Goal: Task Accomplishment & Management: Use online tool/utility

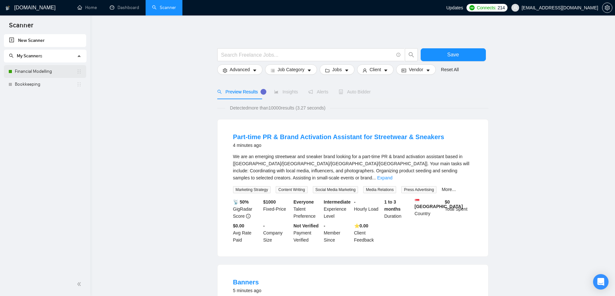
click at [48, 73] on link "Financial Modelling" at bounding box center [46, 71] width 62 height 13
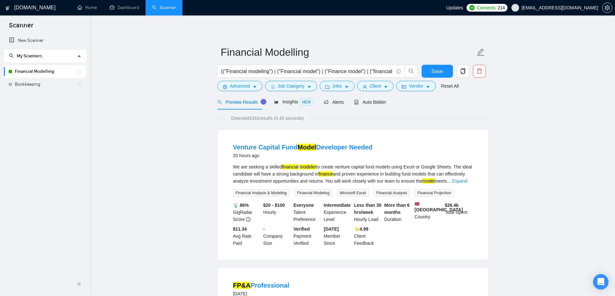
click at [367, 98] on div "Auto Bidder" at bounding box center [370, 102] width 32 height 15
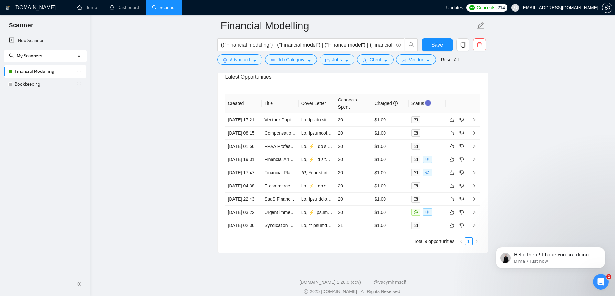
click at [607, 277] on span "1" at bounding box center [608, 277] width 5 height 5
click at [581, 259] on p "Dima • Just now" at bounding box center [555, 262] width 83 height 6
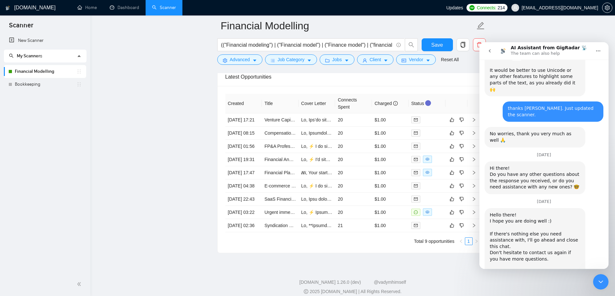
scroll to position [1596, 0]
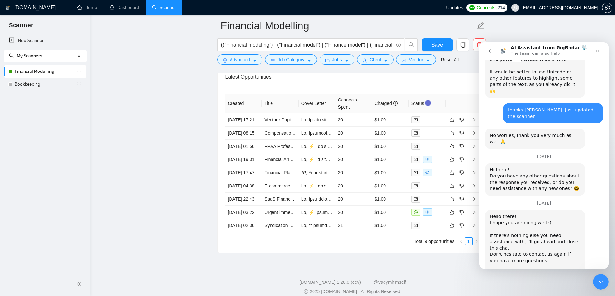
drag, startPoint x: 563, startPoint y: 263, endPoint x: 578, endPoint y: 254, distance: 17.6
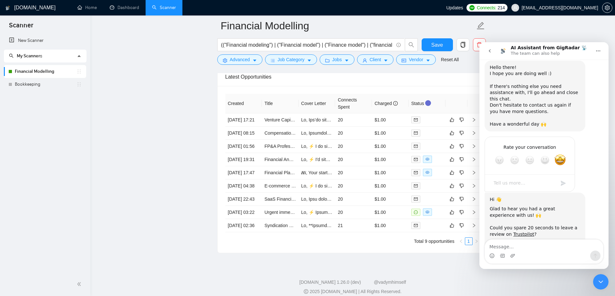
scroll to position [1748, 0]
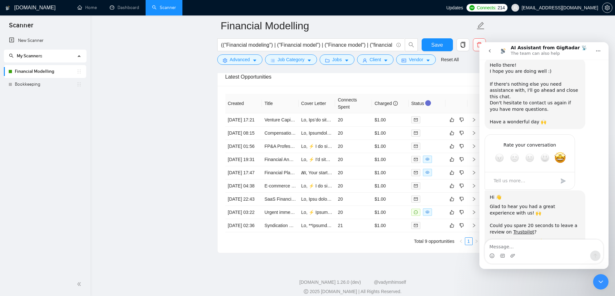
drag, startPoint x: 600, startPoint y: 285, endPoint x: 1151, endPoint y: 336, distance: 553.3
click at [600, 285] on icon "Close Intercom Messenger" at bounding box center [600, 282] width 8 height 8
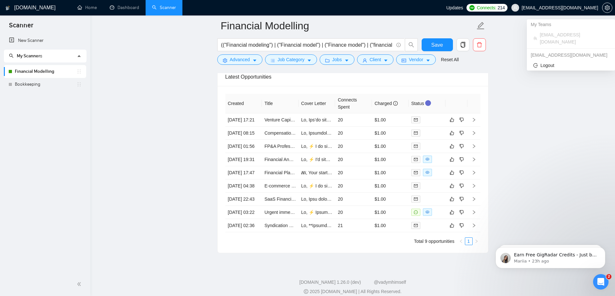
click at [613, 6] on div "Updates Connects: 214 kridharsolutions@gmail.com" at bounding box center [530, 7] width 169 height 15
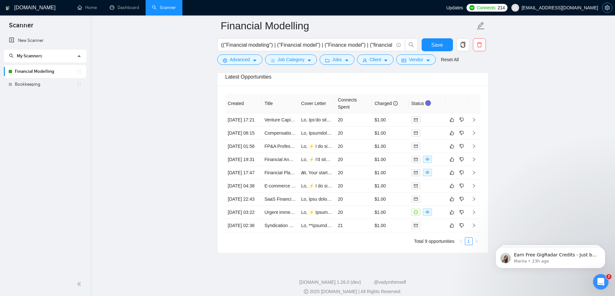
click at [609, 6] on icon "setting" at bounding box center [606, 7] width 5 height 5
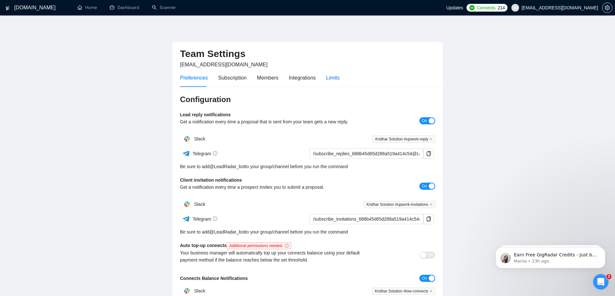
click at [326, 76] on div "Limits" at bounding box center [333, 78] width 14 height 8
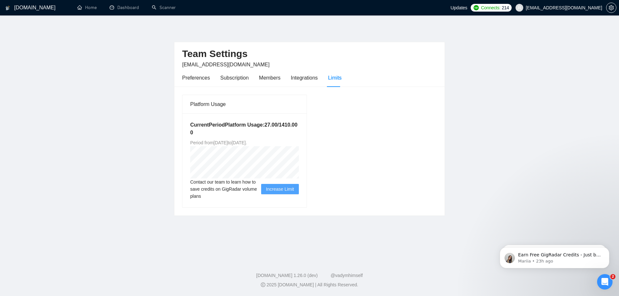
click at [604, 280] on icon "Open Intercom Messenger" at bounding box center [605, 282] width 11 height 11
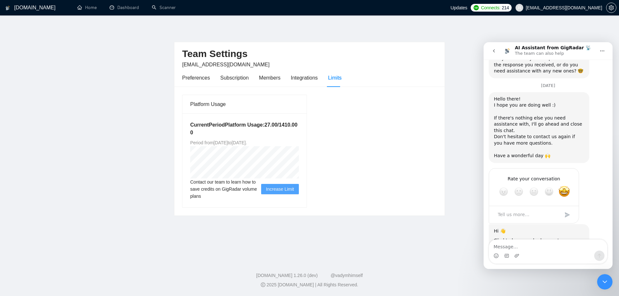
scroll to position [1748, 0]
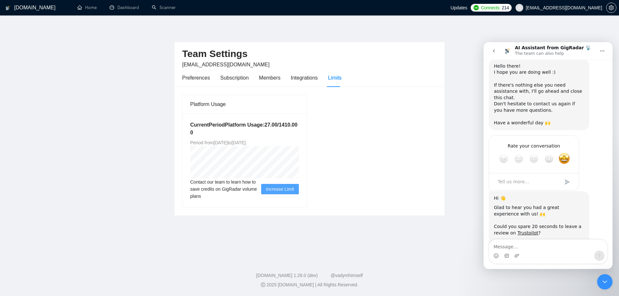
click at [497, 54] on button "go back" at bounding box center [494, 51] width 12 height 12
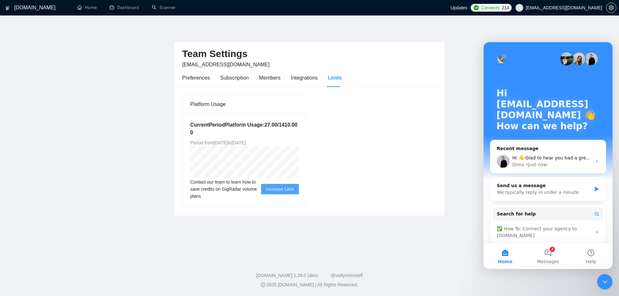
scroll to position [0, 0]
click at [557, 246] on button "2 Messages" at bounding box center [548, 257] width 43 height 26
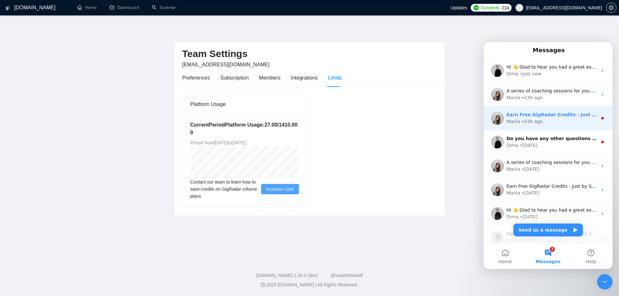
click at [546, 120] on div "Mariia • 23h ago" at bounding box center [552, 121] width 91 height 7
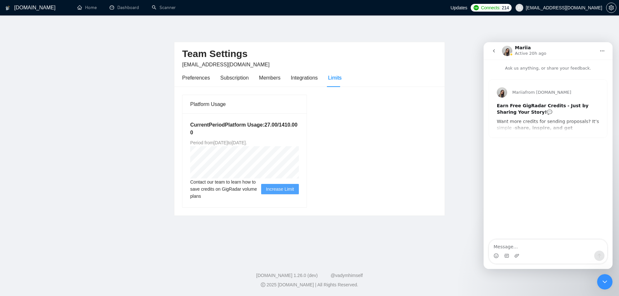
click at [539, 126] on div "Mariia from GigRadar.io Earn Free GigRadar Credits - Just by Sharing Your Story…" at bounding box center [548, 109] width 118 height 58
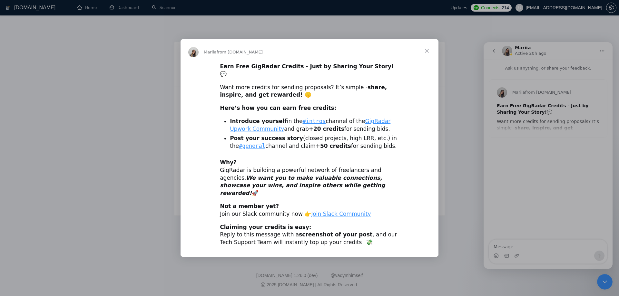
click at [457, 203] on div "Intercom messenger" at bounding box center [309, 148] width 619 height 296
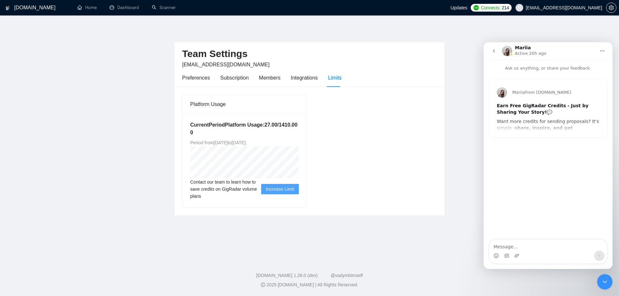
click at [495, 55] on button "go back" at bounding box center [494, 51] width 12 height 12
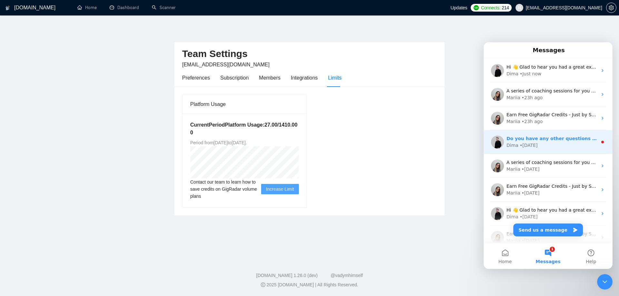
click at [559, 145] on div "Dima • 2d ago" at bounding box center [552, 145] width 91 height 7
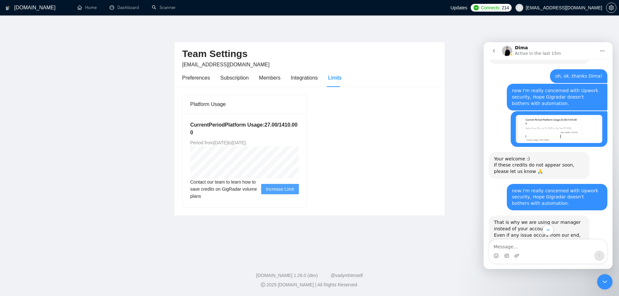
scroll to position [585, 0]
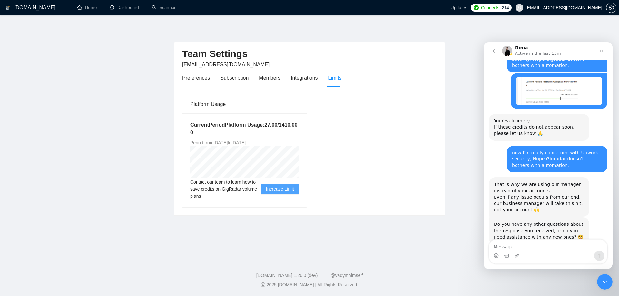
click at [489, 49] on button "go back" at bounding box center [494, 51] width 12 height 12
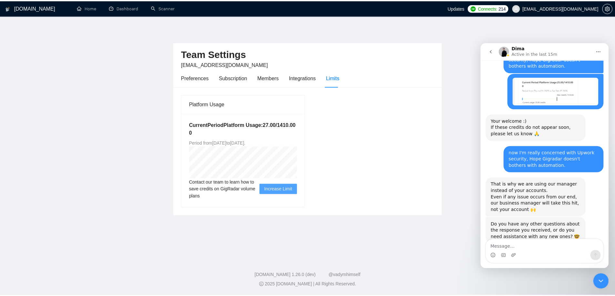
scroll to position [0, 0]
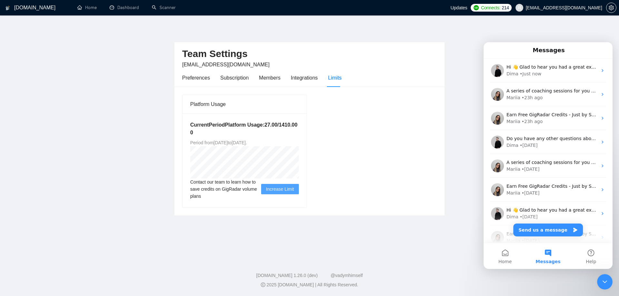
click at [437, 230] on main "Team Settings kridharsolutions@gmail.com Preferences Subscription Members Integ…" at bounding box center [309, 136] width 599 height 221
click at [611, 281] on div "Close Intercom Messenger" at bounding box center [604, 282] width 15 height 15
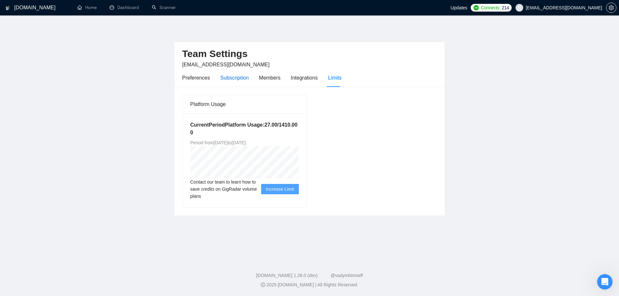
click at [242, 78] on div "Subscription" at bounding box center [234, 78] width 28 height 8
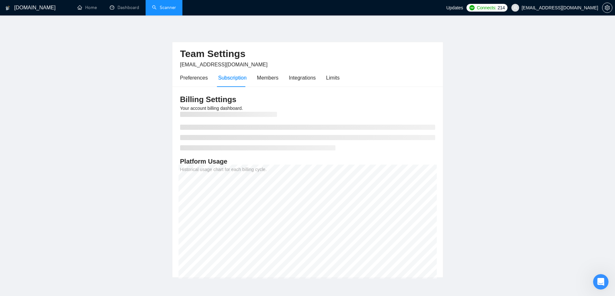
click at [152, 5] on link "Scanner" at bounding box center [164, 7] width 24 height 5
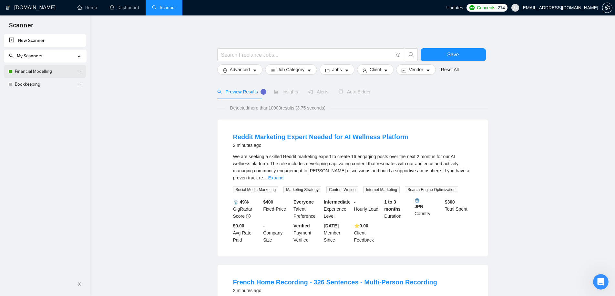
click at [29, 74] on link "Financial Modelling" at bounding box center [46, 71] width 62 height 13
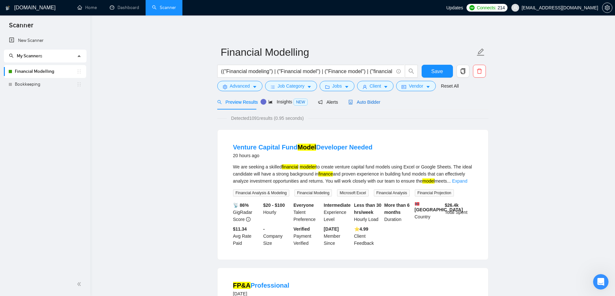
click at [371, 99] on div "Auto Bidder" at bounding box center [364, 102] width 32 height 7
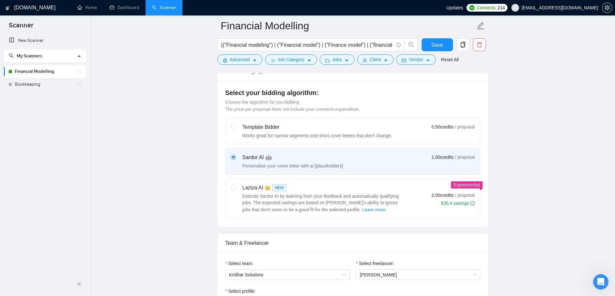
scroll to position [163, 0]
click at [260, 60] on button "Advanced" at bounding box center [239, 60] width 45 height 10
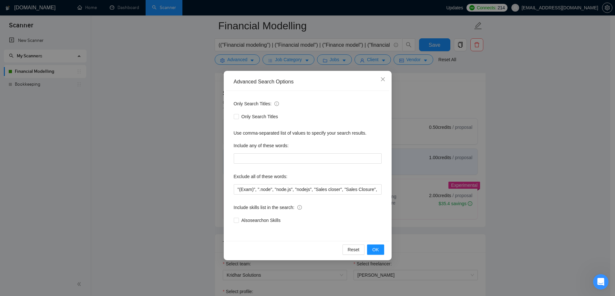
click at [178, 137] on div "Advanced Search Options Only Search Titles: Only Search Titles Use comma-separa…" at bounding box center [307, 148] width 615 height 296
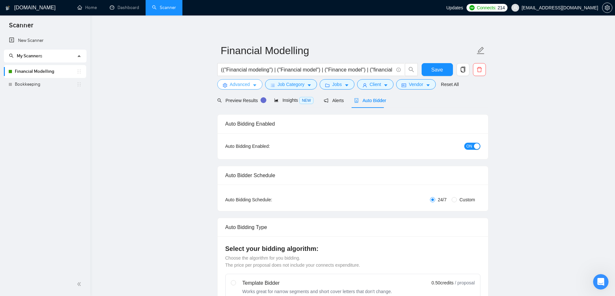
scroll to position [0, 0]
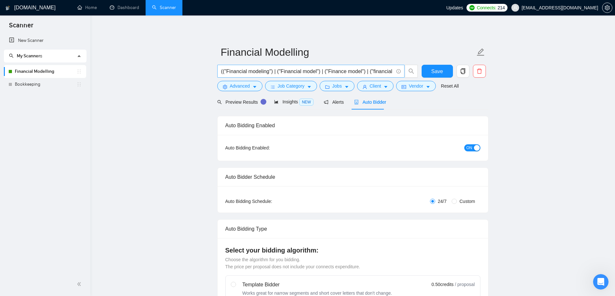
click at [296, 66] on span "(("Financial modeling") | ("Financial model") | ("Finance model") | ("financial…" at bounding box center [310, 71] width 187 height 13
click at [237, 87] on span "Advanced" at bounding box center [240, 86] width 20 height 7
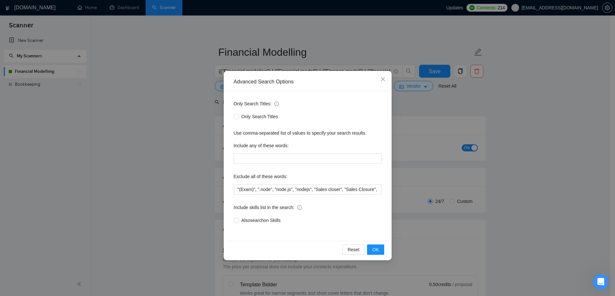
click at [167, 137] on div "Advanced Search Options Only Search Titles: Only Search Titles Use comma-separa…" at bounding box center [307, 148] width 615 height 296
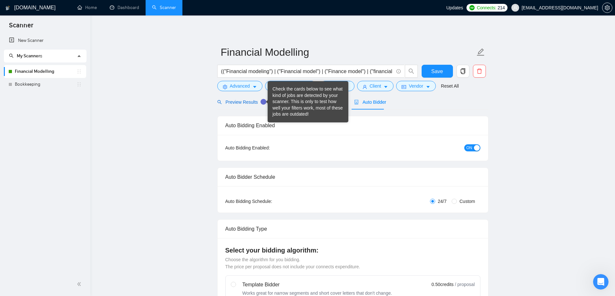
click at [237, 103] on span "Preview Results" at bounding box center [240, 102] width 46 height 5
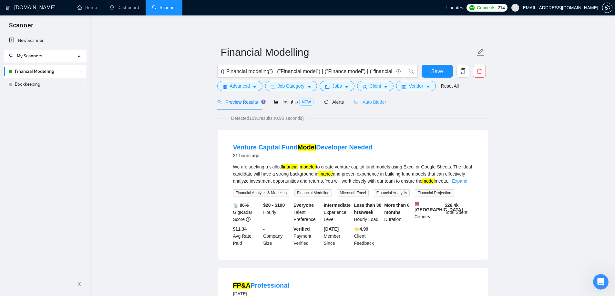
click at [366, 106] on div "Auto Bidder" at bounding box center [370, 102] width 32 height 15
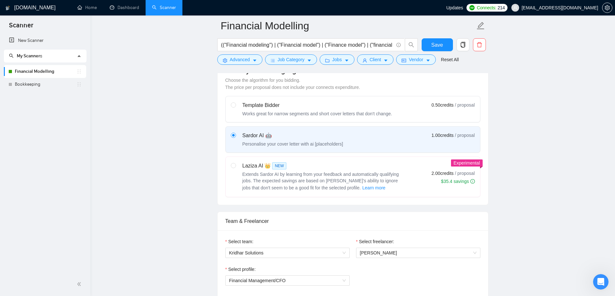
scroll to position [32, 0]
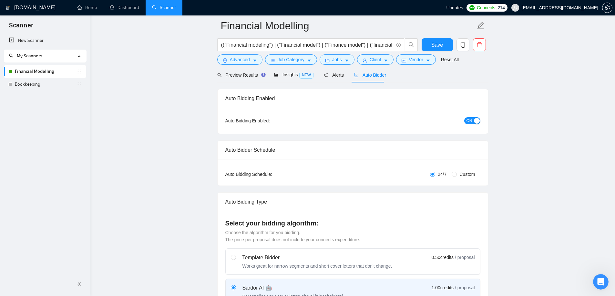
click at [243, 52] on div "(("Financial modeling") | ("Financial model") | ("Finance model") | ("financial…" at bounding box center [317, 46] width 203 height 16
click at [241, 63] on span "Advanced" at bounding box center [240, 59] width 20 height 7
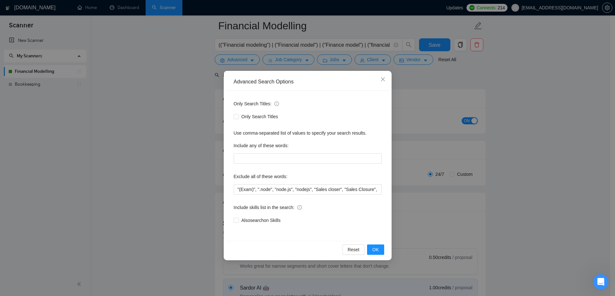
click at [139, 127] on div "Advanced Search Options Only Search Titles: Only Search Titles Use comma-separa…" at bounding box center [307, 148] width 615 height 296
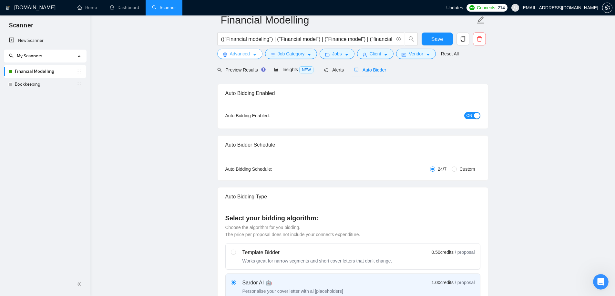
scroll to position [0, 0]
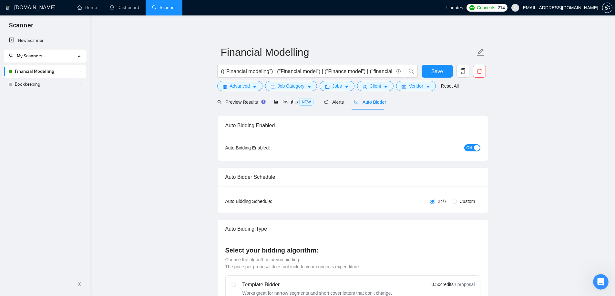
click at [245, 92] on form "Financial Modelling (("Financial modeling") | ("Financial model") | ("Finance m…" at bounding box center [352, 68] width 271 height 53
click at [236, 104] on span "Preview Results" at bounding box center [240, 102] width 46 height 5
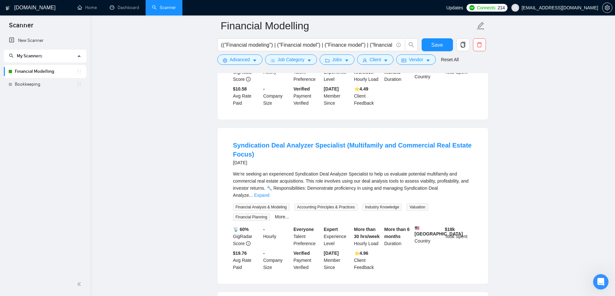
scroll to position [1343, 0]
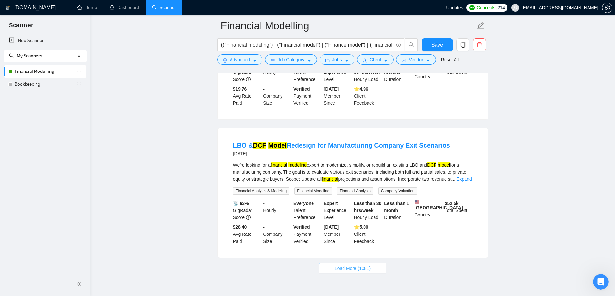
click at [343, 265] on span "Load More (1081)" at bounding box center [353, 268] width 36 height 7
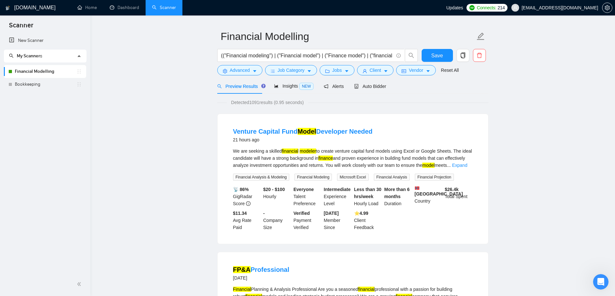
scroll to position [0, 0]
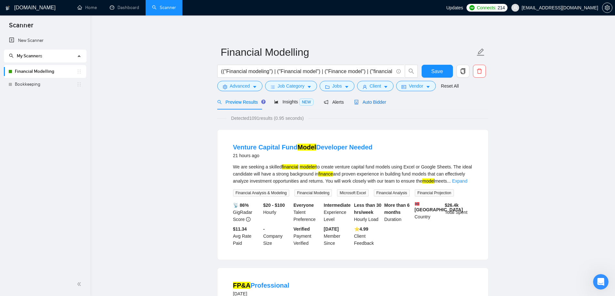
click at [366, 105] on div "Auto Bidder" at bounding box center [370, 102] width 32 height 7
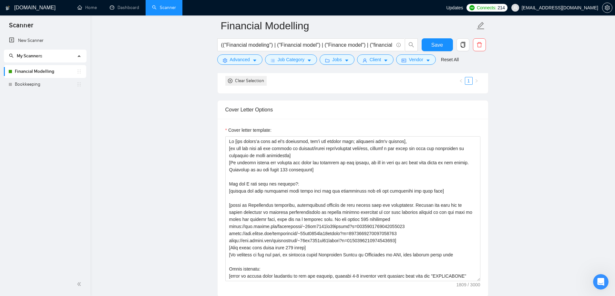
scroll to position [428, 0]
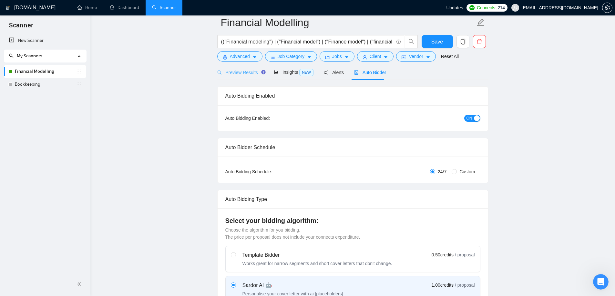
scroll to position [0, 0]
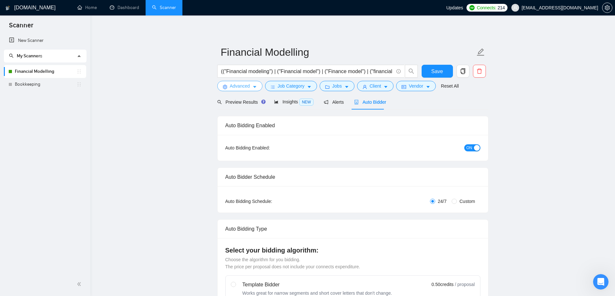
drag, startPoint x: 240, startPoint y: 89, endPoint x: 159, endPoint y: 100, distance: 82.0
click at [255, 75] on input "(("Financial modeling") | ("Financial model") | ("Finance model") | ("financial…" at bounding box center [307, 71] width 172 height 8
click at [235, 101] on span "Preview Results" at bounding box center [240, 102] width 46 height 5
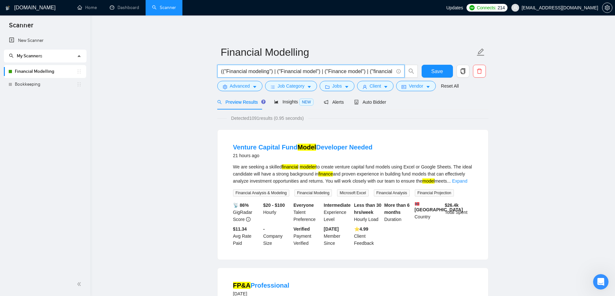
click at [292, 71] on input "(("Financial modeling") | ("Financial model") | ("Finance model") | ("financial…" at bounding box center [307, 71] width 172 height 8
paste input "| (Inventory Model)"
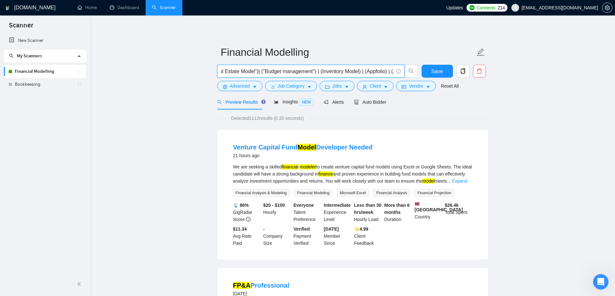
scroll to position [0, 0]
paste input "| (Inventory Model)"
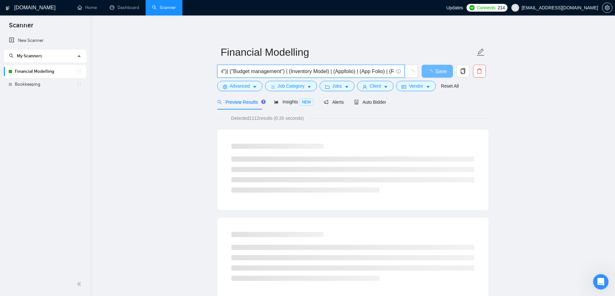
scroll to position [0, 1093]
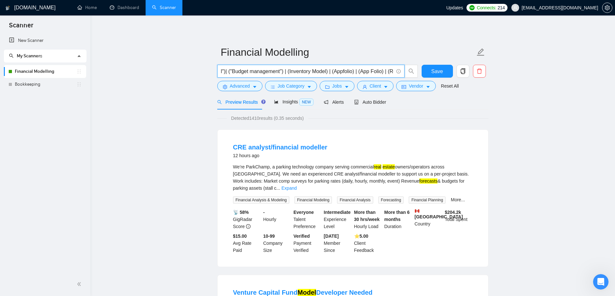
paste input "| (Inventory Model)"
click at [444, 71] on button "Save" at bounding box center [436, 71] width 31 height 13
click at [329, 74] on input "(("Financial modeling") | ("Financial model") | ("Finance model") | ("financial…" at bounding box center [307, 71] width 172 height 8
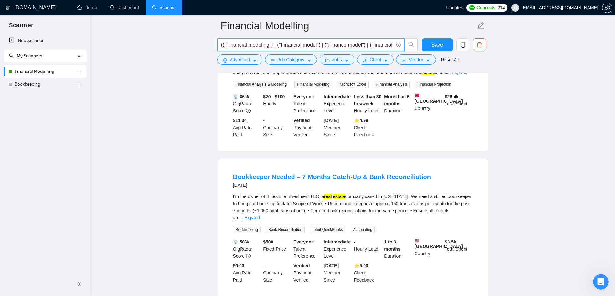
scroll to position [0, 1123]
paste input "| (RealEstate)"
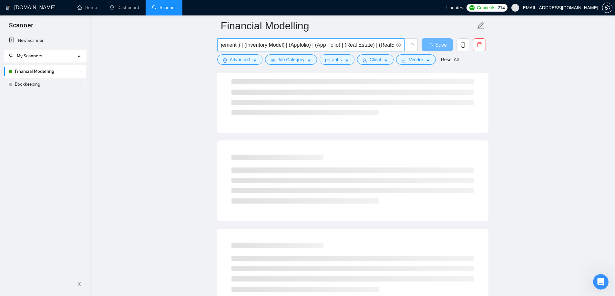
scroll to position [0, 1148]
type input "(("Financial modeling") | ("Financial model") | ("Finance model") | ("financial…"
click at [166, 167] on main "Financial Modelling (("Financial modeling") | ("Financial model") | ("Finance m…" at bounding box center [353, 266] width 504 height 1001
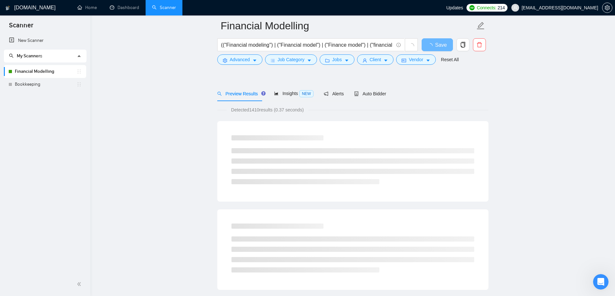
scroll to position [0, 0]
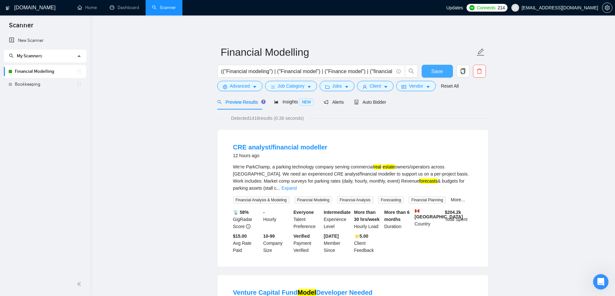
click at [435, 73] on span "Save" at bounding box center [437, 71] width 12 height 8
click at [378, 105] on span "Auto Bidder" at bounding box center [370, 102] width 32 height 5
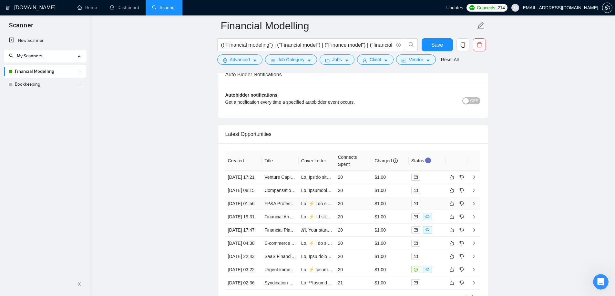
scroll to position [1548, 0]
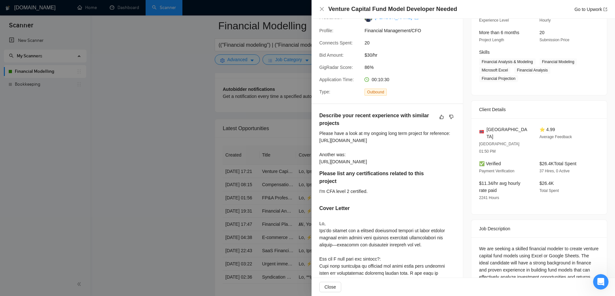
scroll to position [194, 0]
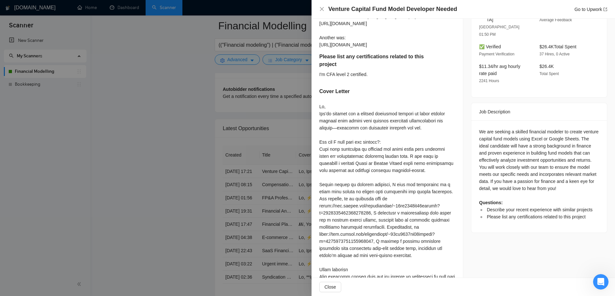
drag, startPoint x: 422, startPoint y: 261, endPoint x: 417, endPoint y: 211, distance: 50.3
click at [422, 261] on div at bounding box center [387, 213] width 136 height 220
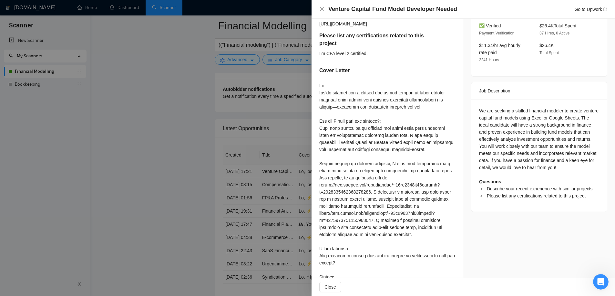
scroll to position [226, 0]
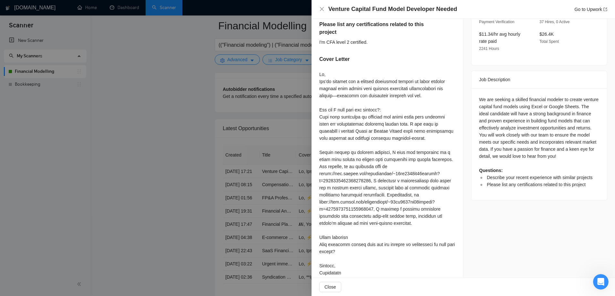
drag, startPoint x: 250, startPoint y: 145, endPoint x: 270, endPoint y: 127, distance: 26.3
click at [250, 145] on div at bounding box center [307, 148] width 615 height 296
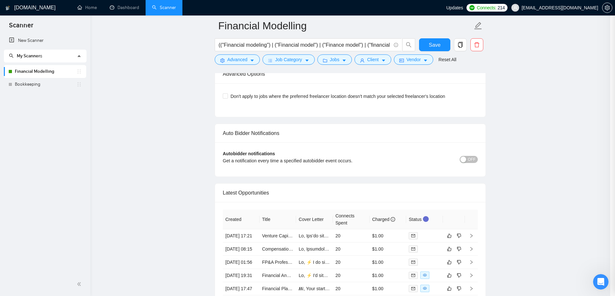
click at [274, 125] on div at bounding box center [307, 148] width 615 height 296
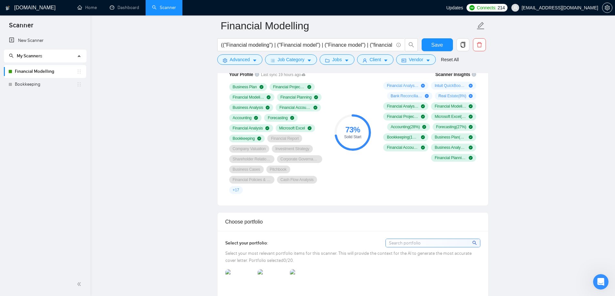
scroll to position [516, 0]
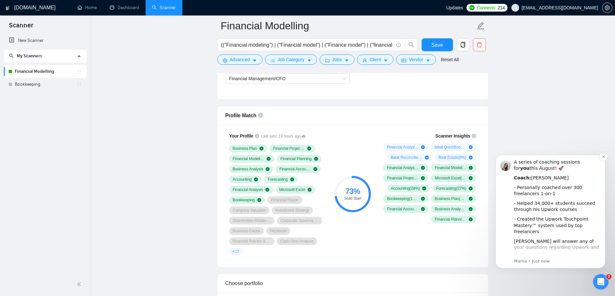
click at [549, 204] on div "- Helped 34,000+ students succeed through his Upwork courses" at bounding box center [557, 207] width 86 height 13
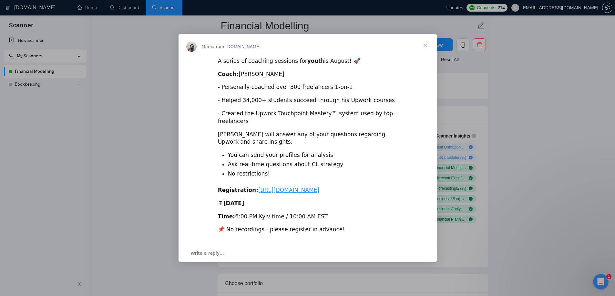
scroll to position [355, 0]
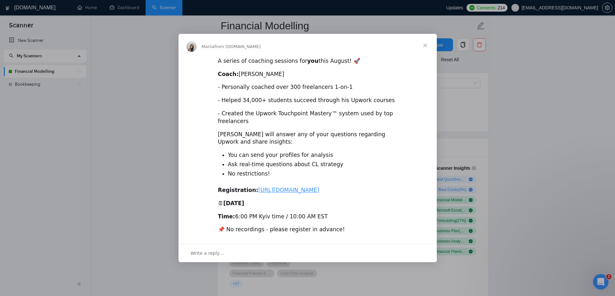
click at [426, 39] on span "Close" at bounding box center [424, 45] width 23 height 23
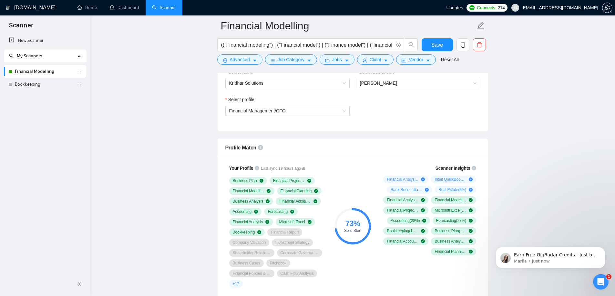
scroll to position [0, 0]
click at [602, 285] on icon "Open Intercom Messenger" at bounding box center [600, 282] width 11 height 11
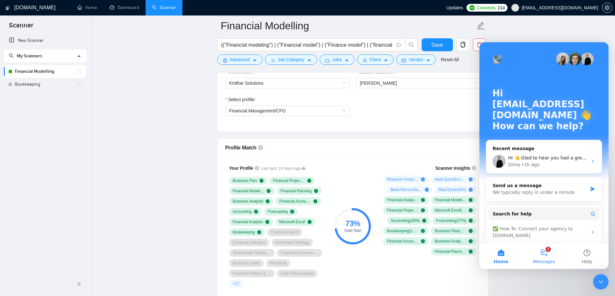
click at [540, 254] on button "1 Messages" at bounding box center [543, 257] width 43 height 26
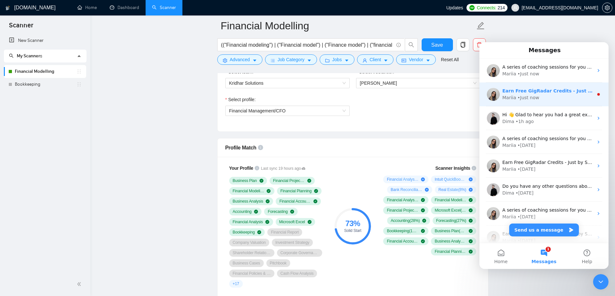
click at [543, 95] on div "Mariia • Just now" at bounding box center [547, 98] width 91 height 7
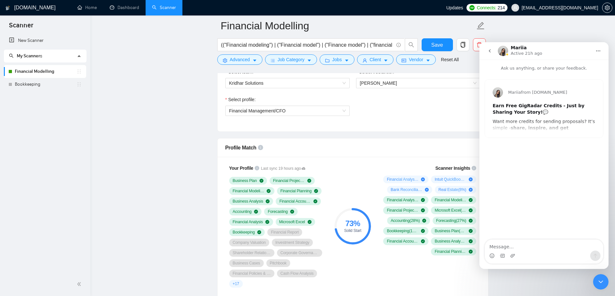
click at [537, 118] on div "Earn Free GigRadar Credits - Just by Sharing Your Story! 💬 Want more credits fo…" at bounding box center [543, 191] width 103 height 177
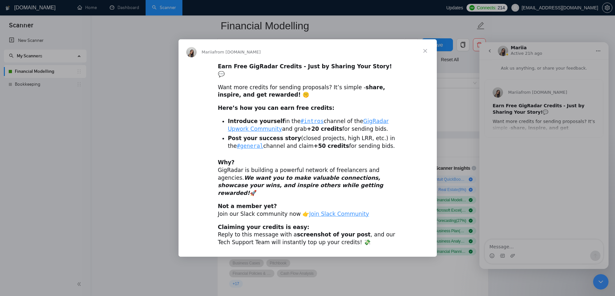
click at [360, 151] on div "Earn Free GigRadar Credits - Just by Sharing Your Story! 💬 Want more credits fo…" at bounding box center [307, 157] width 258 height 189
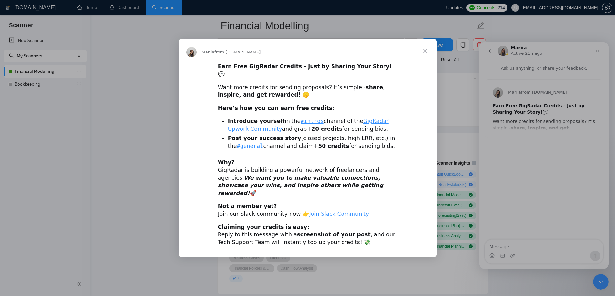
scroll to position [323, 0]
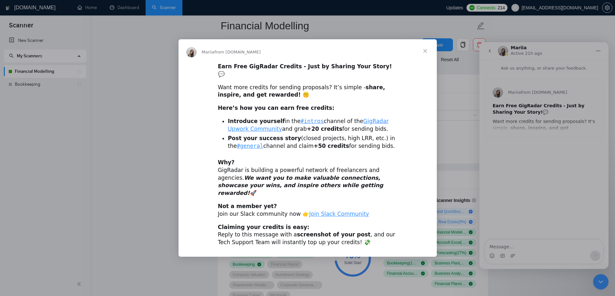
click at [424, 60] on span "Close" at bounding box center [424, 50] width 23 height 23
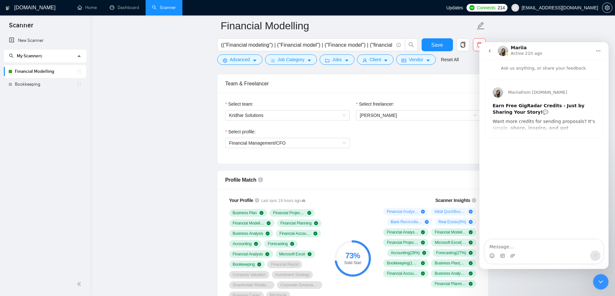
click at [597, 280] on icon "Close Intercom Messenger" at bounding box center [600, 282] width 8 height 8
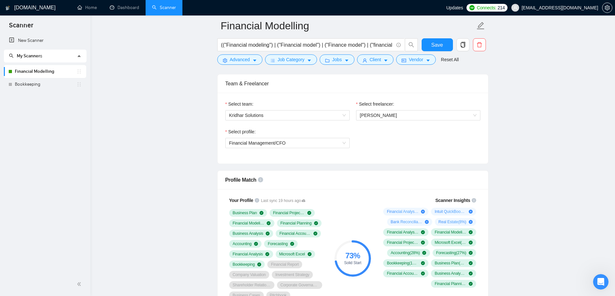
scroll to position [0, 0]
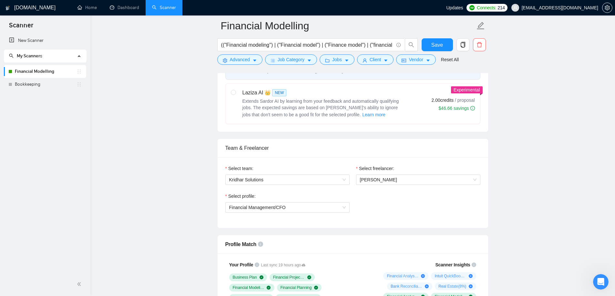
scroll to position [355, 0]
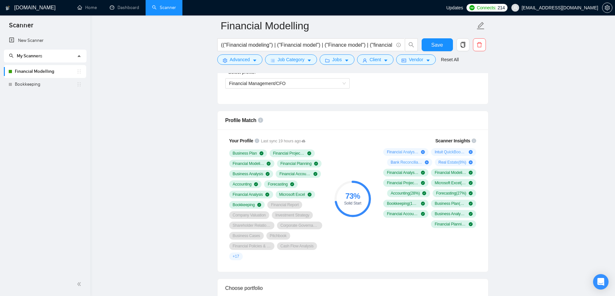
scroll to position [419, 0]
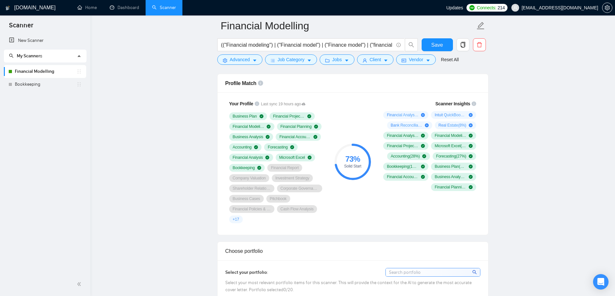
drag, startPoint x: 575, startPoint y: 115, endPoint x: 533, endPoint y: 102, distance: 44.8
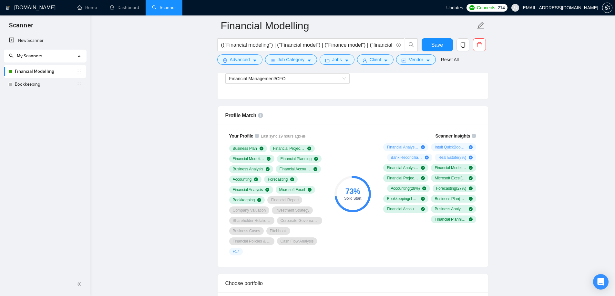
scroll to position [323, 0]
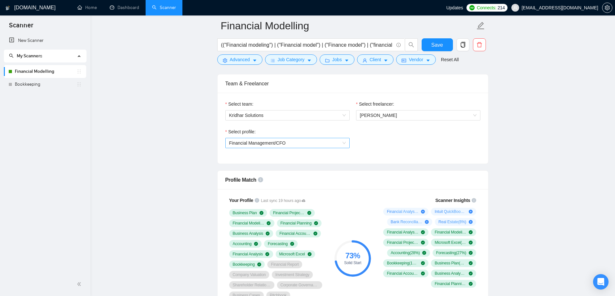
click at [286, 143] on span "Financial Management/CFO" at bounding box center [287, 143] width 116 height 10
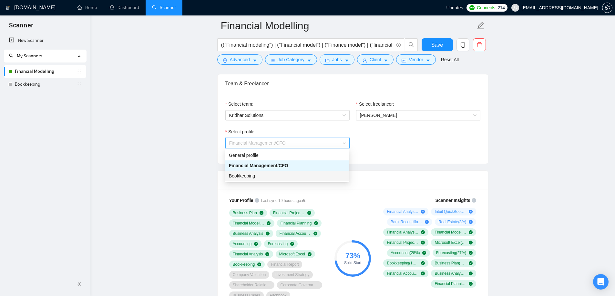
click at [259, 172] on div "Bookkeeping" at bounding box center [287, 176] width 124 height 10
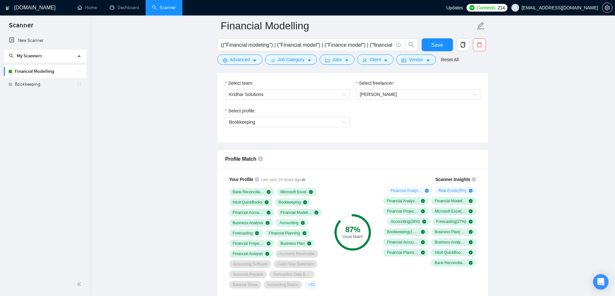
scroll to position [355, 0]
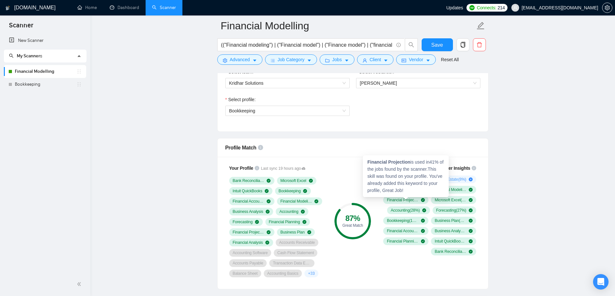
click at [394, 201] on span "Financial Projection ( 41 %)" at bounding box center [402, 200] width 32 height 5
click at [394, 202] on span "Financial Projection ( 41 %)" at bounding box center [402, 200] width 32 height 5
click at [396, 201] on span "Financial Projection ( 41 %)" at bounding box center [402, 200] width 32 height 5
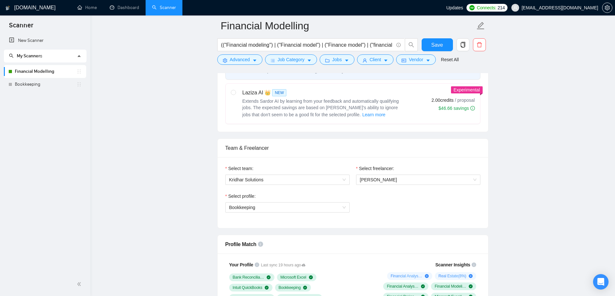
scroll to position [226, 0]
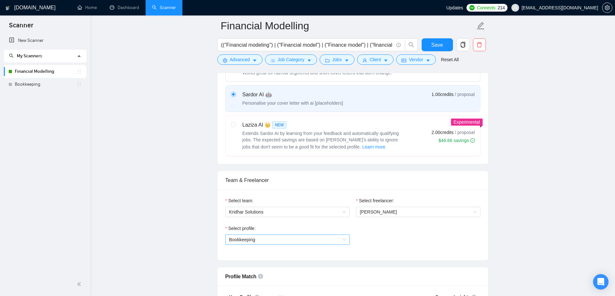
click at [292, 236] on span "Bookkeeping" at bounding box center [287, 240] width 116 height 10
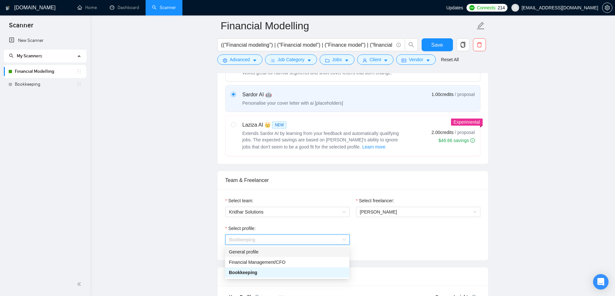
click at [262, 252] on div "General profile" at bounding box center [287, 252] width 116 height 7
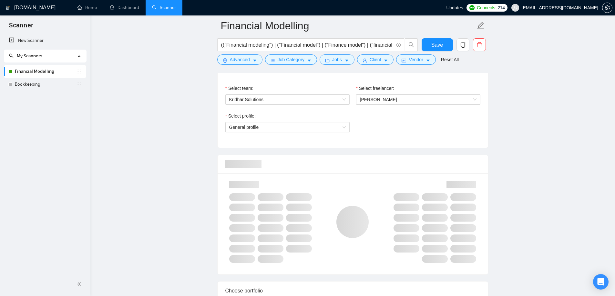
scroll to position [355, 0]
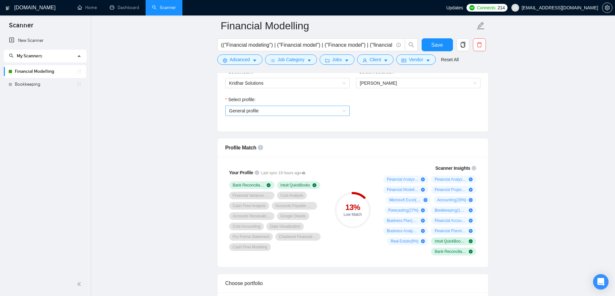
click at [313, 110] on span "General profile" at bounding box center [287, 111] width 116 height 10
click at [417, 110] on div "Select profile: General profile" at bounding box center [352, 110] width 261 height 28
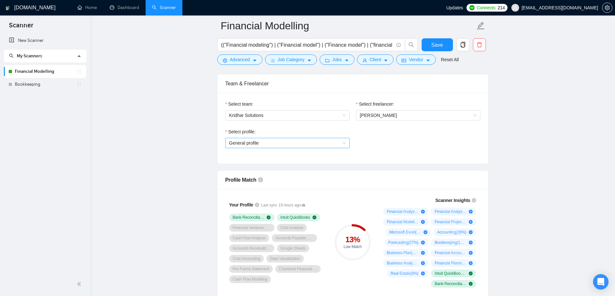
click at [285, 144] on span "General profile" at bounding box center [287, 143] width 116 height 10
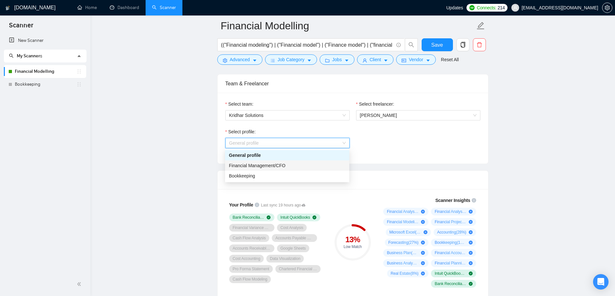
click at [281, 166] on span "Financial Management/CFO" at bounding box center [257, 165] width 56 height 5
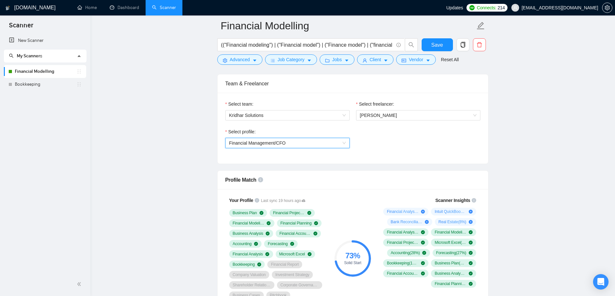
scroll to position [387, 0]
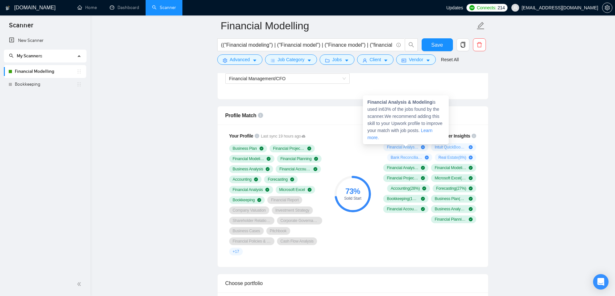
click at [421, 147] on icon "plus-circle" at bounding box center [423, 147] width 4 height 4
drag, startPoint x: 366, startPoint y: 102, endPoint x: 431, endPoint y: 102, distance: 64.5
click at [431, 102] on div "Financial Analysis & Modeling is used in 63 % of the jobs found by the scanner.…" at bounding box center [406, 119] width 86 height 49
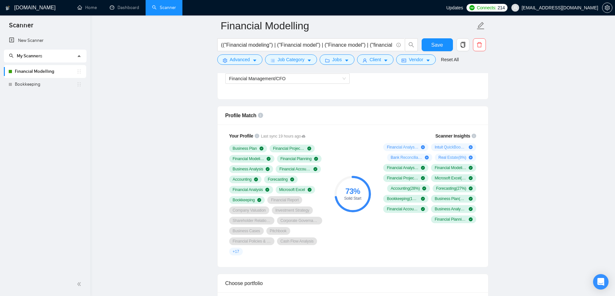
copy strong "Financial Analysis & Modeling"
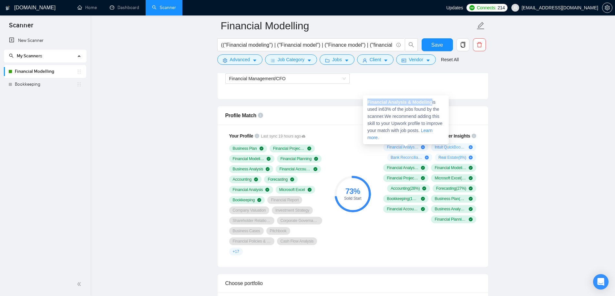
copy strong "Financial Analysis & Modeling"
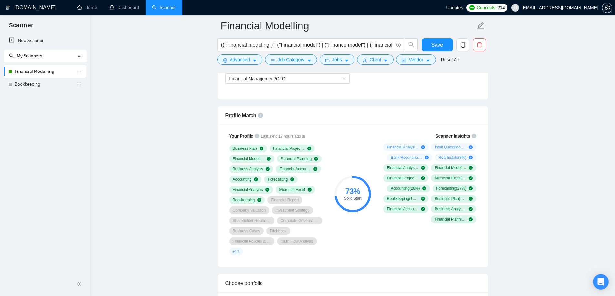
click at [218, 163] on div "Your Profile Last sync 19 hours ago Business Plan Financial Projection Financia…" at bounding box center [352, 196] width 270 height 143
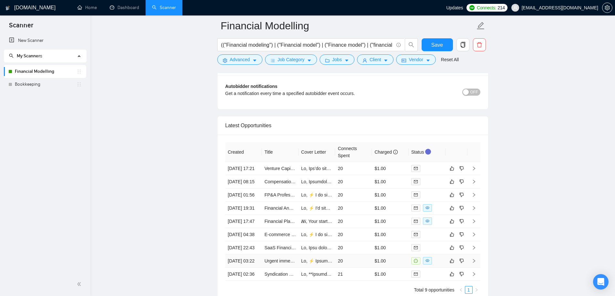
scroll to position [1548, 0]
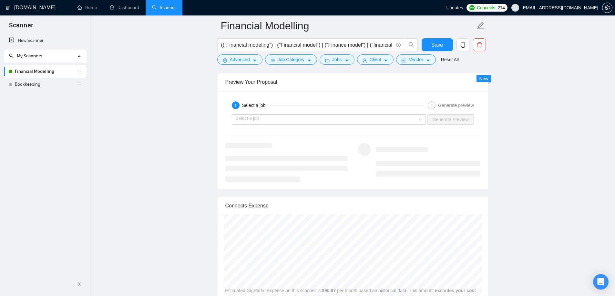
scroll to position [1226, 0]
click at [264, 121] on input "search" at bounding box center [326, 119] width 182 height 10
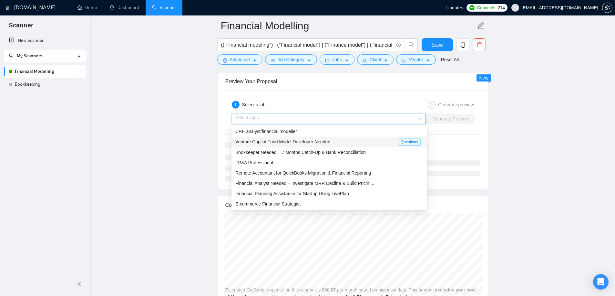
click at [279, 142] on span "Venture Capital Fund Model Developer Needed" at bounding box center [282, 141] width 95 height 5
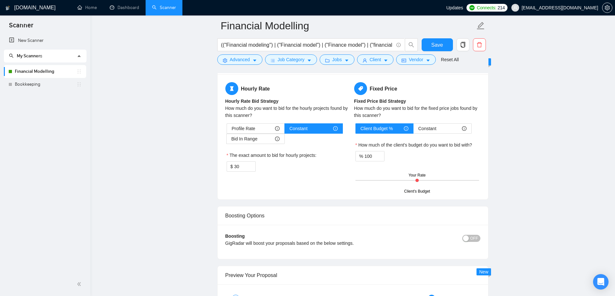
scroll to position [1032, 0]
click at [244, 164] on input "30" at bounding box center [244, 166] width 21 height 10
type input "35"
drag, startPoint x: 315, startPoint y: 168, endPoint x: 325, endPoint y: 169, distance: 9.8
click at [319, 169] on div "$ 35" at bounding box center [288, 166] width 124 height 10
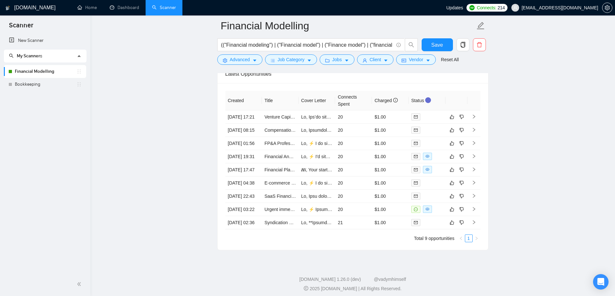
scroll to position [1645, 0]
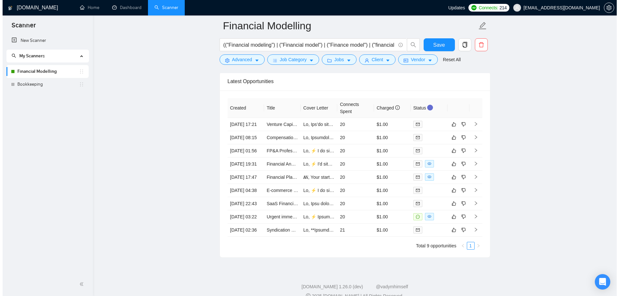
scroll to position [1613, 0]
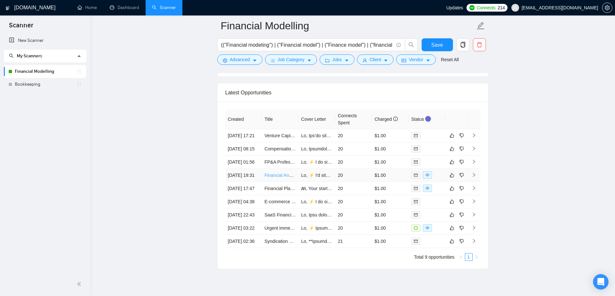
click at [280, 178] on link "Financial Analyst Needed – Investigate MRR Decline & Build Pricing Model (Strip…" at bounding box center [363, 175] width 199 height 5
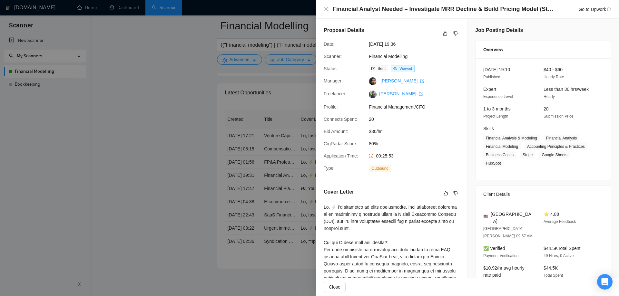
click at [323, 195] on div "Financial Analyst Needed – Investigate MRR Decline & Build Pricing Model (Strip…" at bounding box center [309, 148] width 619 height 296
click at [288, 211] on div at bounding box center [309, 148] width 619 height 296
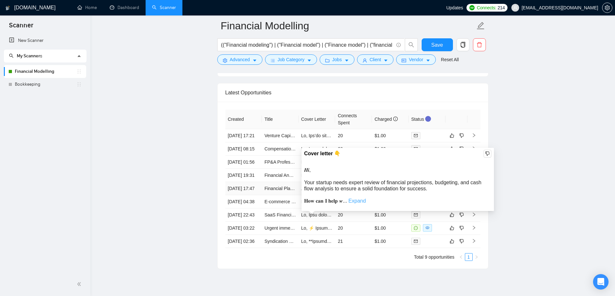
click at [353, 200] on link "Expand" at bounding box center [356, 200] width 17 height 5
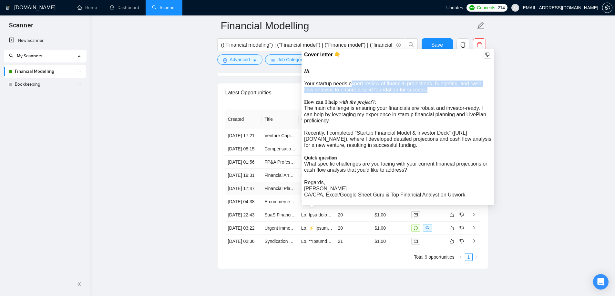
drag, startPoint x: 351, startPoint y: 83, endPoint x: 426, endPoint y: 89, distance: 76.1
click at [426, 89] on div "𝑯𝒊, Your startup needs expert review of financial projections, budgeting, and c…" at bounding box center [397, 133] width 187 height 130
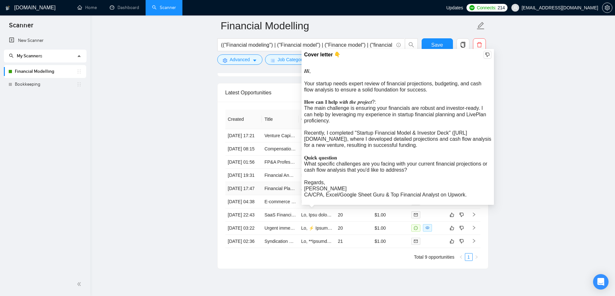
click at [408, 102] on div "𝑯𝒊, Your startup needs expert review of financial projections, budgeting, and c…" at bounding box center [397, 133] width 187 height 130
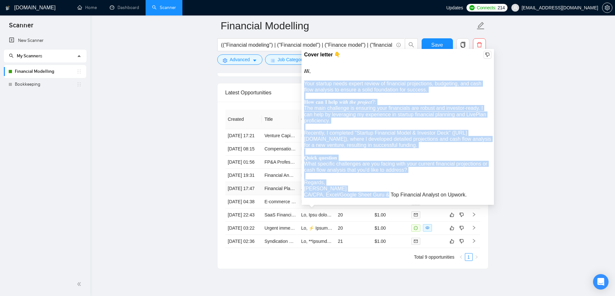
drag, startPoint x: 303, startPoint y: 84, endPoint x: 382, endPoint y: 145, distance: 99.3
click at [423, 176] on div "Cover letter 👇 𝑯𝒊, Your startup needs expert review of financial projections, b…" at bounding box center [397, 127] width 192 height 156
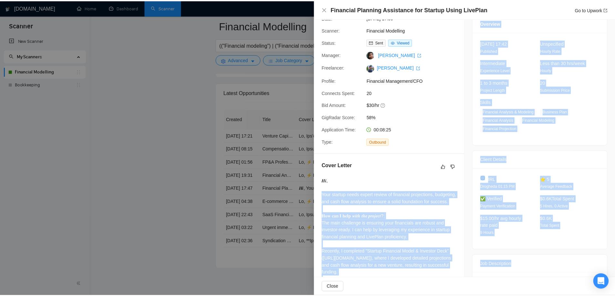
scroll to position [113, 0]
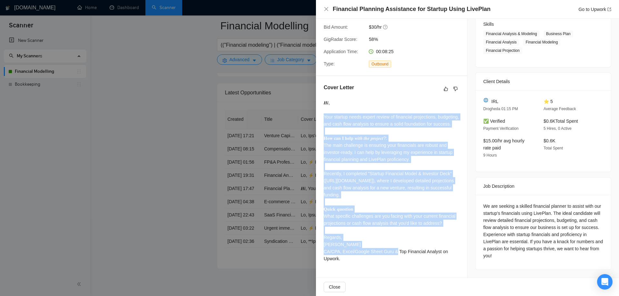
drag, startPoint x: 324, startPoint y: 222, endPoint x: 444, endPoint y: 230, distance: 120.9
click at [444, 230] on div "Cover Letter 𝑯𝒊, Your startup needs expert review of financial projections, bud…" at bounding box center [391, 174] width 151 height 197
copy div "ur startup needs expert review of financial projections, budgeting, and cash fl…"
click at [403, 209] on div "𝑯𝒊, Your startup needs expert review of financial projections, budgeting, and c…" at bounding box center [392, 180] width 136 height 163
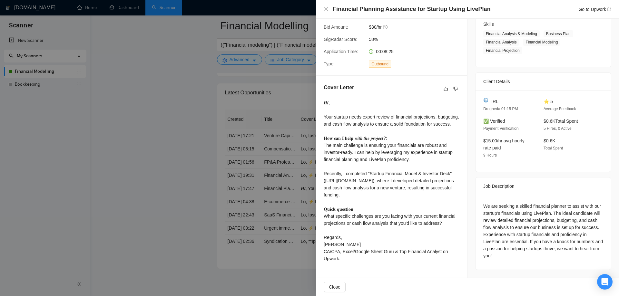
click at [235, 190] on div at bounding box center [309, 148] width 619 height 296
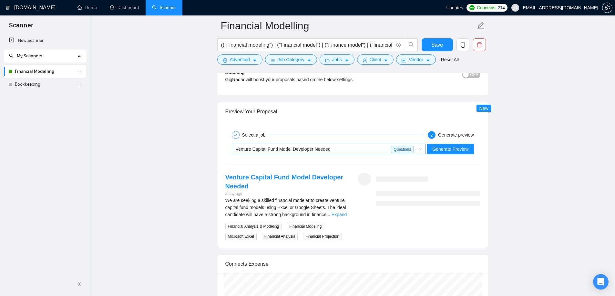
scroll to position [1161, 0]
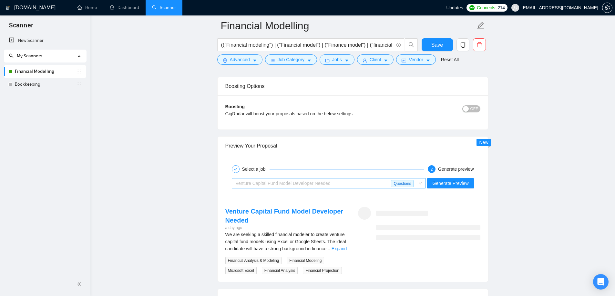
click at [295, 183] on span "Venture Capital Fund Model Developer Needed" at bounding box center [282, 183] width 95 height 5
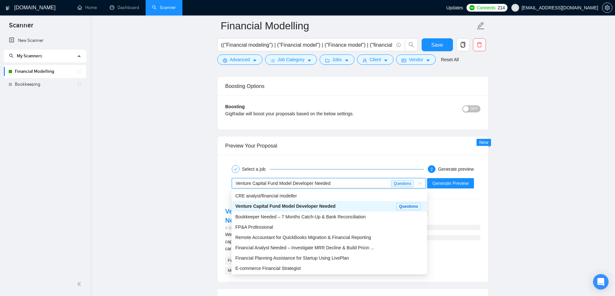
drag, startPoint x: 175, startPoint y: 187, endPoint x: 215, endPoint y: 201, distance: 42.3
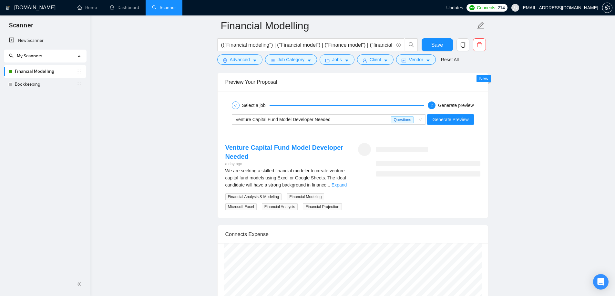
scroll to position [1226, 0]
click at [436, 115] on button "Generate Preview" at bounding box center [450, 119] width 46 height 10
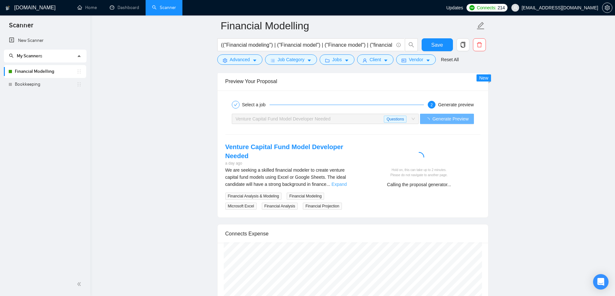
click at [340, 182] on link "Expand" at bounding box center [338, 184] width 15 height 5
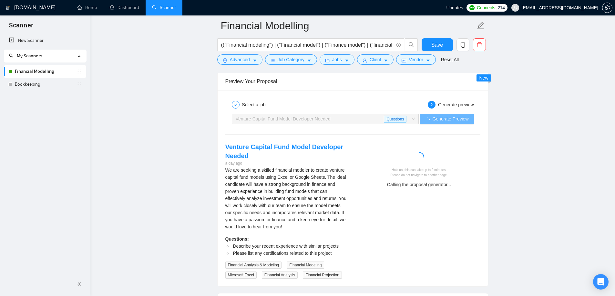
click at [310, 177] on div "We are seeking a skilled financial modeler to create venture capital fund model…" at bounding box center [286, 199] width 122 height 64
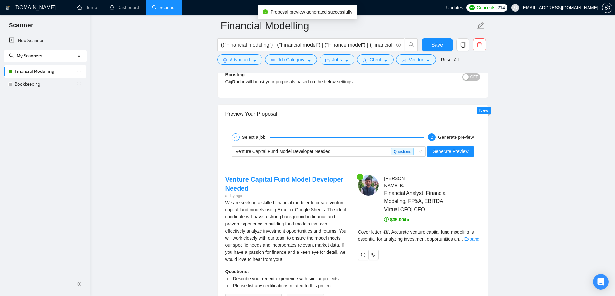
scroll to position [1194, 0]
click at [466, 239] on link "Expand" at bounding box center [471, 238] width 15 height 5
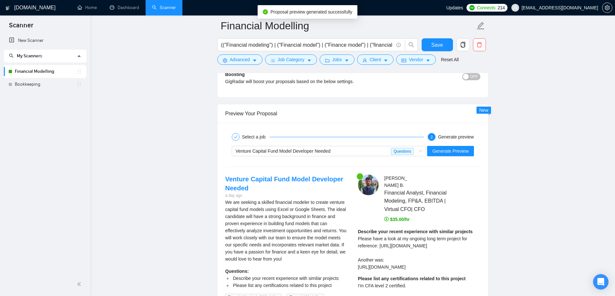
click at [430, 234] on strong "Describe your recent experience with similar projects" at bounding box center [415, 231] width 115 height 5
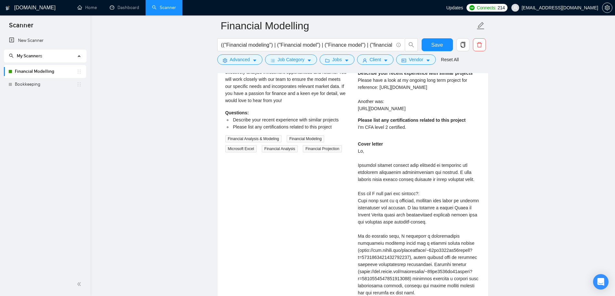
scroll to position [1355, 0]
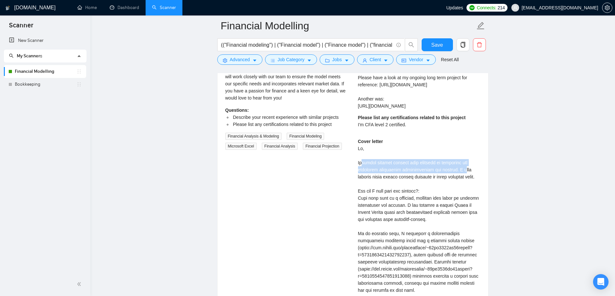
drag, startPoint x: 355, startPoint y: 168, endPoint x: 461, endPoint y: 180, distance: 106.8
click at [459, 180] on div "[PERSON_NAME] Financial Analyst, Financial Modeling, FP&A, EBITDA | Virtual CFO…" at bounding box center [419, 195] width 133 height 362
drag, startPoint x: 464, startPoint y: 182, endPoint x: 356, endPoint y: 167, distance: 108.4
click at [356, 167] on div "[PERSON_NAME] Financial Analyst, Financial Modeling, FP&A, EBITDA | Virtual CFO…" at bounding box center [419, 195] width 133 height 362
click at [383, 186] on div "Cover letter" at bounding box center [419, 248] width 122 height 220
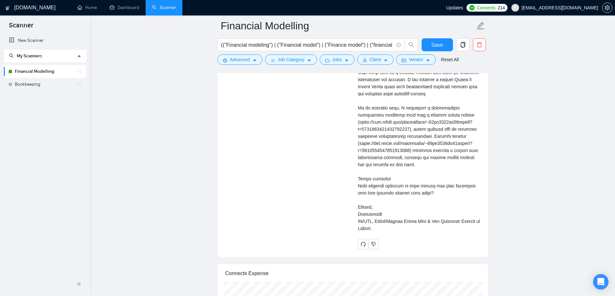
scroll to position [1484, 0]
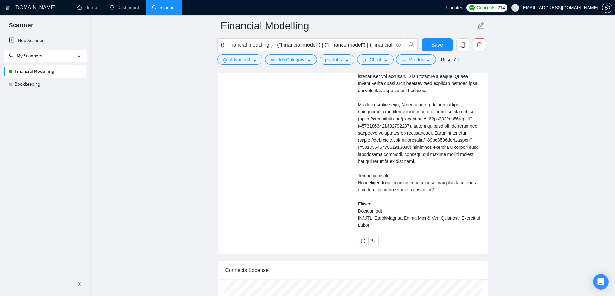
drag, startPoint x: 180, startPoint y: 272, endPoint x: 191, endPoint y: 264, distance: 13.3
click at [250, 228] on div "Venture Capital Fund Model Developer Needed a day ago We are seeking a skilled …" at bounding box center [352, 66] width 265 height 362
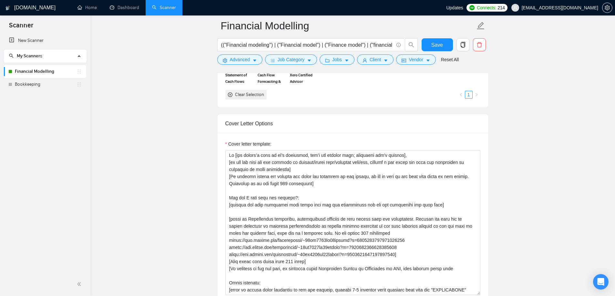
scroll to position [677, 0]
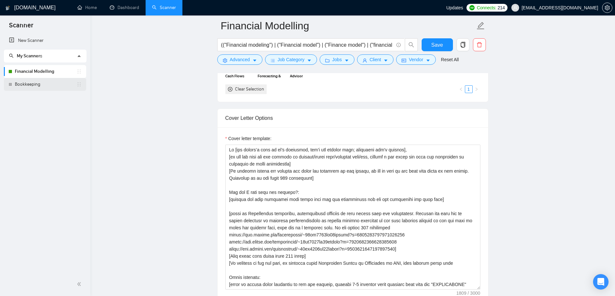
click at [30, 85] on link "Bookkeeping" at bounding box center [46, 84] width 62 height 13
click at [445, 45] on button "Save" at bounding box center [436, 44] width 31 height 13
click at [30, 85] on link "Bookkeeping" at bounding box center [46, 84] width 62 height 13
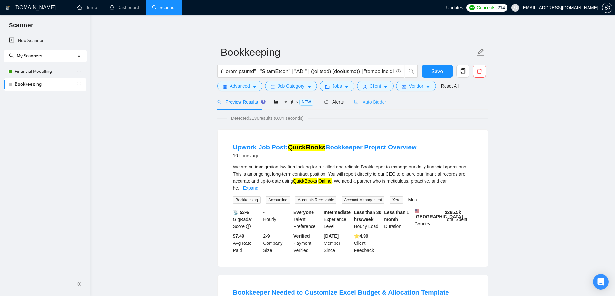
click at [363, 97] on div "Auto Bidder" at bounding box center [370, 102] width 32 height 15
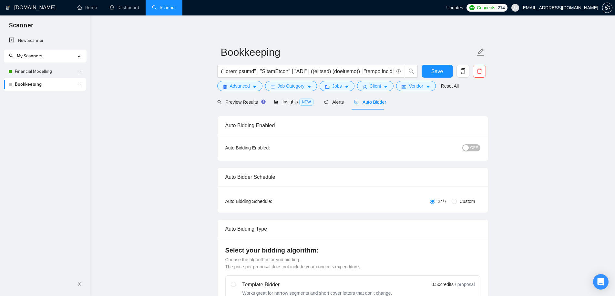
radio input "false"
radio input "true"
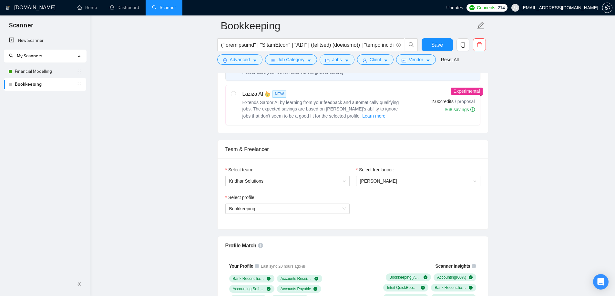
scroll to position [323, 0]
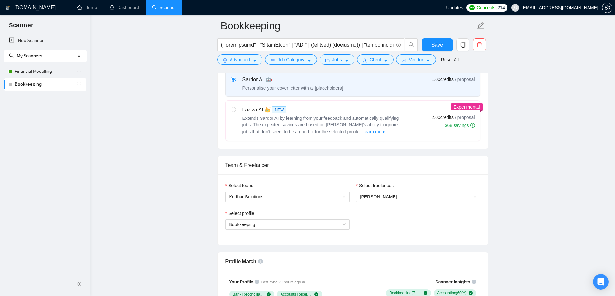
click at [235, 112] on label at bounding box center [233, 121] width 5 height 30
click at [235, 112] on input "radio" at bounding box center [233, 109] width 5 height 5
radio input "true"
radio input "false"
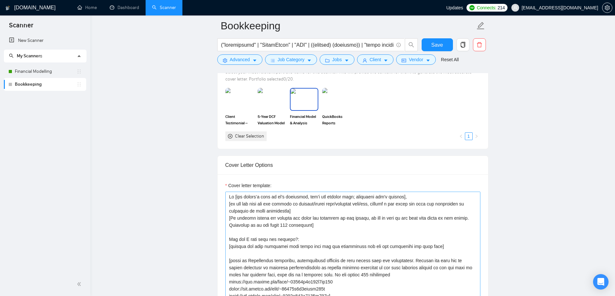
scroll to position [774, 0]
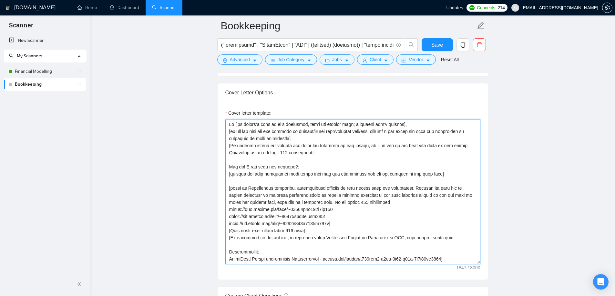
click at [277, 160] on textarea "Cover letter template:" at bounding box center [352, 191] width 255 height 145
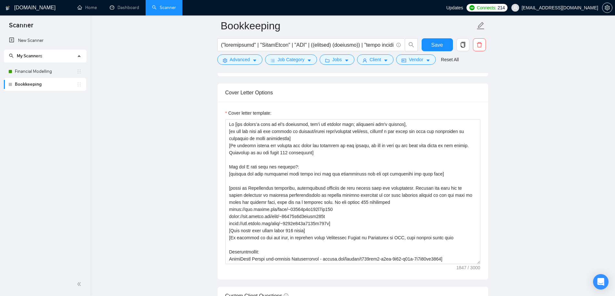
click at [116, 268] on main "Bookkeeping Save Advanced Job Category Jobs Client Vendor Reset All Preview Res…" at bounding box center [353, 204] width 504 height 1904
click at [539, 152] on main "Bookkeeping Save Advanced Job Category Jobs Client Vendor Reset All Preview Res…" at bounding box center [353, 204] width 504 height 1904
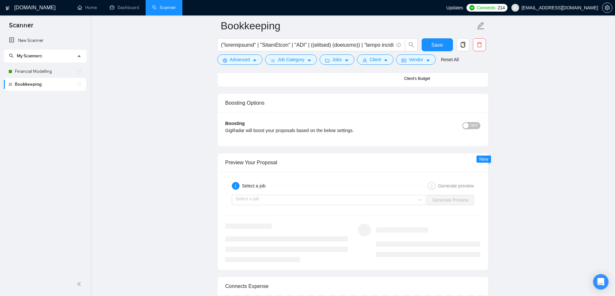
scroll to position [1258, 0]
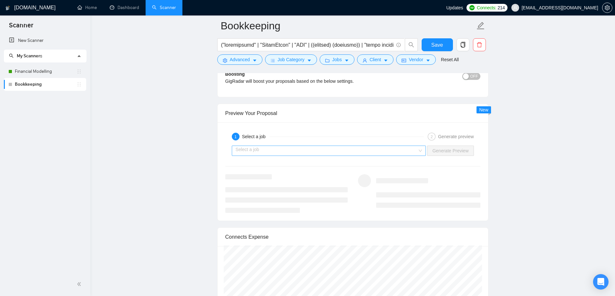
click at [295, 154] on input "search" at bounding box center [326, 151] width 182 height 10
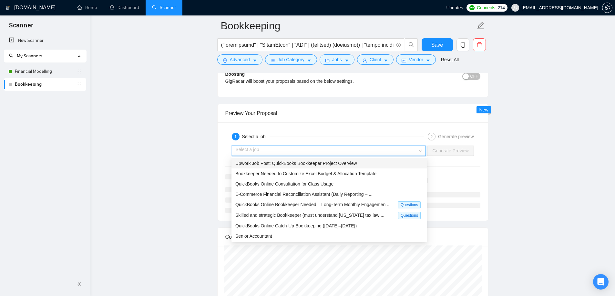
click at [302, 166] on span "Upwork Job Post: QuickBooks Bookkeeper Project Overview" at bounding box center [296, 163] width 122 height 5
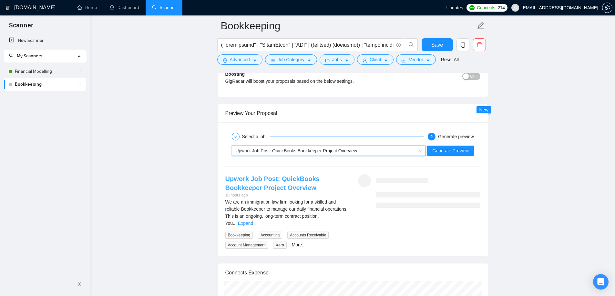
click at [283, 189] on link "Upwork Job Post: QuickBooks Bookkeeper Project Overview" at bounding box center [272, 183] width 94 height 16
click at [253, 221] on link "Expand" at bounding box center [245, 223] width 15 height 5
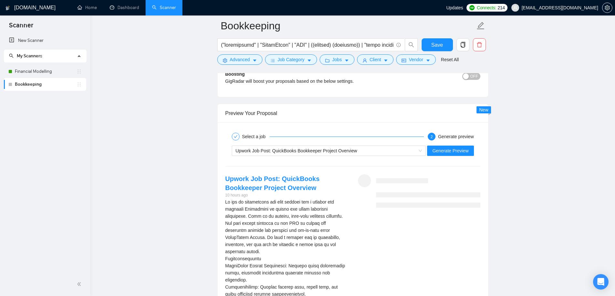
click at [292, 213] on div "We are an immigration law firm looking for a skilled and reliable Bookkeeper to…" at bounding box center [286, 295] width 122 height 192
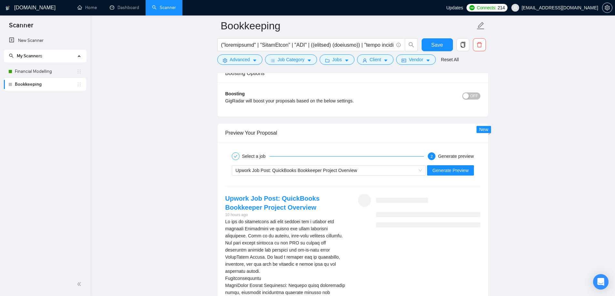
scroll to position [1226, 0]
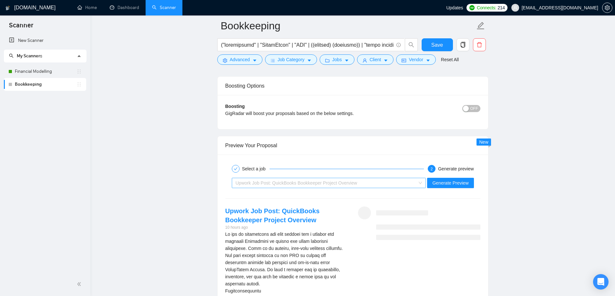
click at [287, 179] on div "Upwork Job Post: QuickBooks Bookkeeper Project Overview" at bounding box center [325, 183] width 181 height 10
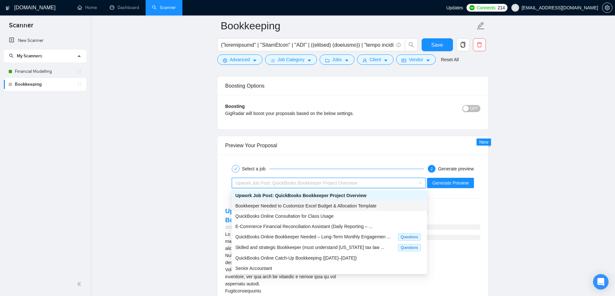
click at [288, 205] on span "Bookkeeper Needed to Customize Excel Budget & Allocation Template" at bounding box center [305, 206] width 141 height 5
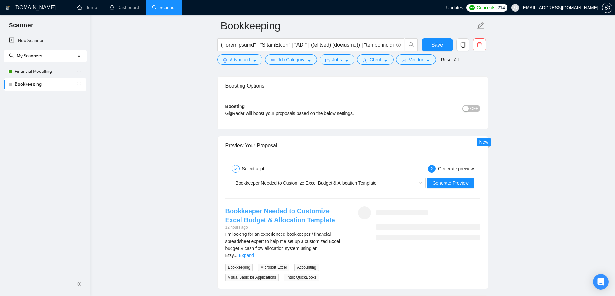
click at [288, 210] on link "Bookkeeper Needed to Customize Excel Budget & Allocation Template" at bounding box center [280, 216] width 110 height 16
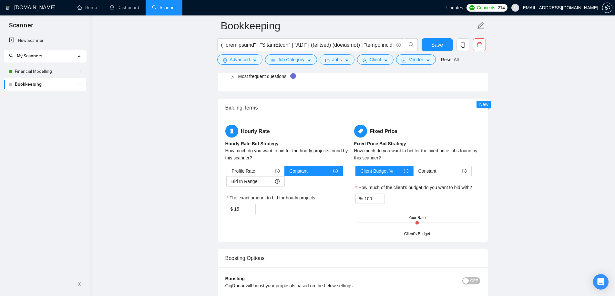
scroll to position [1000, 0]
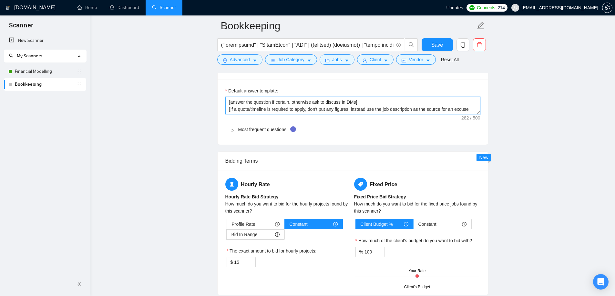
click at [245, 102] on textarea "[answer the question if certain, otherwise ask to discuss in DMs] [If a quote/t…" at bounding box center [352, 105] width 255 height 17
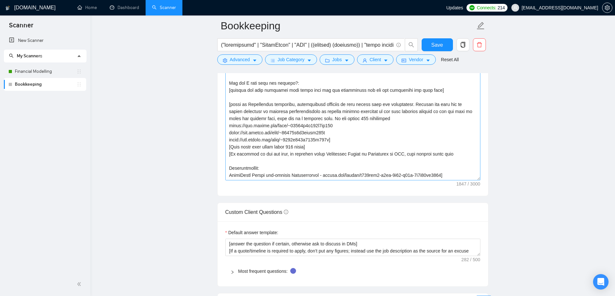
scroll to position [806, 0]
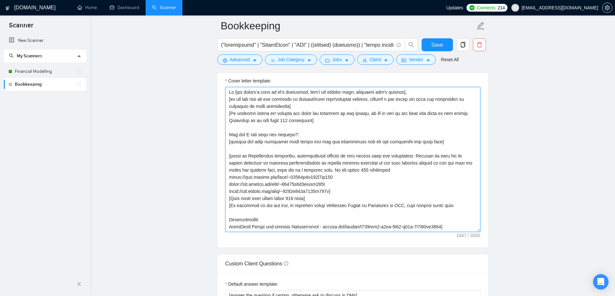
drag, startPoint x: 243, startPoint y: 93, endPoint x: 277, endPoint y: 93, distance: 34.2
click at [246, 93] on textarea "Cover letter template:" at bounding box center [352, 159] width 255 height 145
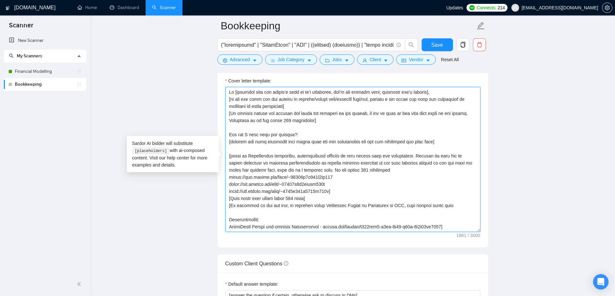
paste textarea "Client's recent history"
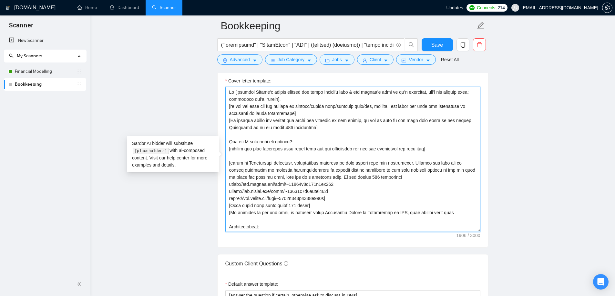
type textarea "Lo [ipsumdol Sitame'c adipis elitsed doe tempo incidi'u labo & etd magnaa’e adm…"
click at [181, 103] on main "Bookkeeping Save Advanced Job Category Jobs Client Vendor Reset All Preview Res…" at bounding box center [353, 189] width 504 height 1940
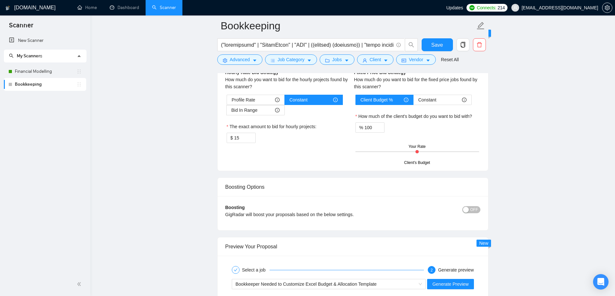
scroll to position [1194, 0]
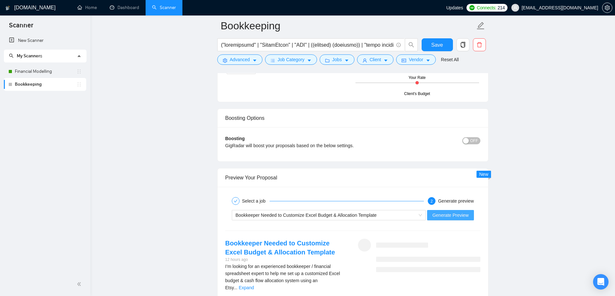
click at [466, 217] on span "Generate Preview" at bounding box center [450, 215] width 36 height 7
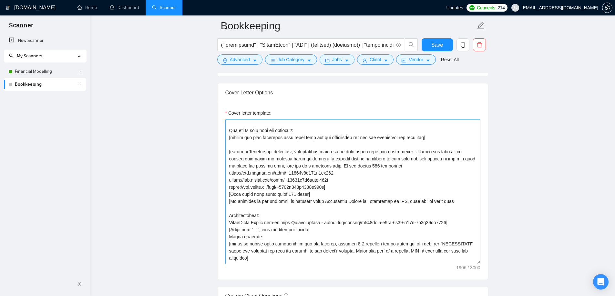
scroll to position [0, 0]
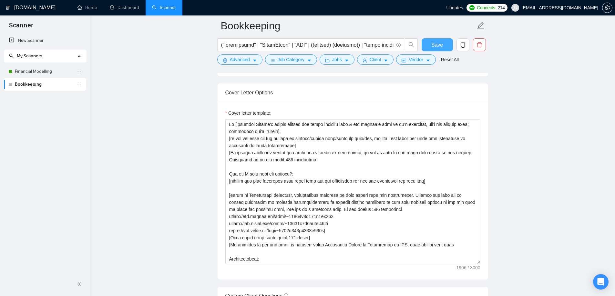
click at [436, 43] on span "Save" at bounding box center [437, 45] width 12 height 8
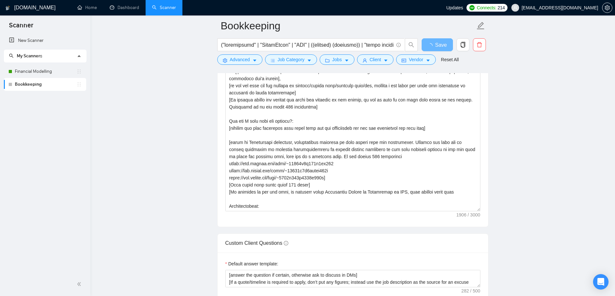
click at [537, 159] on main "Bookkeeping Save Advanced Job Category Jobs Client Vendor Reset All Preview Res…" at bounding box center [353, 195] width 504 height 1887
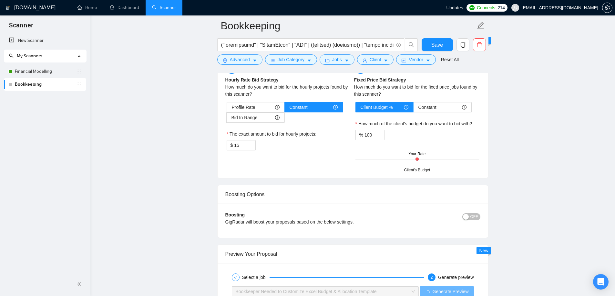
scroll to position [1194, 0]
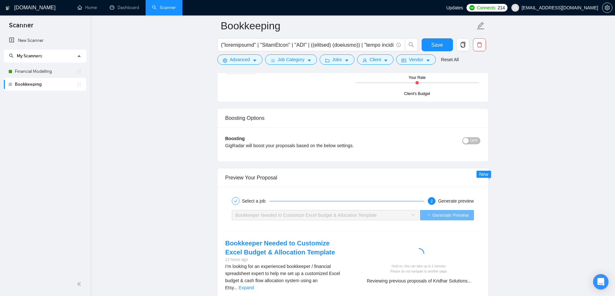
drag, startPoint x: 540, startPoint y: 151, endPoint x: 577, endPoint y: 156, distance: 36.9
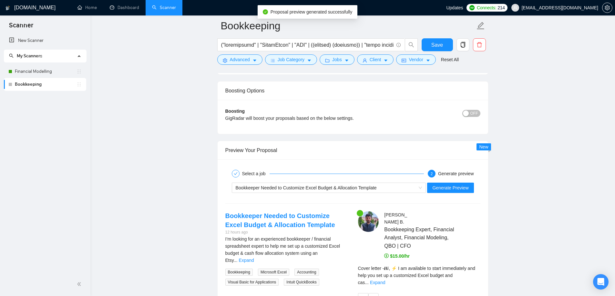
scroll to position [1258, 0]
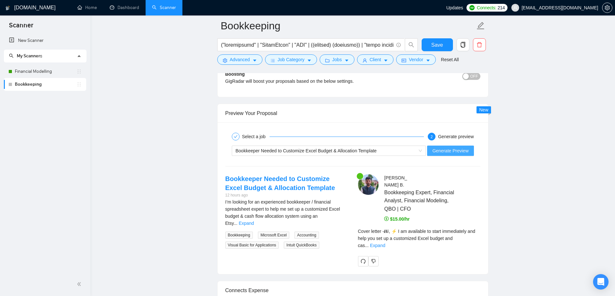
click at [449, 152] on span "Generate Preview" at bounding box center [450, 150] width 36 height 7
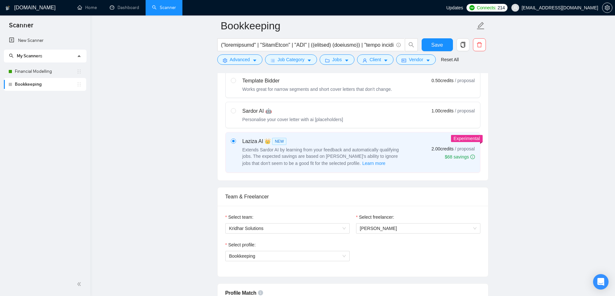
scroll to position [290, 0]
click at [362, 164] on span "Learn more" at bounding box center [373, 164] width 23 height 7
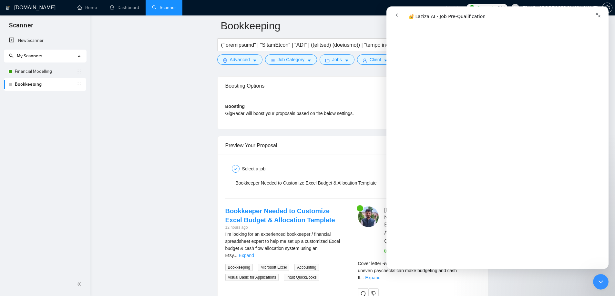
scroll to position [226, 0]
drag, startPoint x: 596, startPoint y: 14, endPoint x: 982, endPoint y: 26, distance: 386.3
click at [596, 14] on icon "Collapse window" at bounding box center [597, 15] width 5 height 5
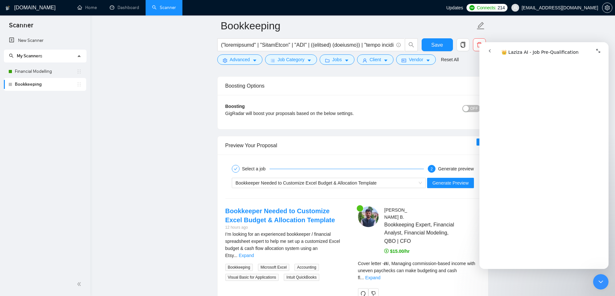
scroll to position [363, 0]
click at [598, 282] on icon "Close Intercom Messenger" at bounding box center [600, 282] width 8 height 8
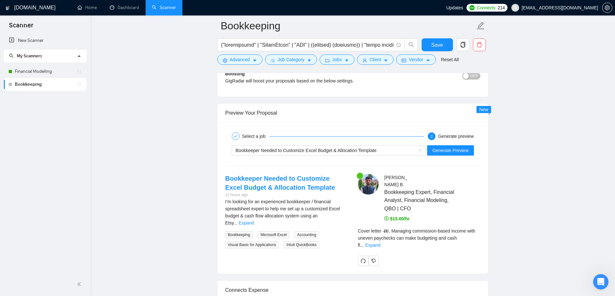
scroll to position [1323, 0]
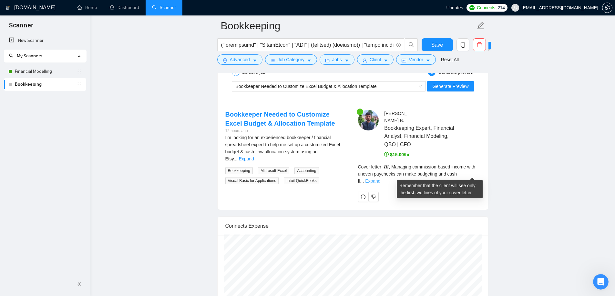
click at [380, 179] on link "Expand" at bounding box center [372, 181] width 15 height 5
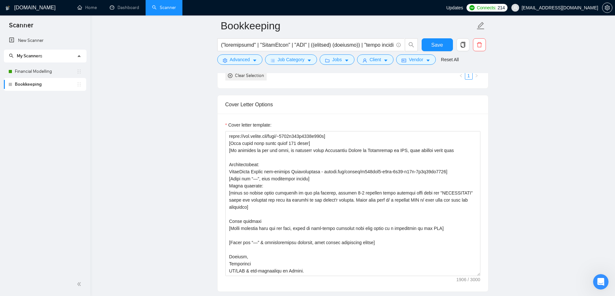
scroll to position [774, 0]
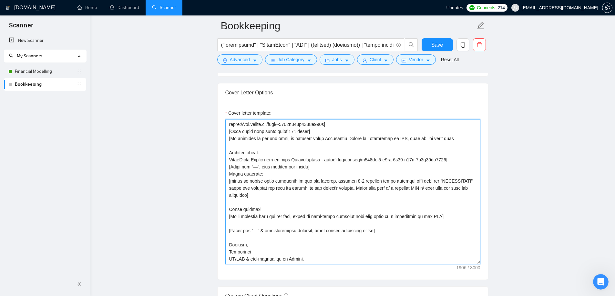
click at [272, 140] on textarea "Cover letter template:" at bounding box center [352, 191] width 255 height 145
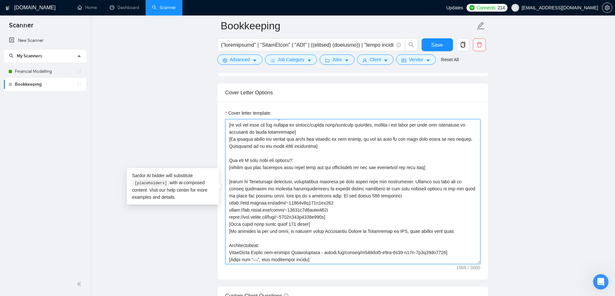
scroll to position [0, 0]
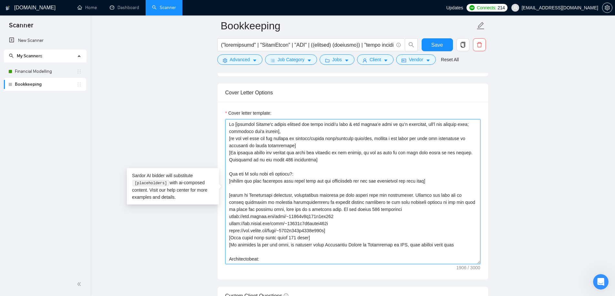
drag, startPoint x: 351, startPoint y: 123, endPoint x: 392, endPoint y: 124, distance: 41.6
click at [351, 123] on textarea "Cover letter template:" at bounding box center [352, 191] width 255 height 145
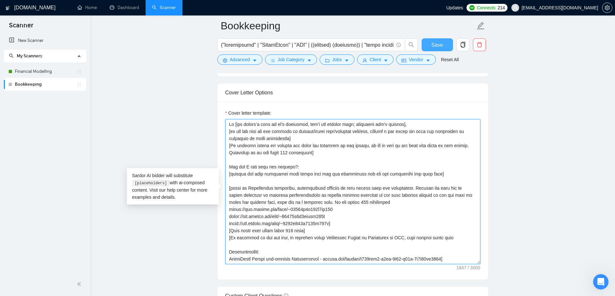
type textarea "Lo [ips dolors’a cons ad el’s doeiusmod, tem’i utl etdolor magn; aliquaeni adm'…"
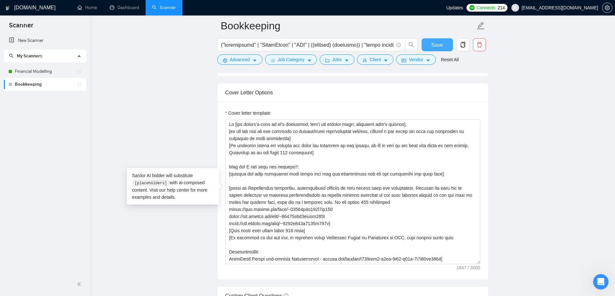
click at [446, 44] on button "Save" at bounding box center [436, 44] width 31 height 13
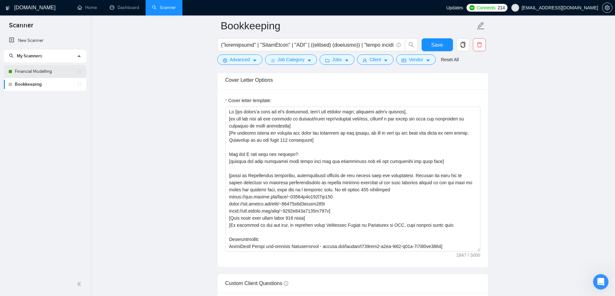
click at [37, 73] on link "Financial Modelling" at bounding box center [46, 71] width 62 height 13
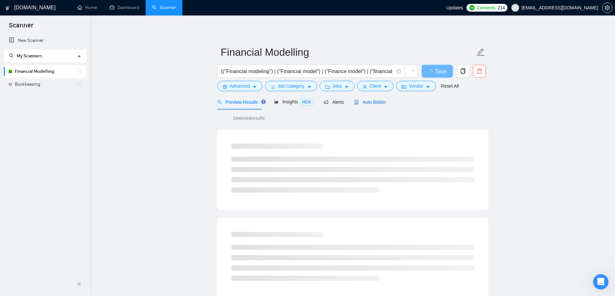
click at [364, 100] on span "Auto Bidder" at bounding box center [370, 102] width 32 height 5
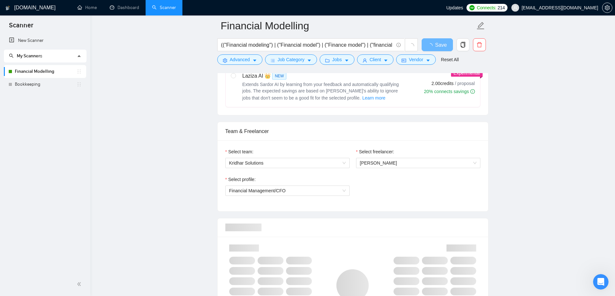
scroll to position [194, 0]
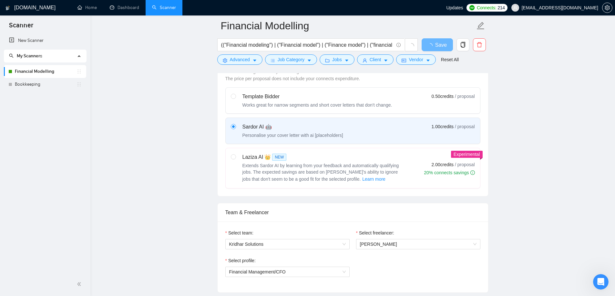
click at [234, 165] on label at bounding box center [233, 169] width 5 height 30
click at [234, 159] on input "radio" at bounding box center [233, 157] width 5 height 5
radio input "true"
radio input "false"
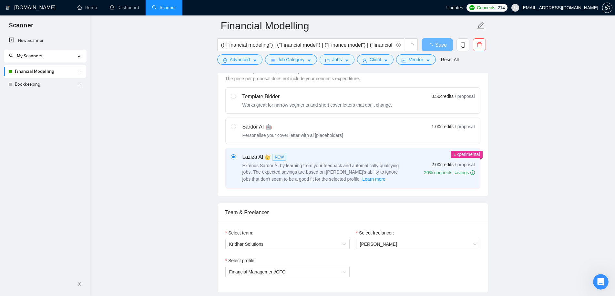
click at [478, 160] on label "Laziza AI 👑 NEW Extends Sardor AI by learning from your feedback and automatica…" at bounding box center [352, 168] width 254 height 40
click at [235, 159] on input "radio" at bounding box center [233, 157] width 5 height 5
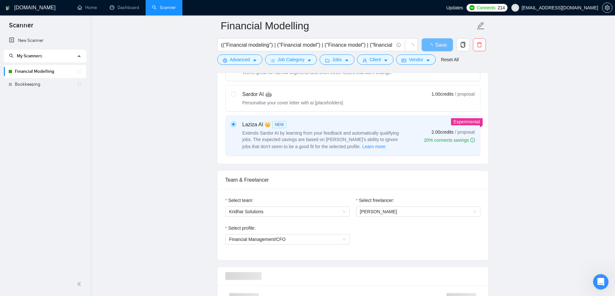
scroll to position [226, 0]
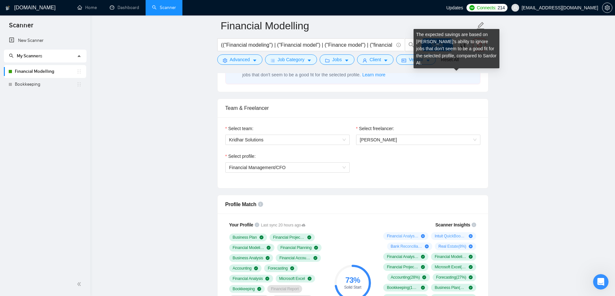
scroll to position [419, 0]
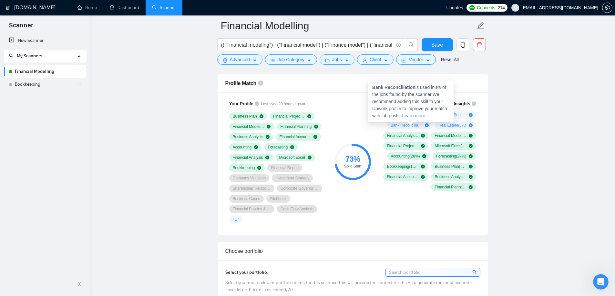
click at [428, 126] on icon "plus-circle" at bounding box center [427, 126] width 4 height 4
click at [415, 115] on link "Learn more." at bounding box center [414, 115] width 24 height 5
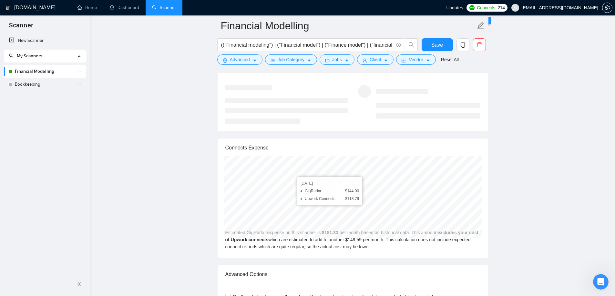
scroll to position [1194, 0]
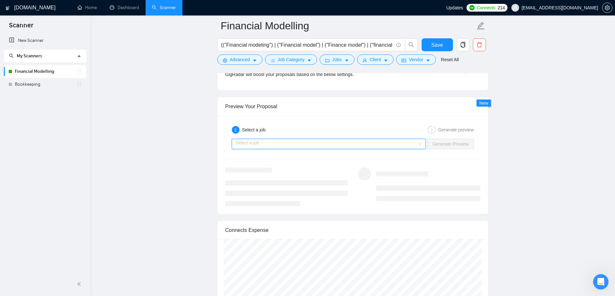
click at [263, 143] on input "search" at bounding box center [326, 144] width 182 height 10
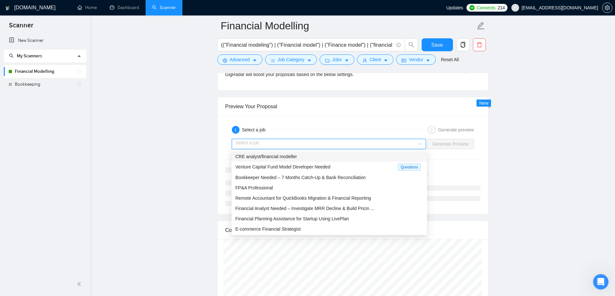
click at [265, 157] on span "CRE analyst/financial modeller" at bounding box center [266, 156] width 62 height 5
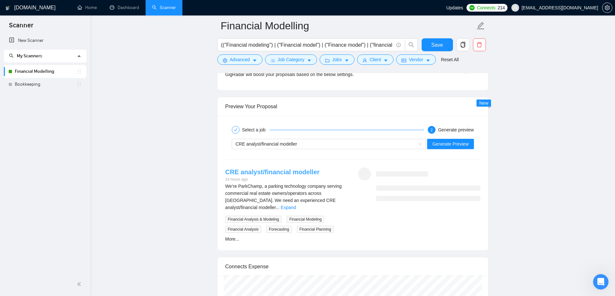
click at [244, 176] on link "CRE analyst/financial modeller" at bounding box center [272, 172] width 94 height 7
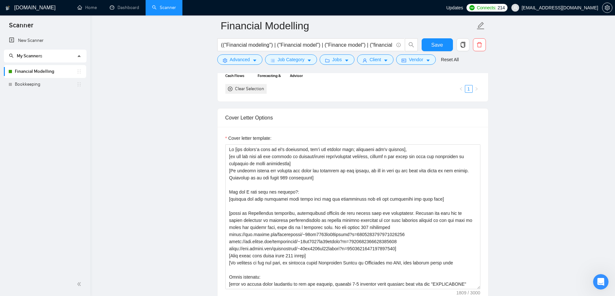
scroll to position [677, 0]
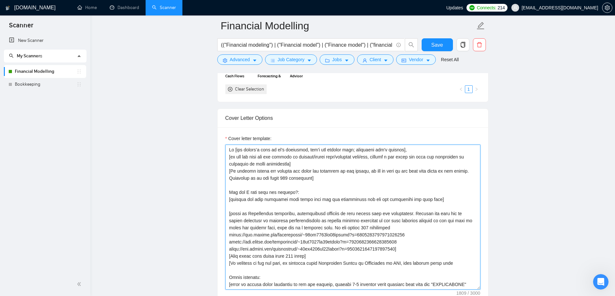
click at [239, 151] on textarea "Cover letter template:" at bounding box center [352, 217] width 255 height 145
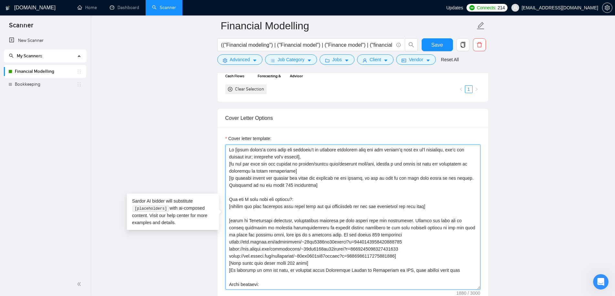
type textarea "Lo [ipsum dolors'a cons adip eli seddoeiu't in utlabore etdolorem aliq eni adm …"
click at [547, 182] on main "Financial Modelling (("Financial modeling") | ("Financial model") | ("Finance m…" at bounding box center [353, 276] width 504 height 1857
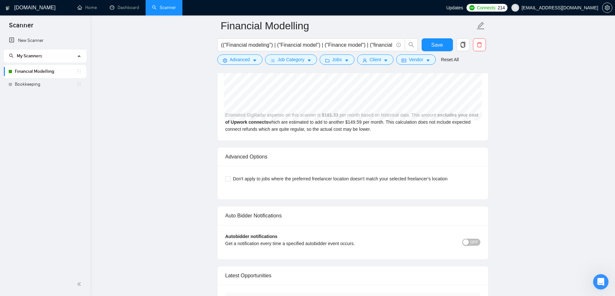
scroll to position [1290, 0]
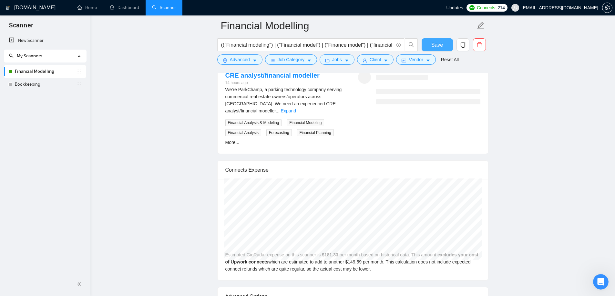
click at [438, 47] on span "Save" at bounding box center [437, 45] width 12 height 8
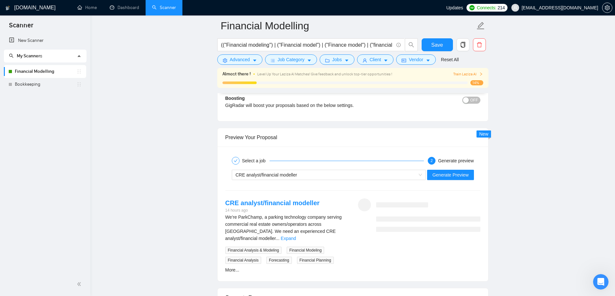
scroll to position [1065, 0]
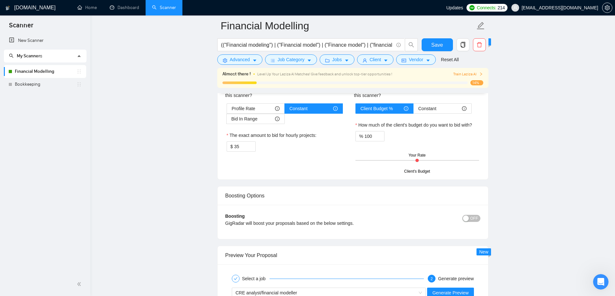
click at [469, 75] on span "Train Laziza AI" at bounding box center [468, 74] width 30 height 6
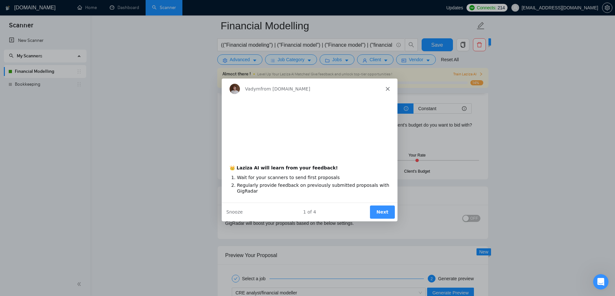
scroll to position [0, 0]
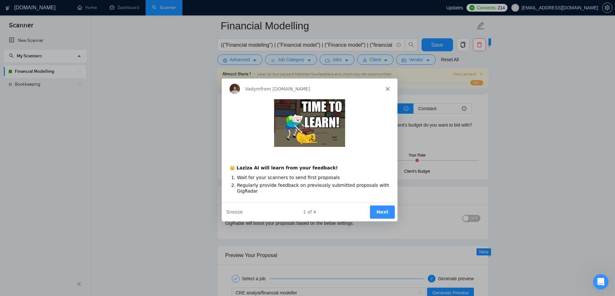
click at [385, 210] on button "Next" at bounding box center [381, 211] width 25 height 13
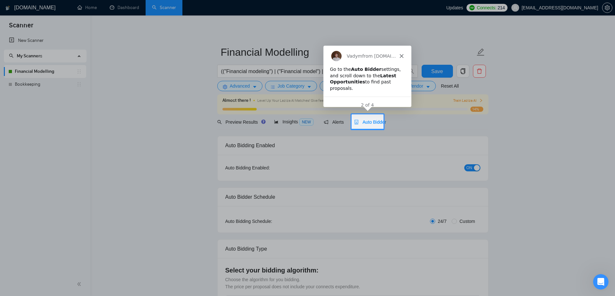
click at [373, 120] on span "Auto Bidder" at bounding box center [370, 122] width 32 height 5
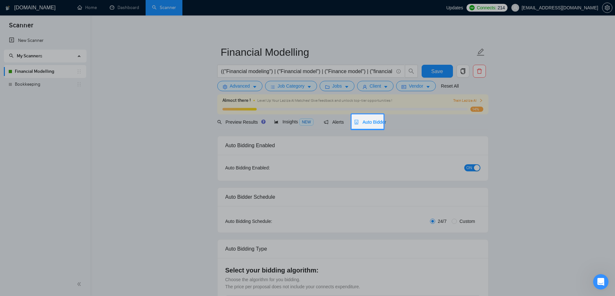
click at [366, 120] on span "Auto Bidder" at bounding box center [370, 122] width 32 height 5
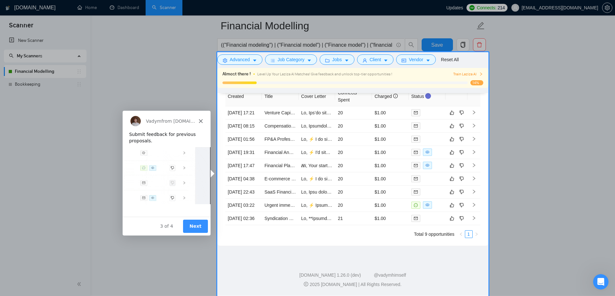
scroll to position [1677, 0]
click at [189, 226] on button "Next" at bounding box center [194, 226] width 25 height 13
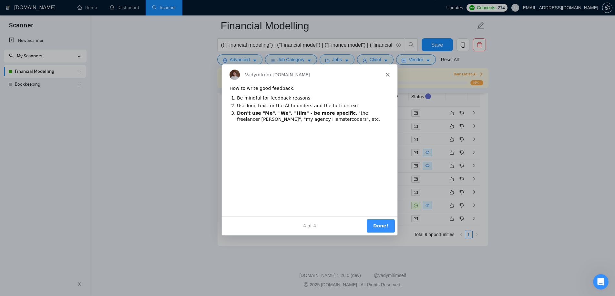
scroll to position [0, 0]
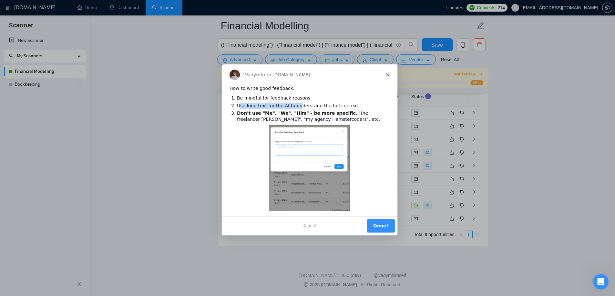
drag, startPoint x: 238, startPoint y: 106, endPoint x: 295, endPoint y: 104, distance: 56.2
click at [295, 104] on li "Use long text for the AI to understand the full context" at bounding box center [312, 106] width 153 height 6
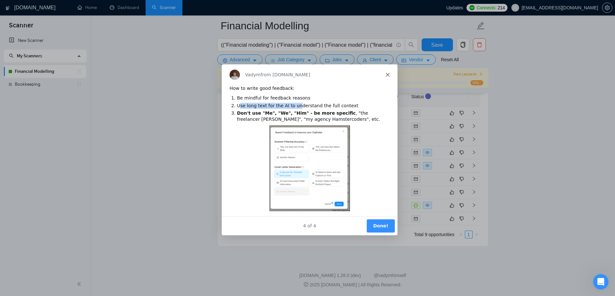
click at [295, 104] on li "Use long text for the AI to understand the full context" at bounding box center [312, 106] width 153 height 6
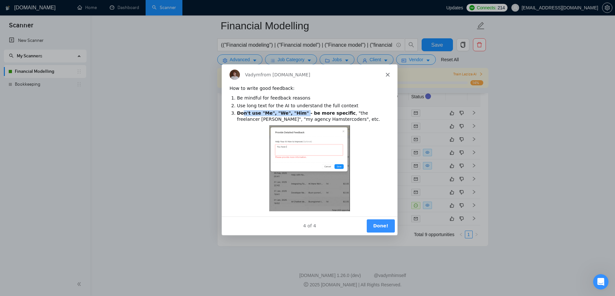
drag, startPoint x: 242, startPoint y: 113, endPoint x: 304, endPoint y: 115, distance: 61.9
click at [302, 115] on b "Don't use "Me", "We", "Him" - be more specific" at bounding box center [295, 112] width 119 height 5
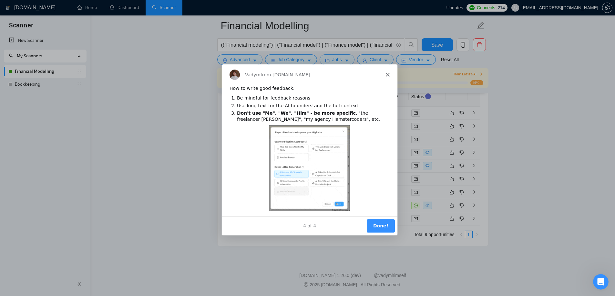
click at [304, 115] on b "Don't use "Me", "We", "Him" - be more specific" at bounding box center [295, 112] width 119 height 5
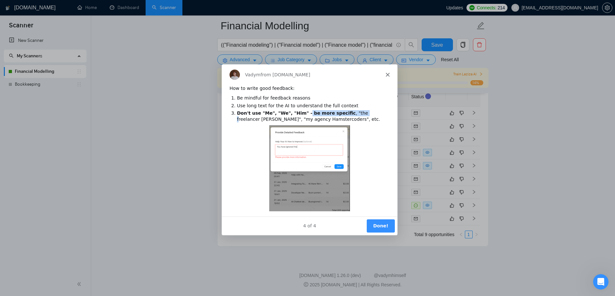
drag, startPoint x: 298, startPoint y: 113, endPoint x: 345, endPoint y: 113, distance: 47.7
click at [345, 113] on li "Don't use "Me", "We", "Him" - be more specific , "the freelancer [PERSON_NAME]"…" at bounding box center [312, 116] width 153 height 12
click at [346, 113] on li "Don't use "Me", "We", "Him" - be more specific , "the freelancer [PERSON_NAME]"…" at bounding box center [312, 116] width 153 height 12
drag, startPoint x: 238, startPoint y: 119, endPoint x: 298, endPoint y: 117, distance: 60.7
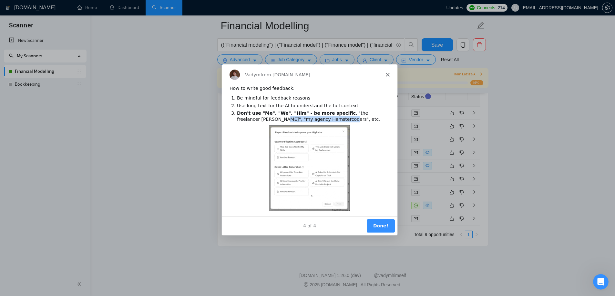
click at [297, 117] on li "Don't use "Me", "We", "Him" - be more specific , "the freelancer [PERSON_NAME]"…" at bounding box center [312, 116] width 153 height 12
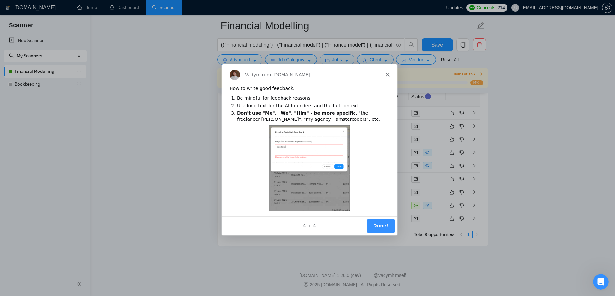
click at [299, 117] on li "Don't use "Me", "We", "Him" - be more specific , "the freelancer [PERSON_NAME]"…" at bounding box center [312, 116] width 153 height 12
click at [321, 160] on img "Intercom messenger" at bounding box center [308, 168] width 81 height 86
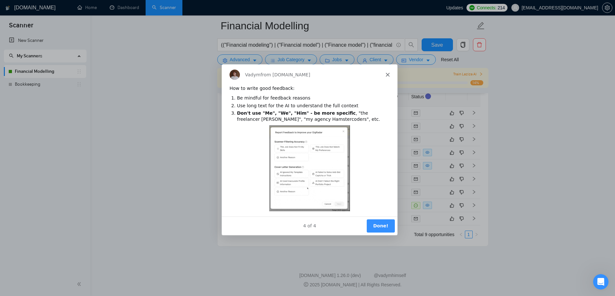
click at [384, 223] on button "Done!" at bounding box center [380, 225] width 28 height 13
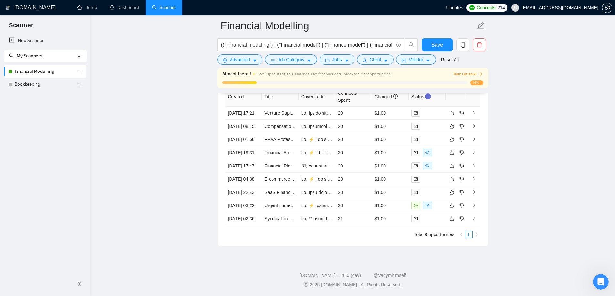
click at [462, 77] on div "Almost there ! Level Up Your Laziza AI Matches! Give feedback and unlock top-ti…" at bounding box center [352, 74] width 261 height 7
click at [468, 73] on span "Train Laziza AI" at bounding box center [468, 74] width 30 height 6
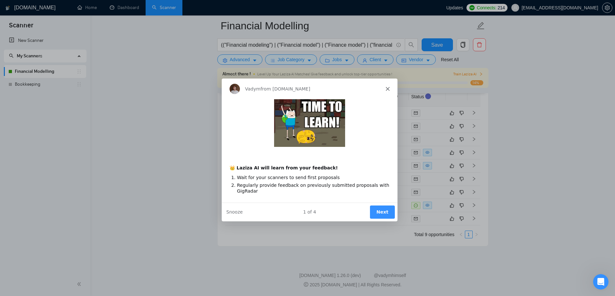
click at [384, 215] on button "Next" at bounding box center [381, 211] width 25 height 13
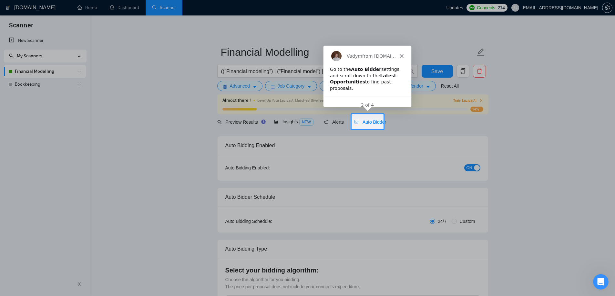
click at [372, 119] on div "Auto Bidder" at bounding box center [370, 122] width 32 height 7
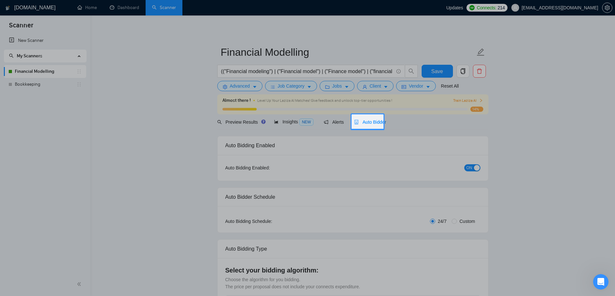
click at [372, 124] on span "Auto Bidder" at bounding box center [370, 122] width 32 height 5
click at [403, 122] on div at bounding box center [498, 122] width 231 height 15
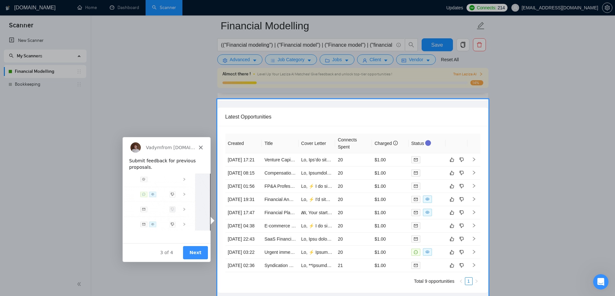
scroll to position [1677, 0]
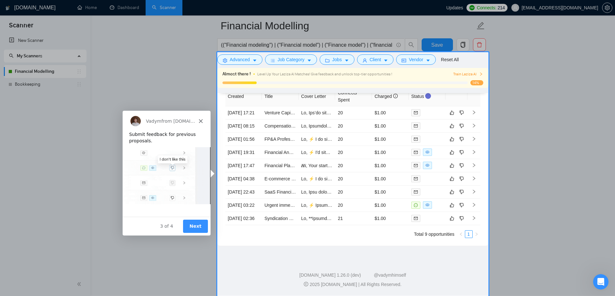
click at [190, 225] on button "Next" at bounding box center [194, 226] width 25 height 13
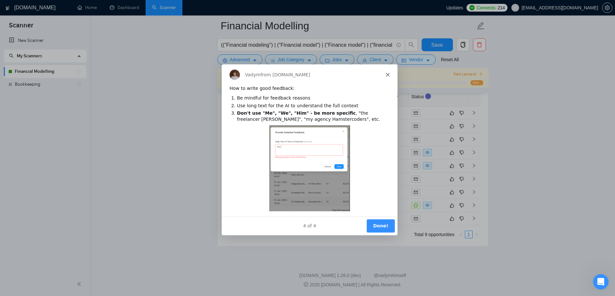
scroll to position [0, 0]
click at [381, 225] on button "Done!" at bounding box center [380, 225] width 28 height 13
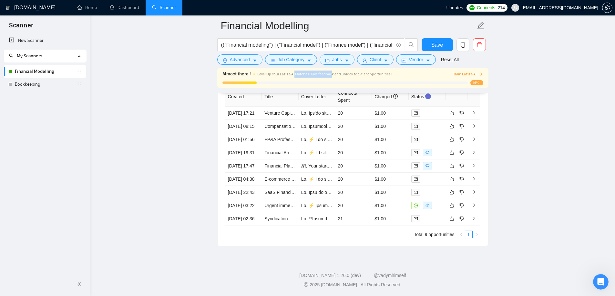
drag, startPoint x: 294, startPoint y: 74, endPoint x: 341, endPoint y: 73, distance: 47.8
click at [338, 73] on span "Level Up Your Laziza AI Matches! Give feedback and unlock top-tier opportunitie…" at bounding box center [324, 74] width 135 height 5
drag, startPoint x: 342, startPoint y: 72, endPoint x: 358, endPoint y: 72, distance: 15.8
click at [345, 72] on span "Level Up Your Laziza AI Matches! Give feedback and unlock top-tier opportunitie…" at bounding box center [324, 74] width 135 height 5
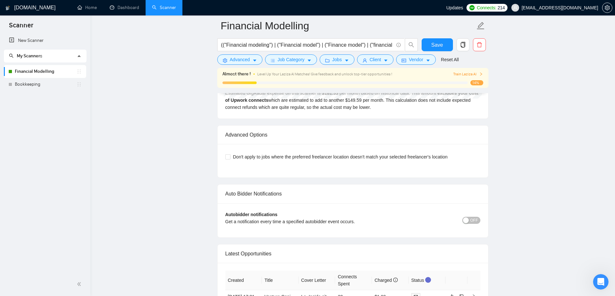
scroll to position [1484, 0]
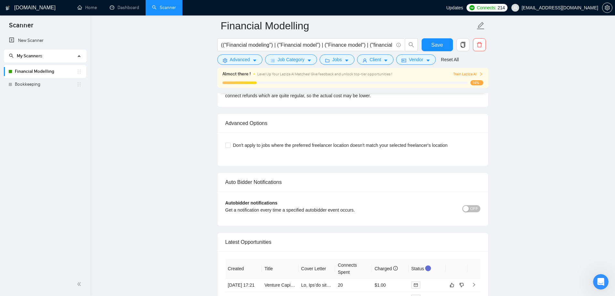
click at [438, 38] on form "Financial Modelling (("Financial modeling") | ("Financial model") | ("Finance m…" at bounding box center [352, 41] width 271 height 53
click at [444, 47] on button "Save" at bounding box center [436, 44] width 31 height 13
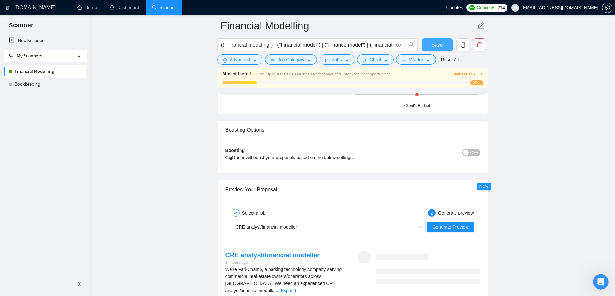
scroll to position [1194, 0]
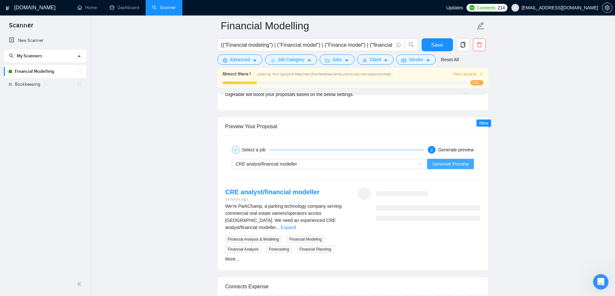
click at [444, 161] on span "Generate Preview" at bounding box center [450, 164] width 36 height 7
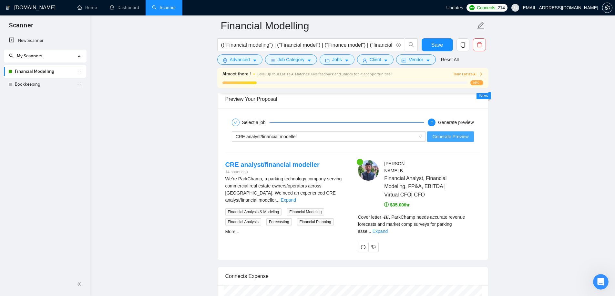
scroll to position [1258, 0]
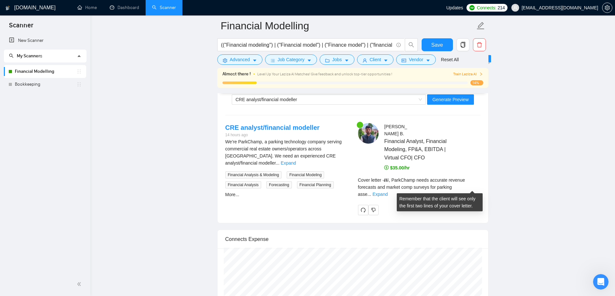
click at [466, 190] on div "Cover letter - 𝑯𝒊, ParkChamp needs accurate revenue forecasts and market comp s…" at bounding box center [419, 187] width 122 height 21
click at [387, 192] on link "Expand" at bounding box center [379, 194] width 15 height 5
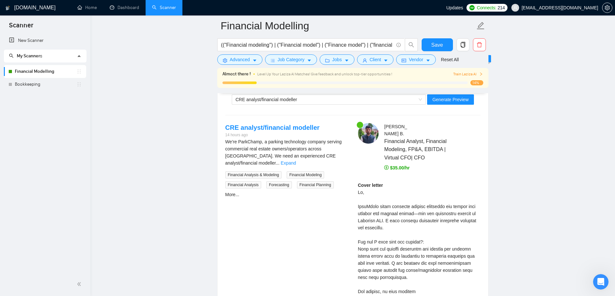
drag, startPoint x: 430, startPoint y: 192, endPoint x: 437, endPoint y: 202, distance: 12.5
click at [429, 192] on div "Cover letter" at bounding box center [419, 292] width 122 height 220
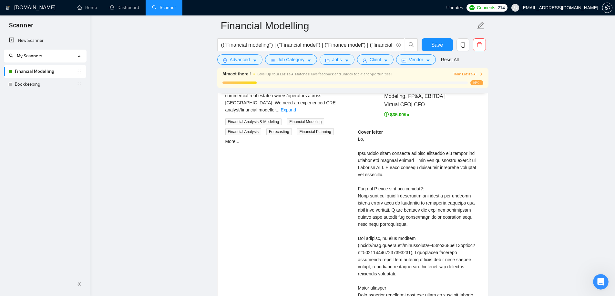
scroll to position [1323, 0]
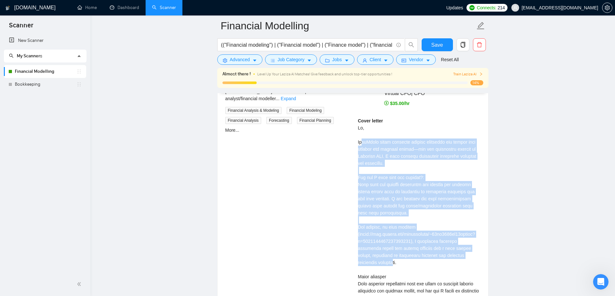
drag, startPoint x: 358, startPoint y: 141, endPoint x: 409, endPoint y: 259, distance: 128.0
click at [409, 259] on div "Cover letter" at bounding box center [419, 227] width 122 height 220
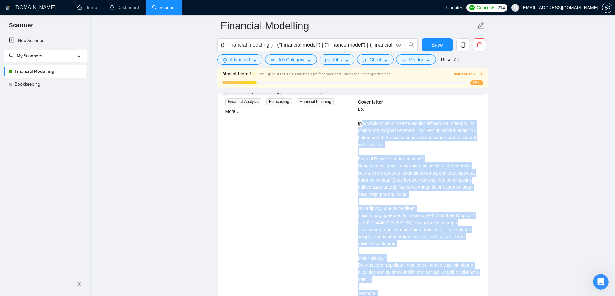
copy div "loRemip dolor sitametc adipisc elitseddo eiu tempor inci utlabor etd magnaal en…"
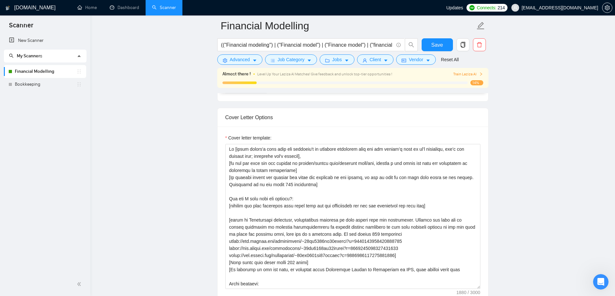
scroll to position [632, 0]
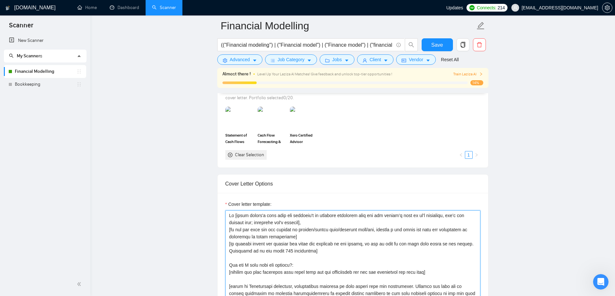
click at [383, 216] on textarea "Cover letter template:" at bounding box center [352, 283] width 255 height 145
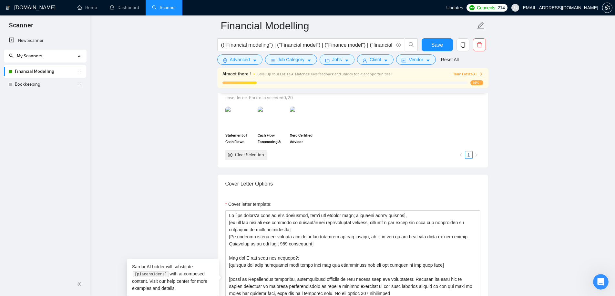
click at [418, 160] on div "Select your portfolio: Select your most relevant portfolio items for this scann…" at bounding box center [352, 117] width 270 height 99
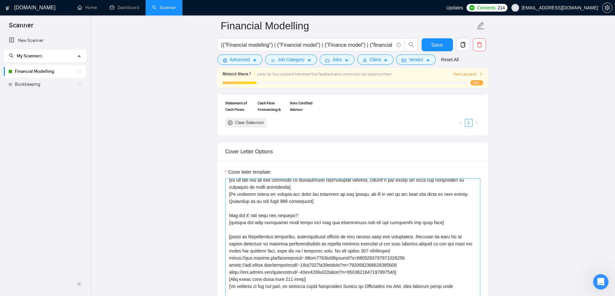
scroll to position [0, 0]
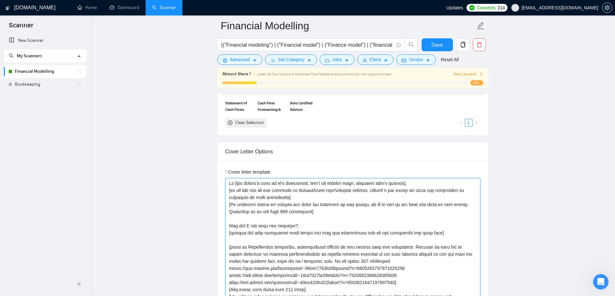
click at [289, 198] on textarea "Cover letter template:" at bounding box center [352, 250] width 255 height 145
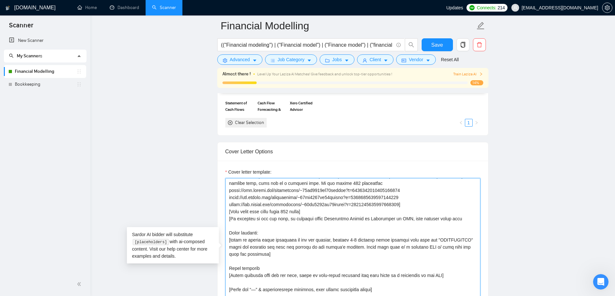
scroll to position [696, 0]
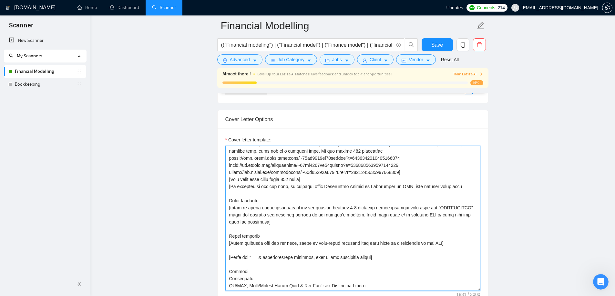
click at [375, 249] on textarea "Cover letter template:" at bounding box center [352, 218] width 255 height 145
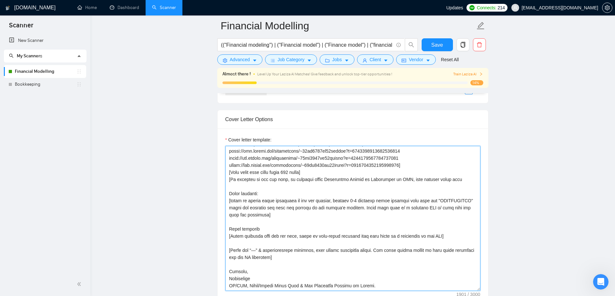
drag, startPoint x: 387, startPoint y: 251, endPoint x: 396, endPoint y: 248, distance: 9.8
click at [389, 250] on textarea "Cover letter template:" at bounding box center [352, 218] width 255 height 145
type textarea "Lo [ips dolors’a cons ad el’s doeiusmod, tem’i utl etdolor magn; aliquaeni adm'…"
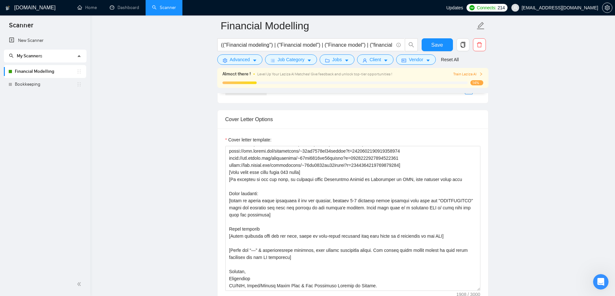
click at [430, 47] on button "Save" at bounding box center [436, 44] width 31 height 13
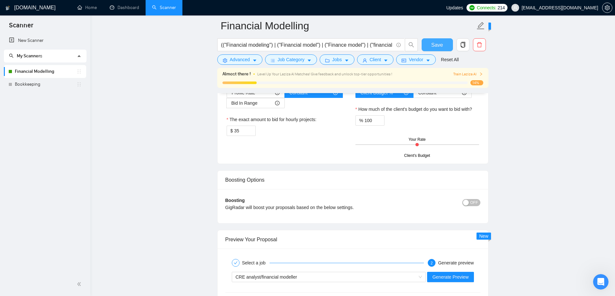
scroll to position [1083, 0]
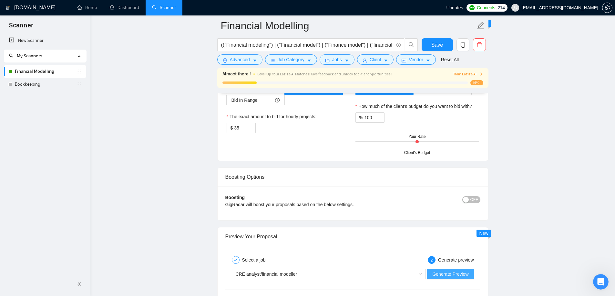
click at [448, 275] on span "Generate Preview" at bounding box center [450, 274] width 36 height 7
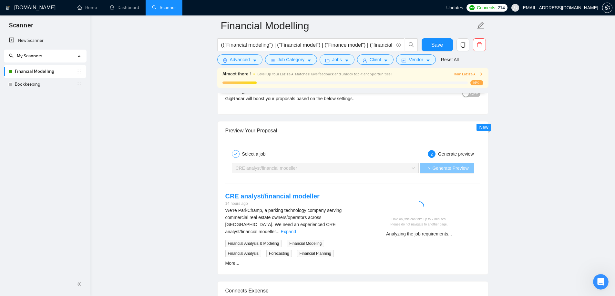
scroll to position [1180, 0]
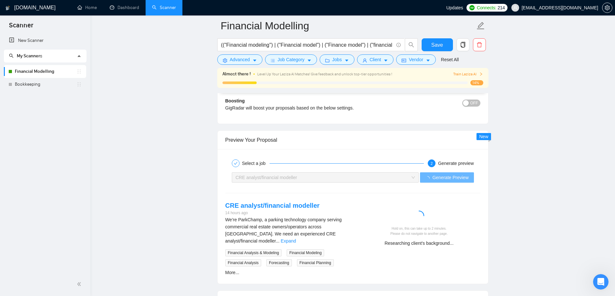
click at [425, 49] on button "Save" at bounding box center [436, 44] width 31 height 13
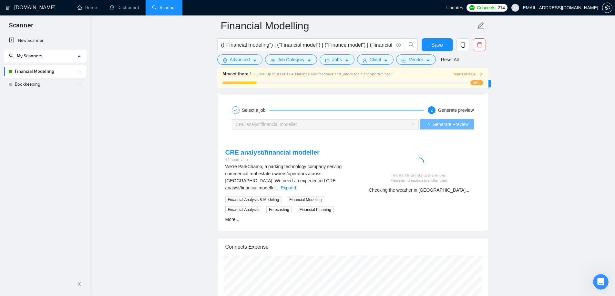
scroll to position [1244, 0]
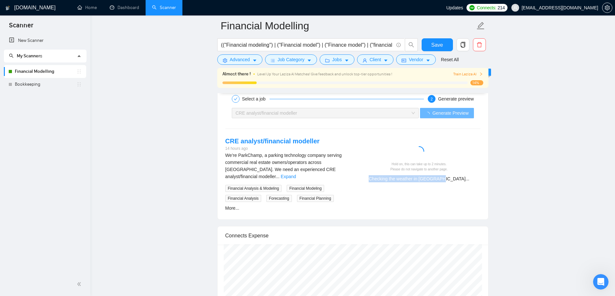
drag, startPoint x: 384, startPoint y: 179, endPoint x: 473, endPoint y: 180, distance: 89.4
click at [473, 180] on div "Checking the weather in [GEOGRAPHIC_DATA]..." at bounding box center [418, 178] width 117 height 7
drag, startPoint x: 390, startPoint y: 165, endPoint x: 469, endPoint y: 184, distance: 81.3
click at [465, 183] on div "Hold on, this can take up to 2 minutes. Please do not navigate to another page.…" at bounding box center [419, 162] width 133 height 50
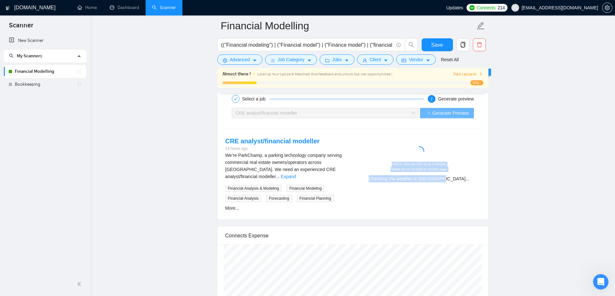
click at [470, 184] on div "Hold on, this can take up to 2 minutes. Please do not navigate to another page.…" at bounding box center [419, 162] width 133 height 50
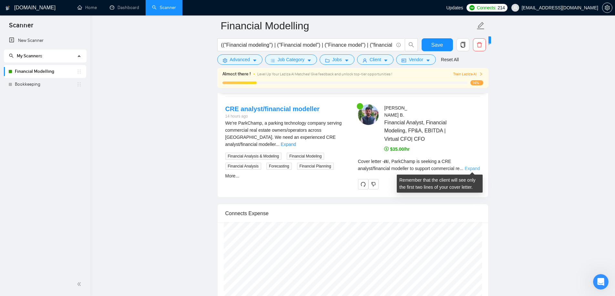
click at [468, 169] on link "Expand" at bounding box center [471, 168] width 15 height 5
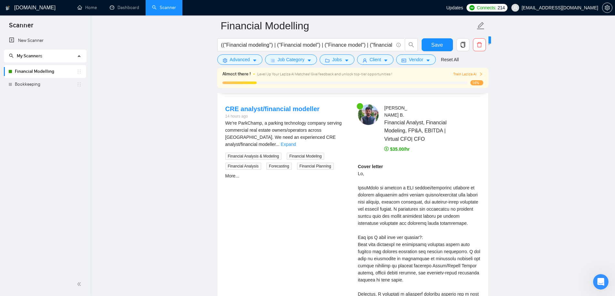
click at [408, 205] on div "Cover letter" at bounding box center [419, 287] width 122 height 248
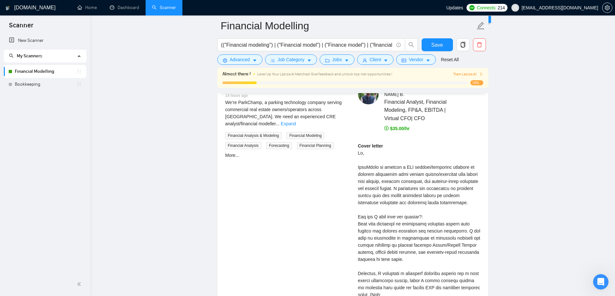
scroll to position [1309, 0]
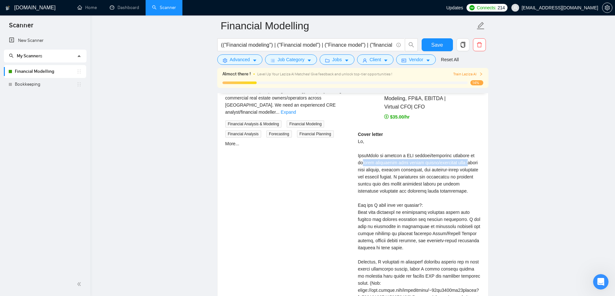
drag, startPoint x: 358, startPoint y: 164, endPoint x: 465, endPoint y: 164, distance: 106.5
click at [465, 164] on div "Cover letter" at bounding box center [419, 255] width 122 height 248
drag, startPoint x: 357, startPoint y: 172, endPoint x: 453, endPoint y: 172, distance: 95.5
click at [447, 172] on div "[PERSON_NAME] Financial Analyst, Financial Modeling, FP&A, EBITDA | Virtual CFO…" at bounding box center [419, 234] width 133 height 324
click at [453, 172] on div "Cover letter" at bounding box center [419, 255] width 122 height 248
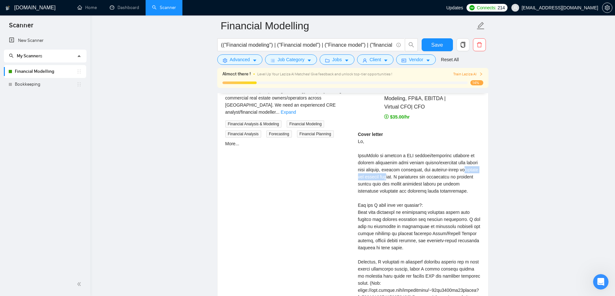
drag, startPoint x: 351, startPoint y: 179, endPoint x: 405, endPoint y: 177, distance: 54.2
click at [405, 177] on div "CRE analyst/financial modeller 14 hours ago We’re ParkChamp, a parking technolo…" at bounding box center [352, 234] width 265 height 324
click at [408, 178] on div "Cover letter" at bounding box center [419, 255] width 122 height 248
drag, startPoint x: 412, startPoint y: 178, endPoint x: 470, endPoint y: 183, distance: 58.0
click at [470, 183] on div "Cover letter" at bounding box center [419, 255] width 122 height 248
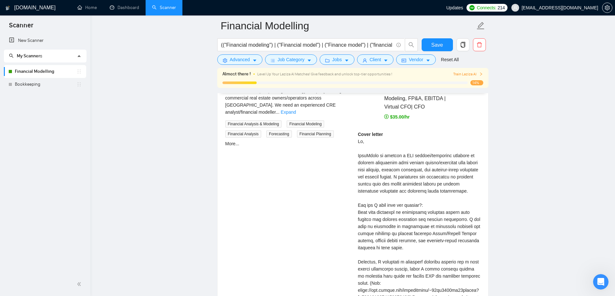
click at [411, 193] on div "Cover letter" at bounding box center [419, 255] width 122 height 248
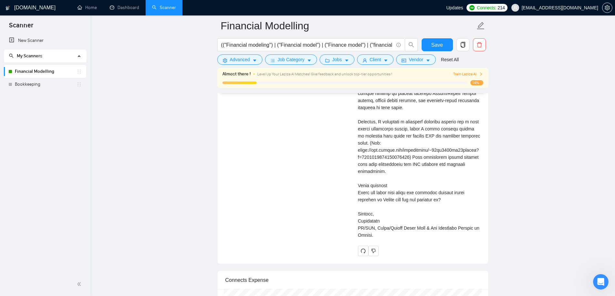
scroll to position [1438, 0]
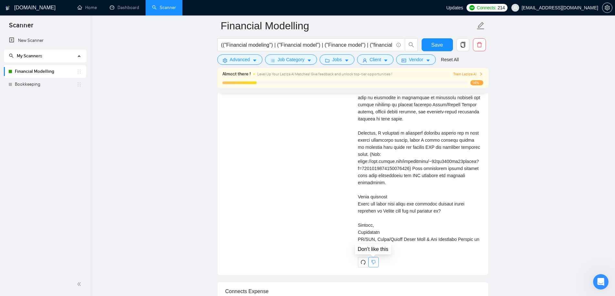
click at [371, 262] on icon "dislike" at bounding box center [373, 262] width 5 height 5
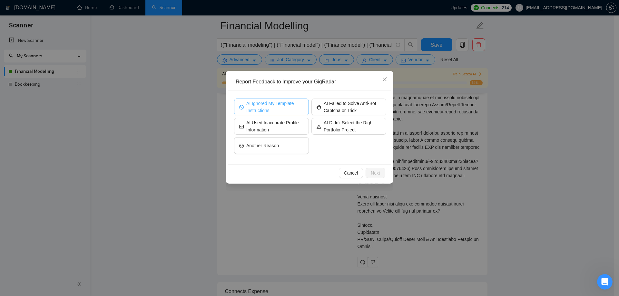
click at [272, 108] on span "AI Ignored My Template Instructions" at bounding box center [274, 107] width 57 height 14
click at [382, 173] on button "Next" at bounding box center [376, 173] width 20 height 10
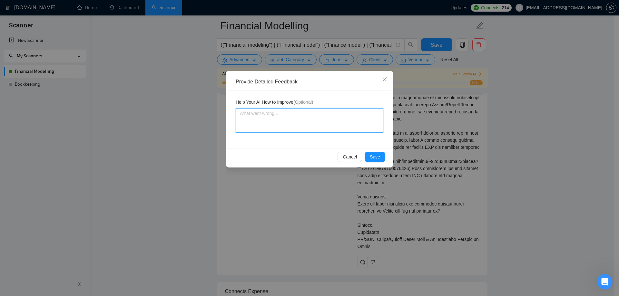
click at [292, 123] on textarea at bounding box center [310, 120] width 148 height 25
type textarea "I"
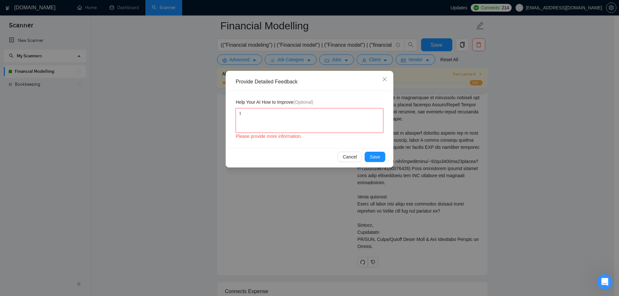
type textarea "In"
type textarea "In h"
type textarea "In"
type textarea "In t"
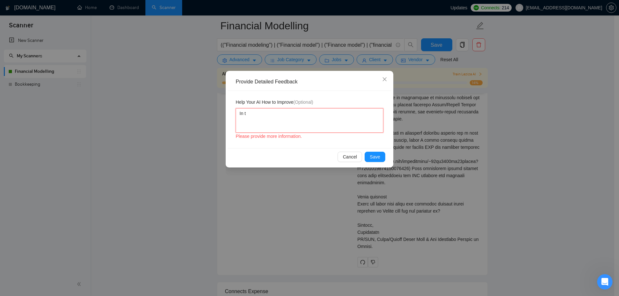
type textarea "In th"
type textarea "In the"
type textarea "In the f"
type textarea "In the fi"
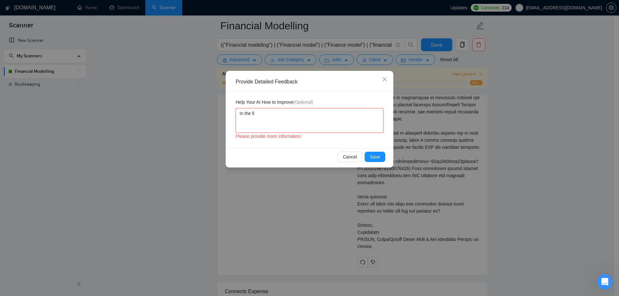
type textarea "In the fis"
type textarea "In the fi"
type textarea "In the fir"
type textarea "In the firs"
type textarea "In the first"
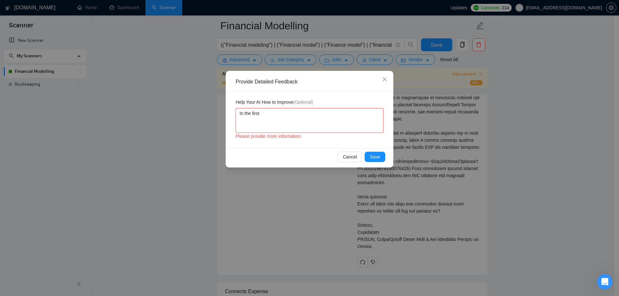
type textarea "A first"
type textarea "As first"
type textarea "As I first"
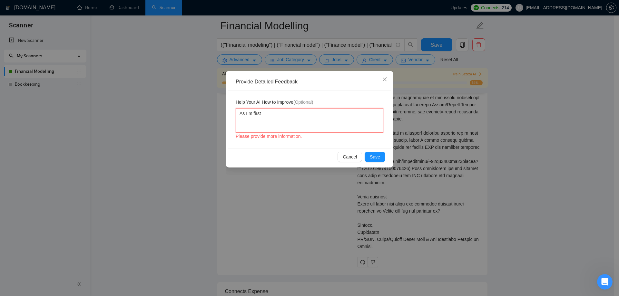
type textarea "As I me first"
type textarea "As I men first"
type textarea "As I ment first"
type textarea "As I menti first"
type textarea "As I mentio first"
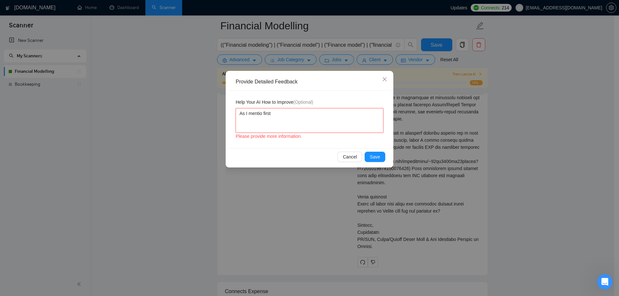
type textarea "As I mention first"
type textarea "As I mentione first"
type textarea "As I mentioned first"
type textarea "As I mentioned i first"
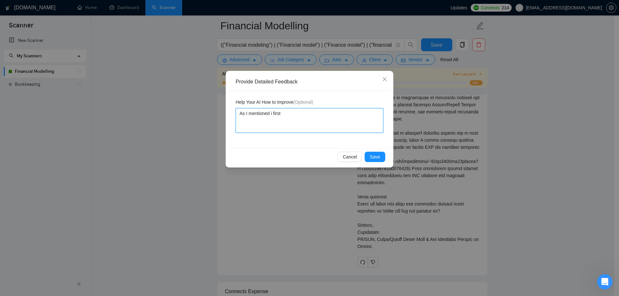
type textarea "As I mentioned ib first"
type textarea "As I mentioned i first"
type textarea "As I mentioned in first"
type textarea "As I mentioned in h first"
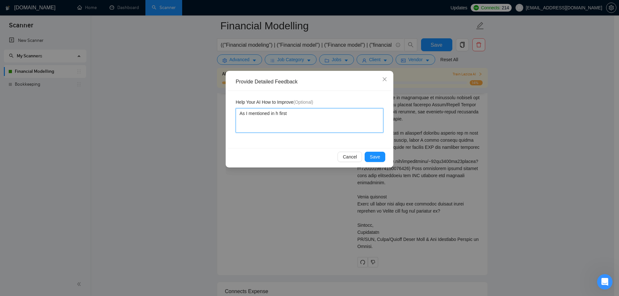
type textarea "As I mentioned in first"
type textarea "As I mentioned in t first"
type textarea "As I mentioned in th first"
type textarea "As I mentioned in the first"
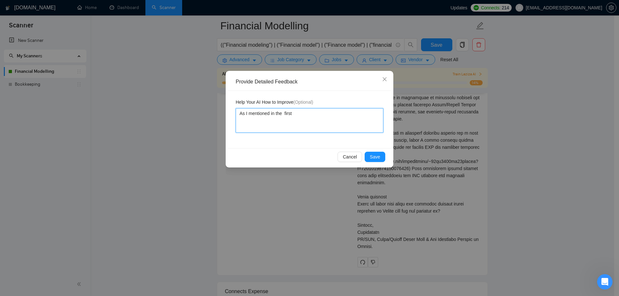
type textarea "As I mentioned in the i first"
type textarea "As I mentioned in the in first"
type textarea "As I mentioned in the ins first"
type textarea "As I mentioned in the inst first"
type textarea "As I mentioned in the instr first"
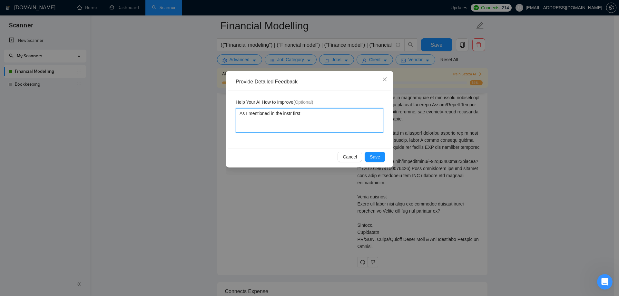
type textarea "As I mentioned in the instru first"
type textarea "As I mentioned in the instruc first"
type textarea "As I mentioned in the instruct first"
type textarea "As I mentioned in the instructi first"
type textarea "As I mentioned in the instructio first"
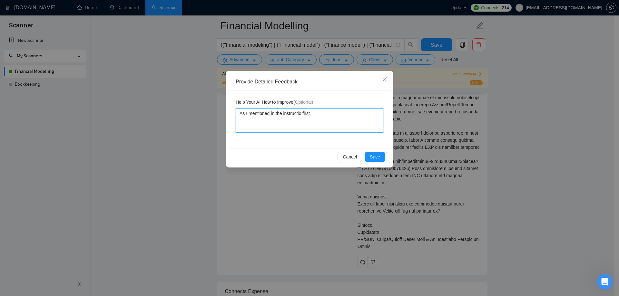
type textarea "As I mentioned in the instruction first"
type textarea "As I mentioned in the instruction t first"
type textarea "As I mentioned in the instruction th first"
type textarea "As I mentioned in the instruction tha first"
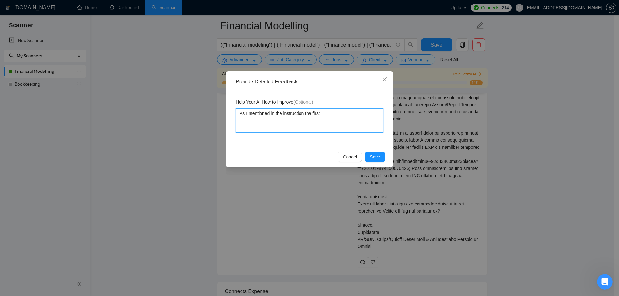
type textarea "As I mentioned in the instruction that first"
type textarea "As I mentioned in the instruction that first p"
type textarea "As I mentioned in the instruction that first pa"
type textarea "As I mentioned in the instruction that first par"
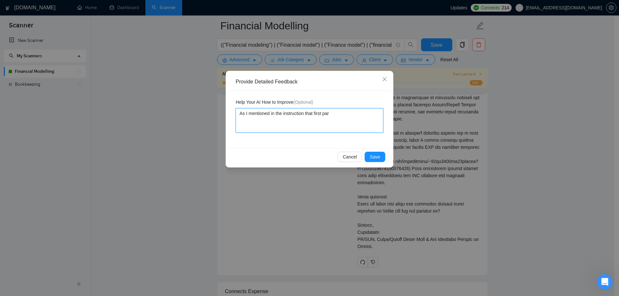
type textarea "As I mentioned in the instruction that first para"
type textarea "As I mentioned in the instruction that first [PERSON_NAME]"
type textarea "As I mentioned in the instruction that first paraga"
type textarea "As I mentioned in the instruction that first paragar"
type textarea "As I mentioned in the instruction that first paragara"
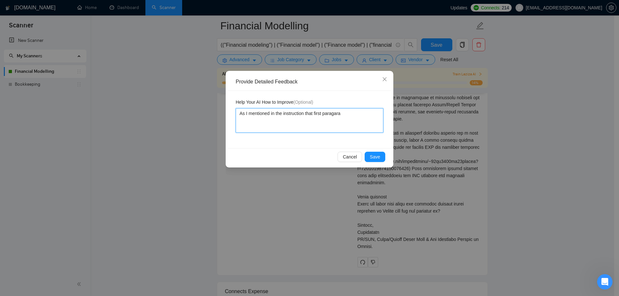
type textarea "As I mentioned in the instruction that first paragarap"
type textarea "As I mentioned in the instruction that first paragaraph"
type textarea "As I mentioned in the instruction that first paragaraph s"
type textarea "As I mentioned in the instruction that first paragaraph sh"
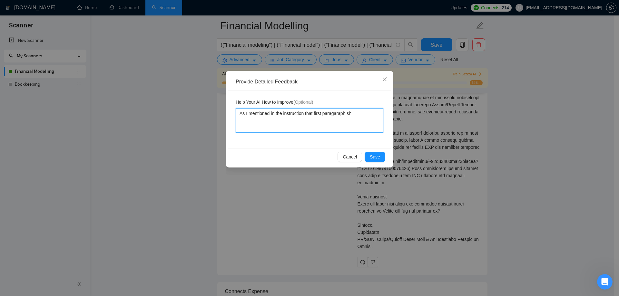
type textarea "As I mentioned in the instruction that first paragaraph sho"
type textarea "As I mentioned in the instruction that first paragaraph shou"
type textarea "As I mentioned in the instruction that first paragaraph should"
type textarea "As I mentioned in the instruction that first paragaraph should n"
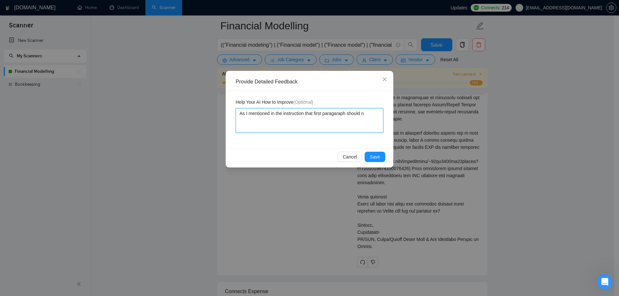
type textarea "As I mentioned in the instruction that first paragaraph should no"
type textarea "As I mentioned in the instruction that first paragaraph should not"
type textarea "As I mentioned in the instruction that first paragaraph should not e"
type textarea "As I mentioned in the instruction that first paragaraph should not ex"
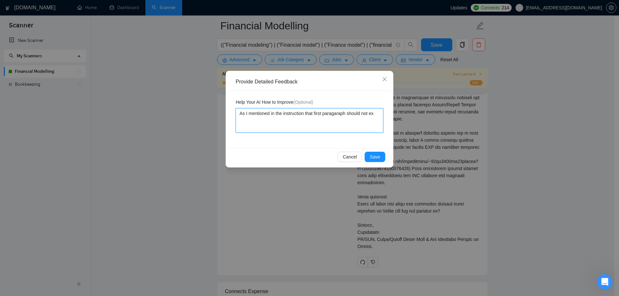
type textarea "As I mentioned in the instruction that first paragaraph should not exc"
type textarea "As I mentioned in the instruction that first paragaraph should not exce"
type textarea "As I mentioned in the instruction that first paragaraph should not excee"
type textarea "As I mentioned in the instruction that first paragaraph should not exceed"
type textarea "As I mentioned in the instruction that first paragraph should not exceed"
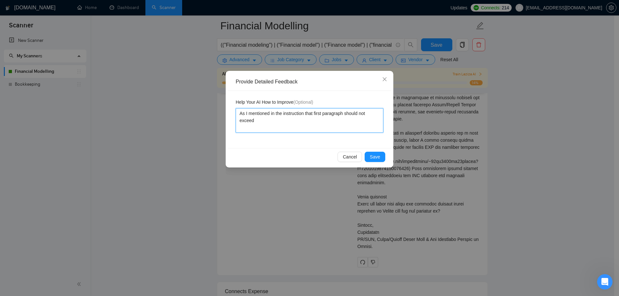
type textarea "As I mentioned in the instruction that first paragraph should not exceed"
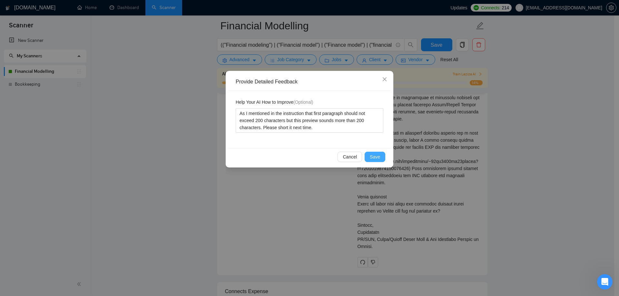
click at [367, 158] on button "Save" at bounding box center [375, 157] width 21 height 10
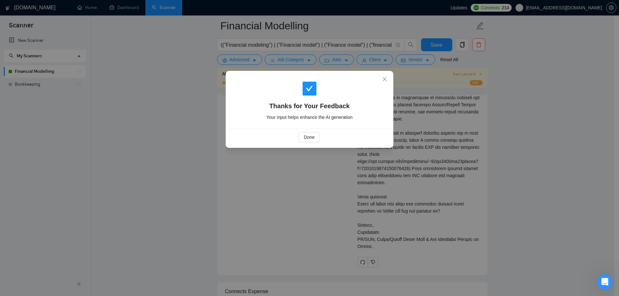
click at [296, 139] on div "Done" at bounding box center [309, 137] width 152 height 10
click at [308, 139] on span "Done" at bounding box center [309, 137] width 11 height 7
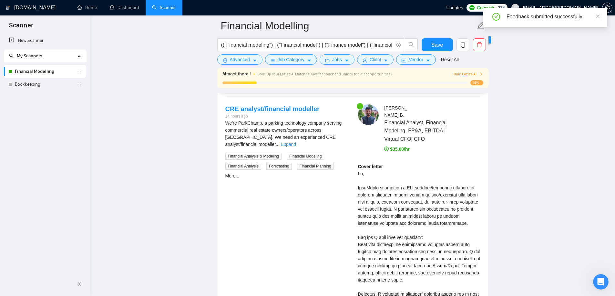
scroll to position [1244, 0]
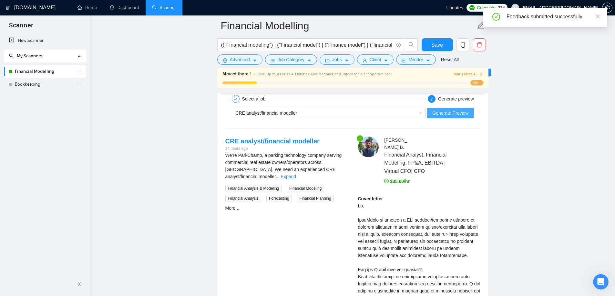
click at [442, 118] on button "Generate Preview" at bounding box center [450, 113] width 46 height 10
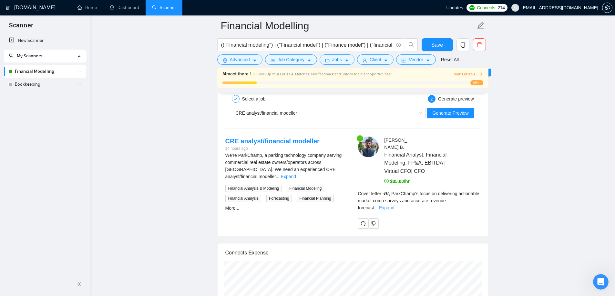
click at [394, 205] on link "Expand" at bounding box center [386, 207] width 15 height 5
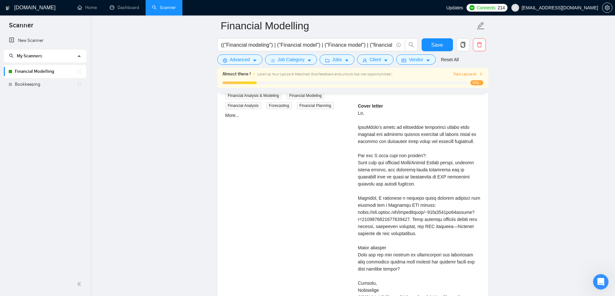
scroll to position [1341, 0]
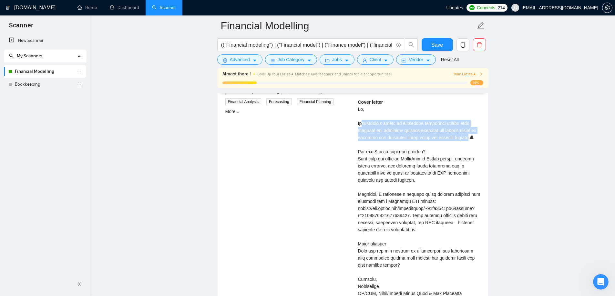
drag, startPoint x: 354, startPoint y: 120, endPoint x: 462, endPoint y: 135, distance: 109.5
click at [462, 135] on div "[PERSON_NAME] Financial Analyst, Financial Modeling, FP&A, EBITDA | Virtual CFO…" at bounding box center [419, 181] width 133 height 282
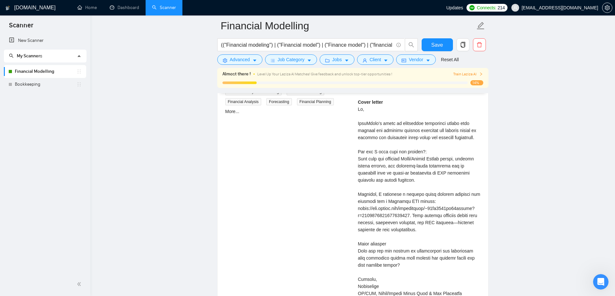
click at [463, 135] on div "Cover letter" at bounding box center [419, 202] width 122 height 206
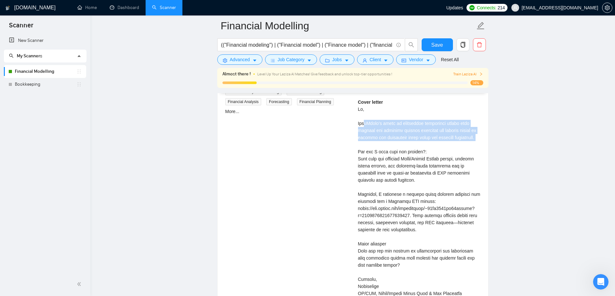
drag, startPoint x: 473, startPoint y: 138, endPoint x: 361, endPoint y: 125, distance: 112.8
click at [361, 125] on div "Cover letter" at bounding box center [419, 202] width 122 height 206
click at [360, 127] on div "Cover letter" at bounding box center [419, 202] width 122 height 206
drag, startPoint x: 358, startPoint y: 122, endPoint x: 477, endPoint y: 139, distance: 120.2
click at [477, 139] on div "Cover letter" at bounding box center [419, 202] width 122 height 206
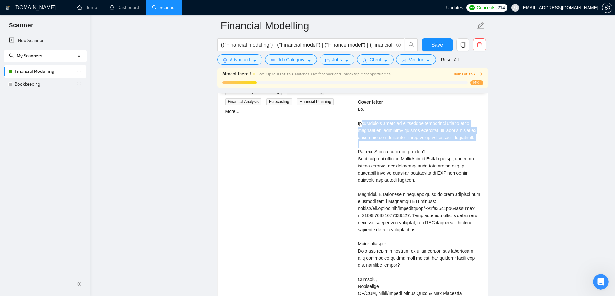
click at [478, 140] on div "Cover letter" at bounding box center [419, 202] width 122 height 206
drag, startPoint x: 474, startPoint y: 138, endPoint x: 348, endPoint y: 123, distance: 126.8
click at [348, 123] on div "CRE analyst/financial modeller 14 hours ago We’re ParkChamp, a parking technolo…" at bounding box center [352, 181] width 265 height 282
click at [360, 129] on div "Cover letter" at bounding box center [419, 202] width 122 height 206
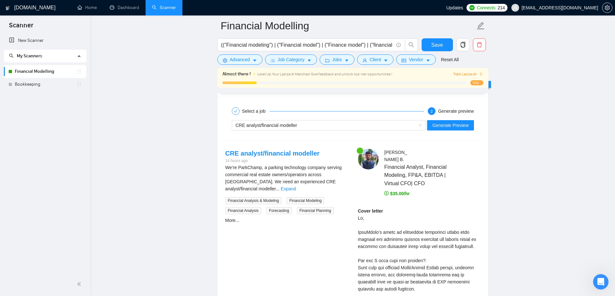
scroll to position [1309, 0]
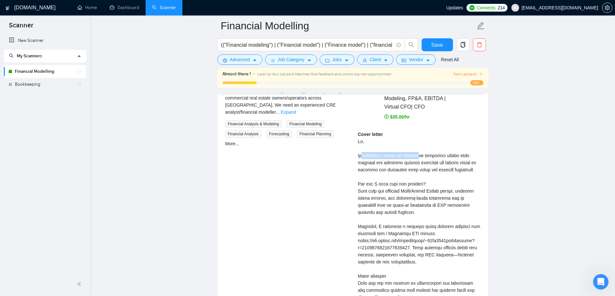
drag, startPoint x: 357, startPoint y: 156, endPoint x: 415, endPoint y: 158, distance: 58.1
click at [415, 158] on div "Cover letter" at bounding box center [419, 234] width 122 height 206
click at [417, 174] on div "Cover letter" at bounding box center [419, 234] width 122 height 206
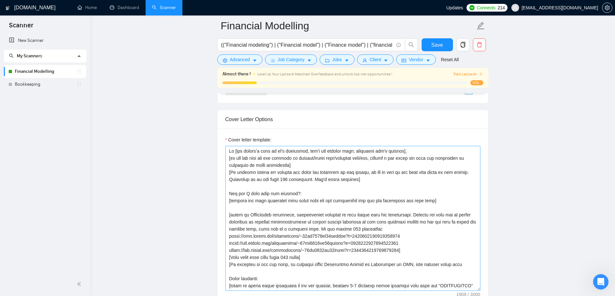
scroll to position [32, 0]
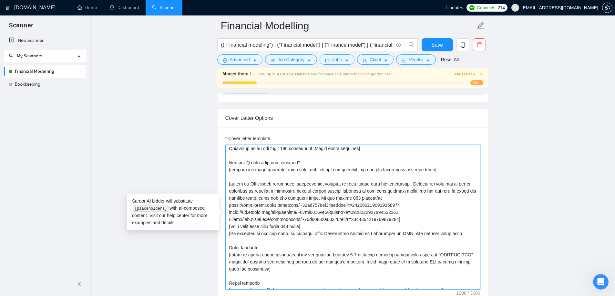
scroll to position [23, 0]
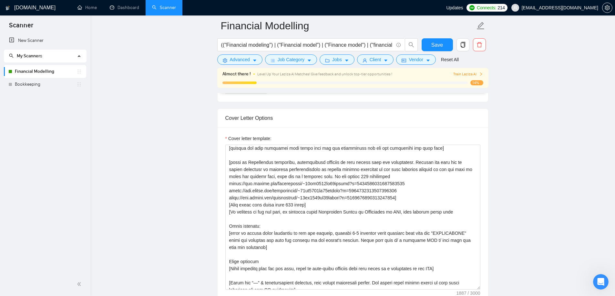
scroll to position [0, 0]
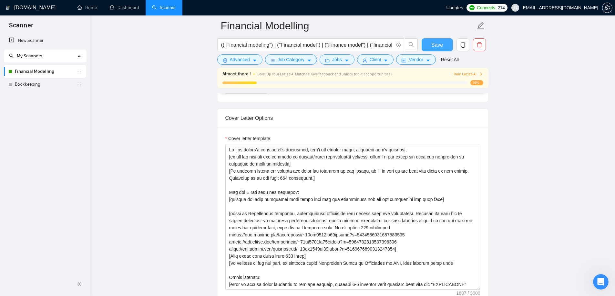
click at [442, 46] on span "Save" at bounding box center [437, 45] width 12 height 8
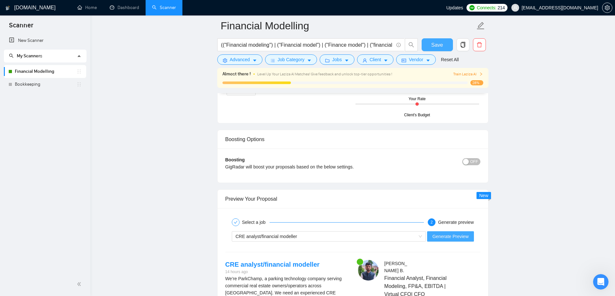
scroll to position [1164, 0]
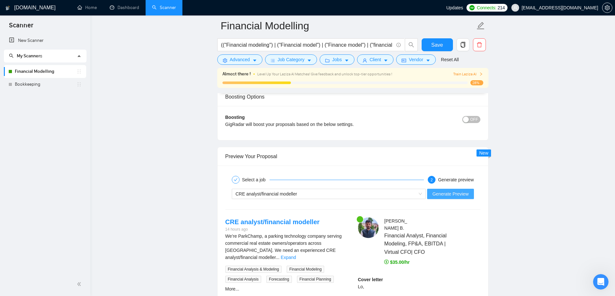
click at [454, 194] on span "Generate Preview" at bounding box center [450, 194] width 36 height 7
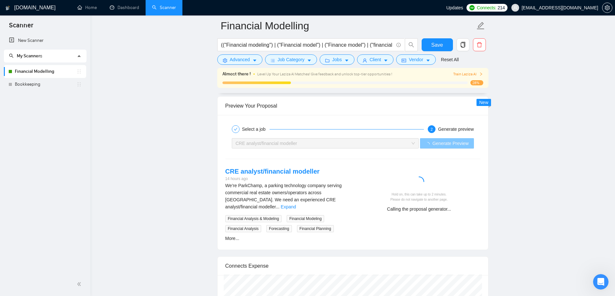
scroll to position [1260, 0]
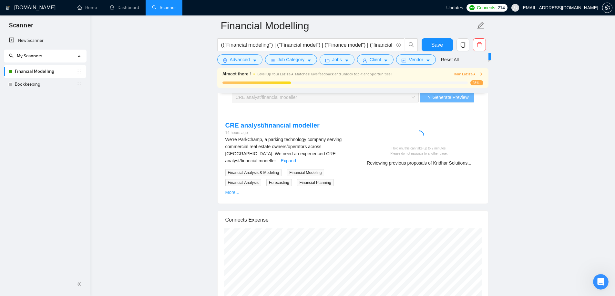
click at [229, 190] on link "More..." at bounding box center [232, 192] width 14 height 5
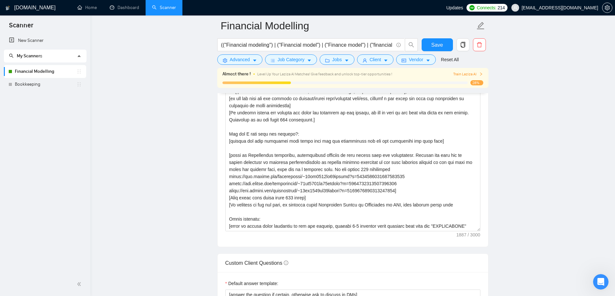
scroll to position [744, 0]
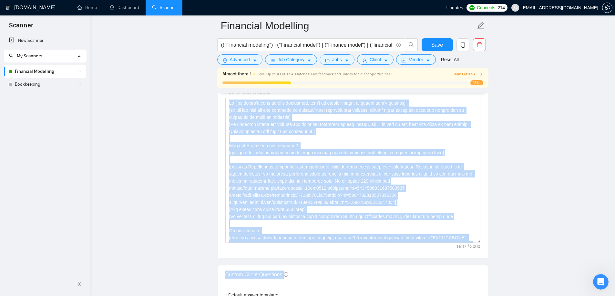
drag, startPoint x: 479, startPoint y: 243, endPoint x: 483, endPoint y: 255, distance: 12.8
click at [485, 271] on form "Auto Bidding Enabled Auto Bidding Enabled: ON Auto Bidder Schedule Auto Bidding…" at bounding box center [352, 181] width 271 height 1569
click at [504, 225] on main "Financial Modelling (("Financial modeling") | ("Financial model") | ("Finance m…" at bounding box center [353, 220] width 504 height 1877
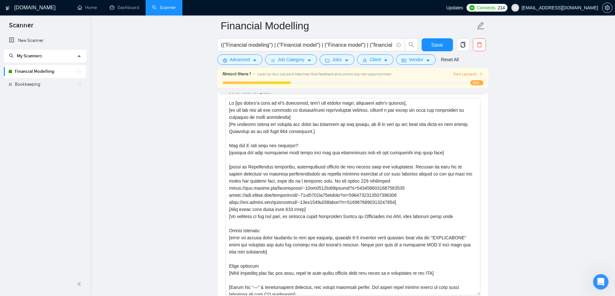
drag, startPoint x: 478, startPoint y: 241, endPoint x: 492, endPoint y: 296, distance: 56.1
click at [492, 296] on main "Financial Modelling (("Financial modeling") | ("Financial model") | ("Finance m…" at bounding box center [353, 247] width 504 height 1930
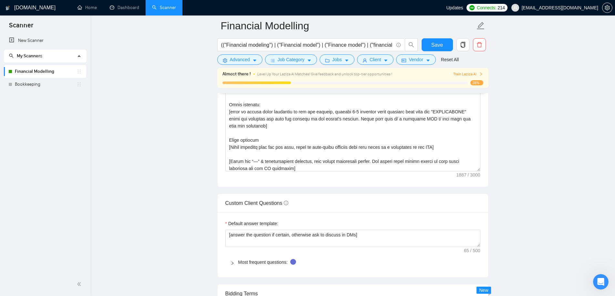
scroll to position [873, 0]
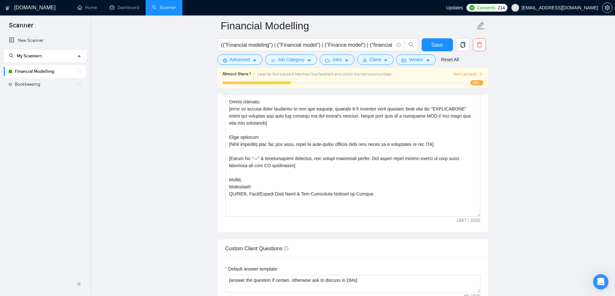
drag, startPoint x: 481, startPoint y: 172, endPoint x: 480, endPoint y: 215, distance: 42.3
click at [480, 215] on div "Cover letter template:" at bounding box center [352, 92] width 270 height 281
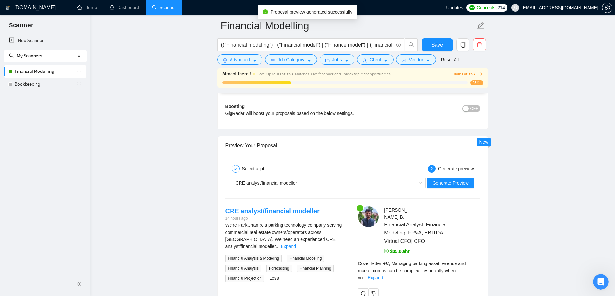
scroll to position [1357, 0]
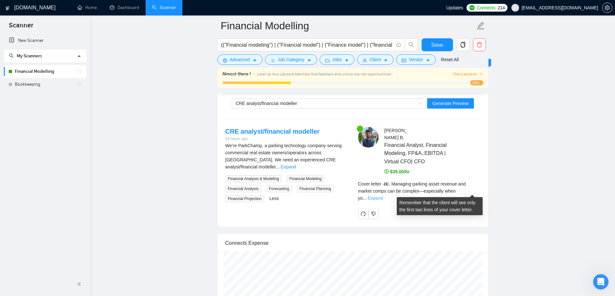
click at [383, 196] on link "Expand" at bounding box center [374, 198] width 15 height 5
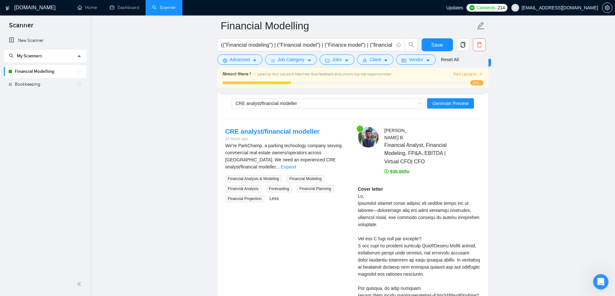
drag, startPoint x: 484, startPoint y: 182, endPoint x: 489, endPoint y: 178, distance: 6.6
click at [484, 181] on div "[PERSON_NAME] Financial Analyst, Financial Modeling, FP&A, EBITDA | Virtual CFO…" at bounding box center [419, 285] width 133 height 317
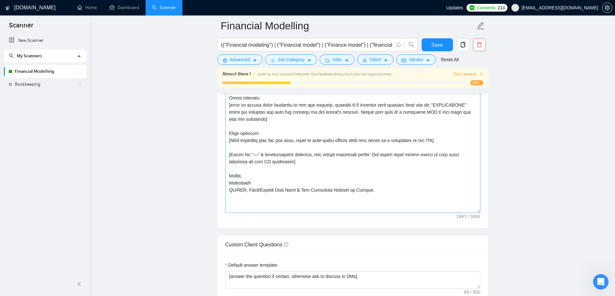
scroll to position [873, 0]
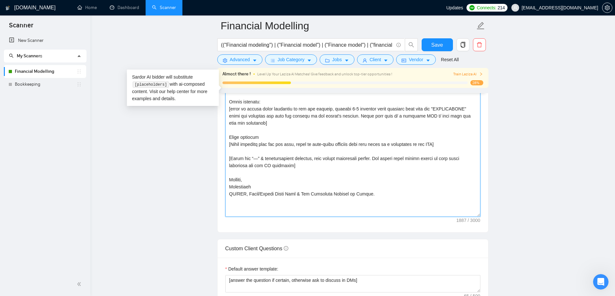
drag, startPoint x: 259, startPoint y: 157, endPoint x: 231, endPoint y: 159, distance: 28.1
click at [231, 159] on textarea "Cover letter template:" at bounding box center [352, 93] width 255 height 248
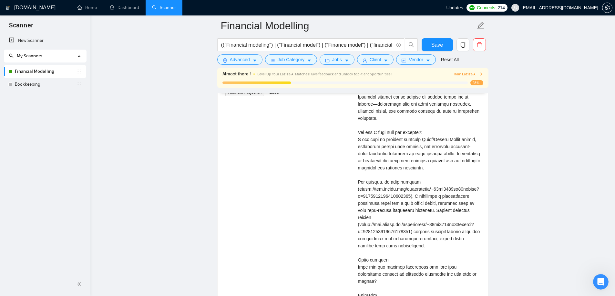
scroll to position [1551, 0]
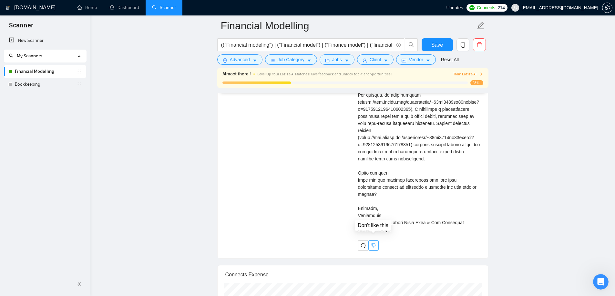
click at [374, 243] on icon "dislike" at bounding box center [373, 245] width 5 height 5
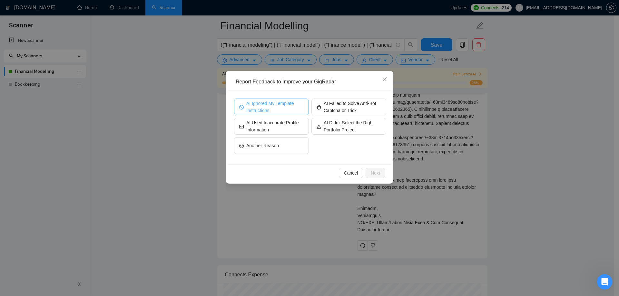
click at [281, 109] on span "AI Ignored My Template Instructions" at bounding box center [274, 107] width 57 height 14
click at [374, 172] on span "Next" at bounding box center [375, 173] width 9 height 7
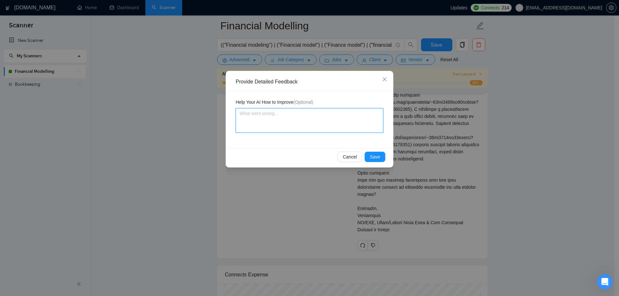
click at [279, 125] on textarea at bounding box center [310, 120] width 148 height 25
paste textarea "Never use “—”"
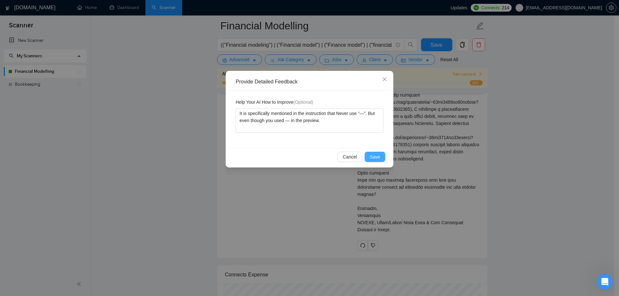
click at [373, 154] on span "Save" at bounding box center [375, 157] width 10 height 7
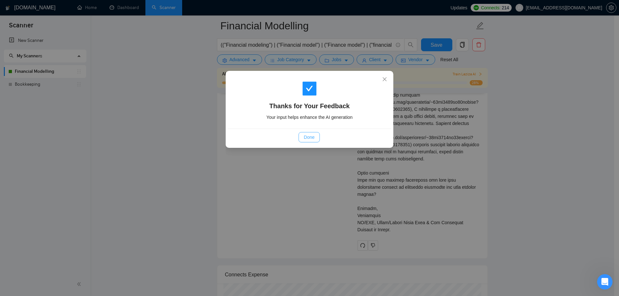
click at [304, 137] on span "Done" at bounding box center [309, 137] width 11 height 7
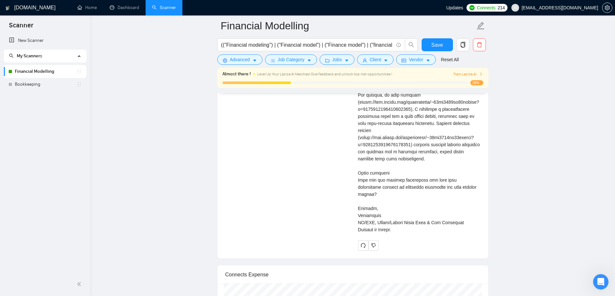
click at [362, 243] on icon "redo" at bounding box center [362, 245] width 5 height 5
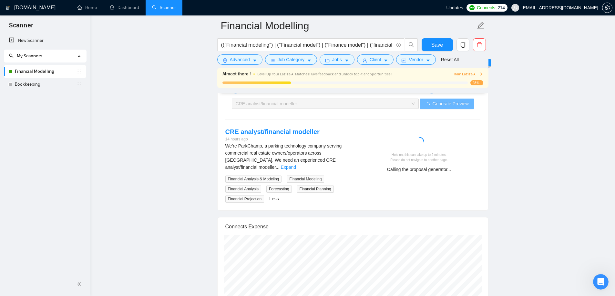
scroll to position [1357, 0]
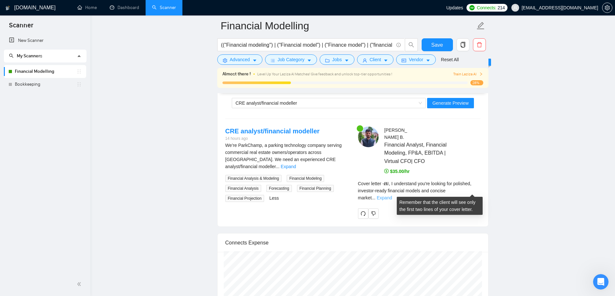
click at [392, 195] on link "Expand" at bounding box center [383, 197] width 15 height 5
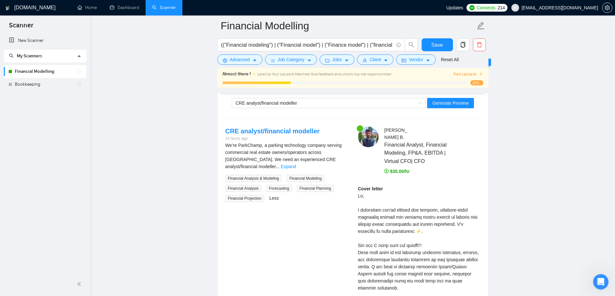
drag, startPoint x: 418, startPoint y: 196, endPoint x: 431, endPoint y: 202, distance: 14.0
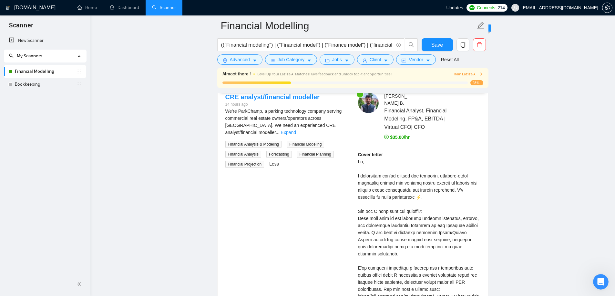
scroll to position [1422, 0]
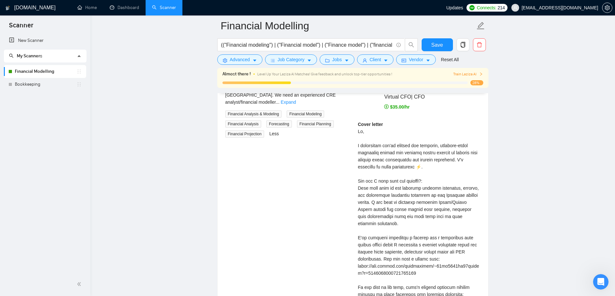
drag, startPoint x: 353, startPoint y: 188, endPoint x: 466, endPoint y: 193, distance: 113.7
click at [466, 193] on div "[PERSON_NAME] Financial Analyst, Financial Modeling, FP&A, EBITDA | Virtual CFO…" at bounding box center [419, 227] width 133 height 331
click at [419, 200] on div "Cover letter" at bounding box center [419, 248] width 122 height 255
drag, startPoint x: 358, startPoint y: 198, endPoint x: 436, endPoint y: 205, distance: 78.4
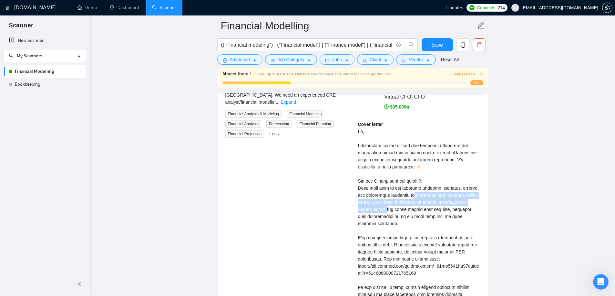
click at [436, 205] on div "Cover letter" at bounding box center [419, 248] width 122 height 255
click at [439, 205] on div "Cover letter" at bounding box center [419, 248] width 122 height 255
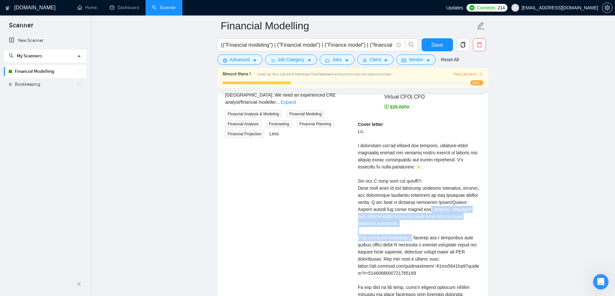
drag, startPoint x: 357, startPoint y: 211, endPoint x: 407, endPoint y: 222, distance: 51.6
click at [407, 222] on div "[PERSON_NAME] Financial Analyst, Financial Modeling, FP&A, EBITDA | Virtual CFO…" at bounding box center [419, 227] width 133 height 331
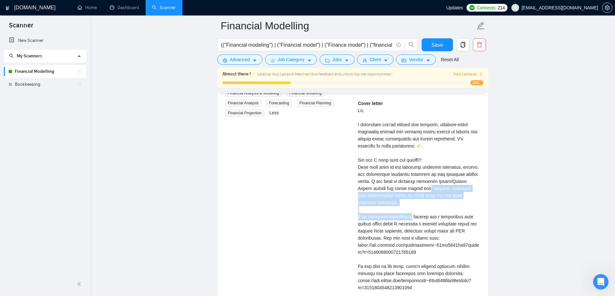
scroll to position [1454, 0]
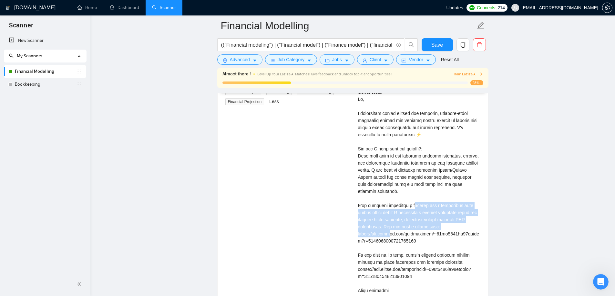
drag, startPoint x: 356, startPoint y: 205, endPoint x: 420, endPoint y: 228, distance: 67.1
click at [419, 227] on div "[PERSON_NAME] Financial Analyst, Financial Modeling, FP&A, EBITDA | Virtual CFO…" at bounding box center [419, 195] width 133 height 331
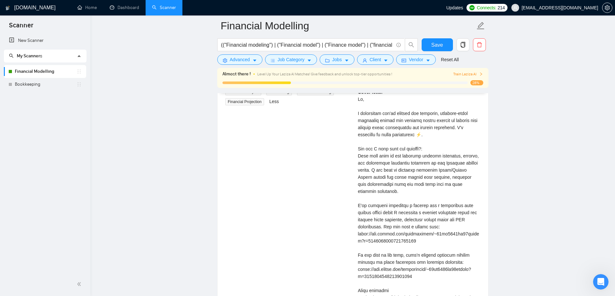
click at [420, 233] on div "Cover letter" at bounding box center [419, 216] width 122 height 255
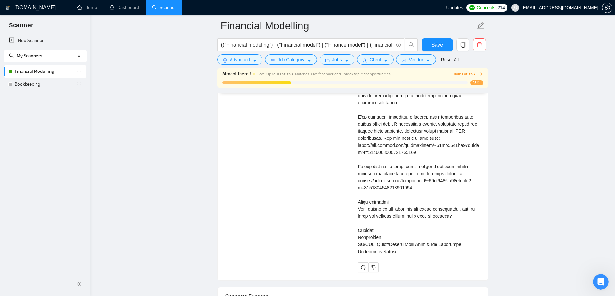
scroll to position [1551, 0]
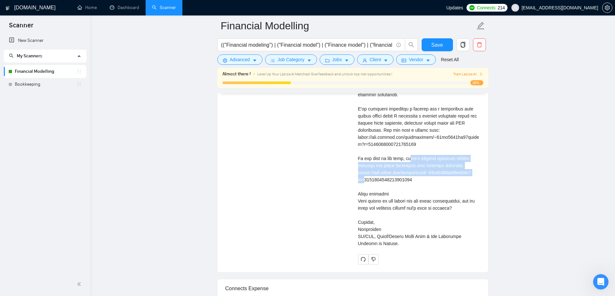
drag, startPoint x: 353, startPoint y: 158, endPoint x: 423, endPoint y: 175, distance: 72.7
click at [423, 175] on div "[PERSON_NAME] Financial Analyst, Financial Modeling, FP&A, EBITDA | Virtual CFO…" at bounding box center [419, 98] width 133 height 331
click at [408, 192] on div "Cover letter" at bounding box center [419, 119] width 122 height 255
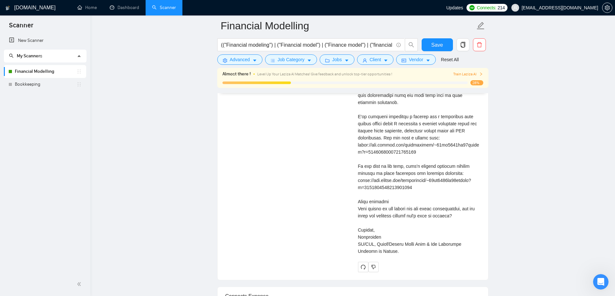
scroll to position [1293, 0]
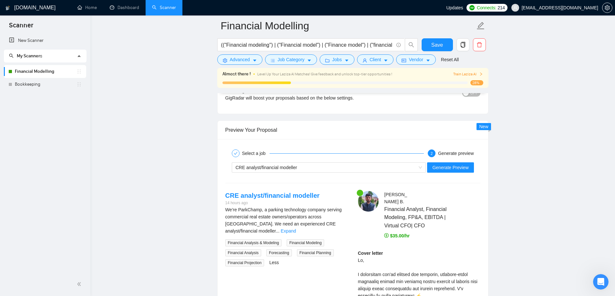
click at [402, 161] on div "CRE analyst/financial modeller Generate Preview" at bounding box center [353, 167] width 256 height 15
click at [394, 167] on div "CRE analyst/financial modeller" at bounding box center [325, 168] width 181 height 10
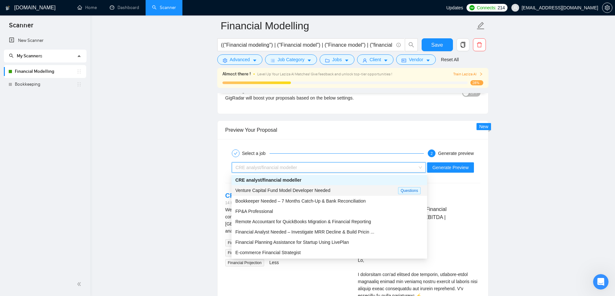
click at [362, 193] on div "Venture Capital Fund Model Developer Needed" at bounding box center [316, 190] width 163 height 7
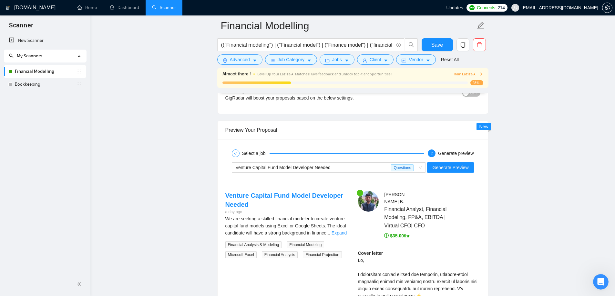
click at [469, 162] on div "Venture Capital Fund Model Developer Needed Questions Generate Preview" at bounding box center [353, 167] width 256 height 15
click at [458, 166] on span "Generate Preview" at bounding box center [450, 167] width 36 height 7
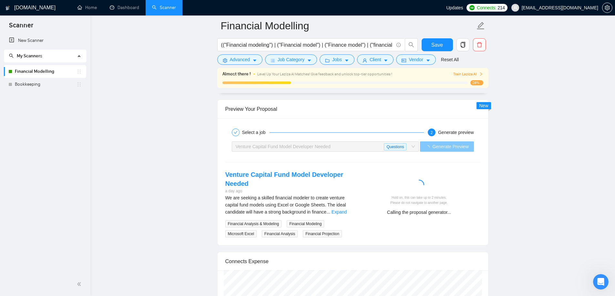
scroll to position [1325, 0]
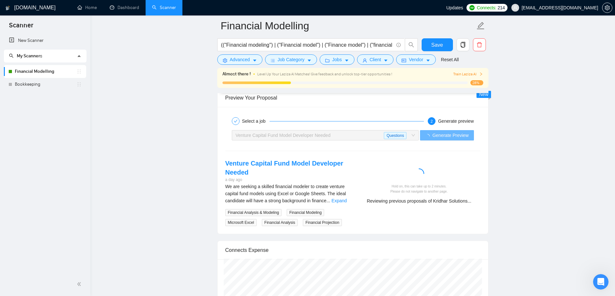
click at [262, 192] on span "We are seeking a skilled financial modeler to create venture capital fund model…" at bounding box center [285, 193] width 121 height 19
click at [332, 199] on link "Expand" at bounding box center [338, 200] width 15 height 5
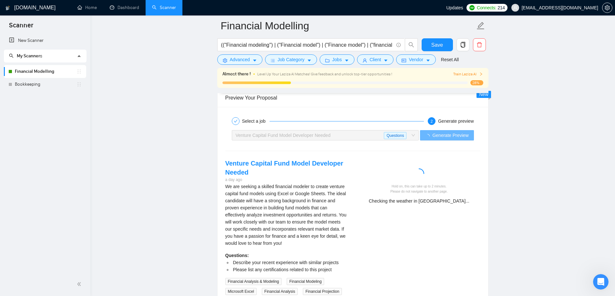
click at [305, 200] on div "We are seeking a skilled financial modeler to create venture capital fund model…" at bounding box center [286, 215] width 122 height 64
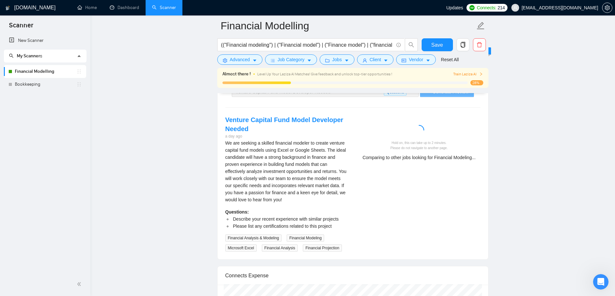
scroll to position [1357, 0]
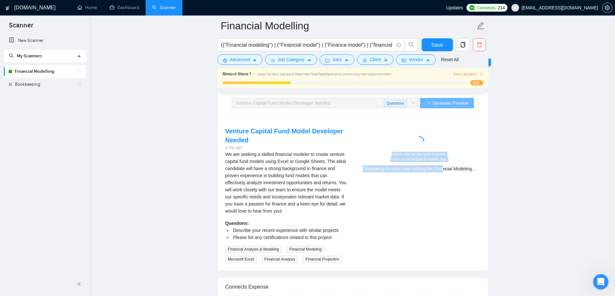
drag, startPoint x: 386, startPoint y: 154, endPoint x: 444, endPoint y: 170, distance: 59.8
click at [444, 170] on div "Hold on, this can take up to 2 minutes. Please do not navigate to another page.…" at bounding box center [418, 162] width 117 height 20
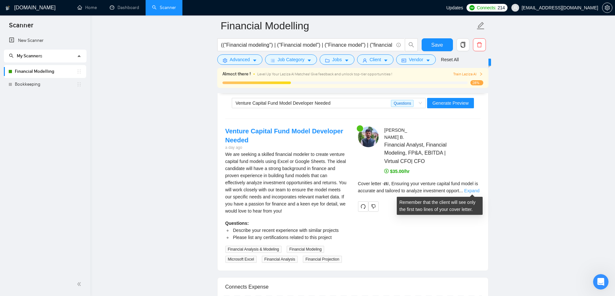
click at [474, 193] on link "Expand" at bounding box center [471, 190] width 15 height 5
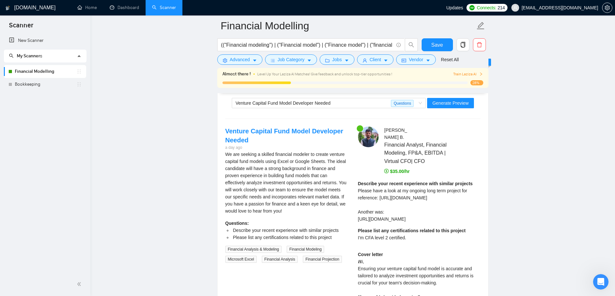
click at [422, 199] on div "Describe your recent experience with similar projects Please have a look at my …" at bounding box center [419, 201] width 122 height 43
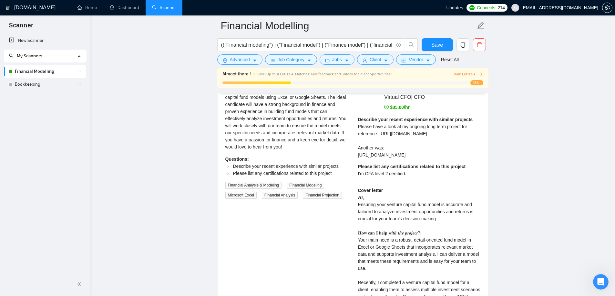
scroll to position [1422, 0]
drag, startPoint x: 354, startPoint y: 212, endPoint x: 448, endPoint y: 223, distance: 94.5
click at [448, 223] on div "[PERSON_NAME] Financial Analyst, Financial Modeling, FP&A, EBITDA | Virtual CFO…" at bounding box center [419, 225] width 133 height 326
click at [384, 225] on div "Cover letter 𝑯𝒊, Ensuring your venture capital fund model is accurate and tailo…" at bounding box center [419, 279] width 122 height 185
drag, startPoint x: 359, startPoint y: 219, endPoint x: 459, endPoint y: 225, distance: 100.2
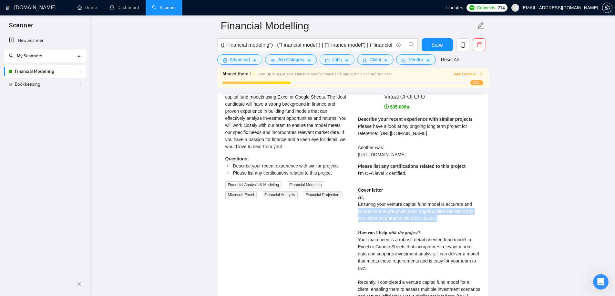
click at [459, 225] on div "[PERSON_NAME] Financial Analyst, Financial Modeling, FP&A, EBITDA | Virtual CFO…" at bounding box center [419, 225] width 133 height 326
click at [453, 225] on div "Cover letter 𝑯𝒊, Ensuring your venture capital fund model is accurate and tailo…" at bounding box center [419, 279] width 122 height 185
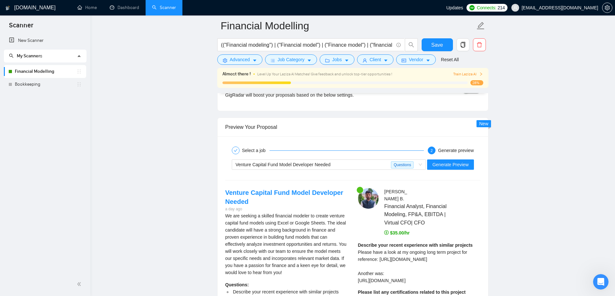
scroll to position [1293, 0]
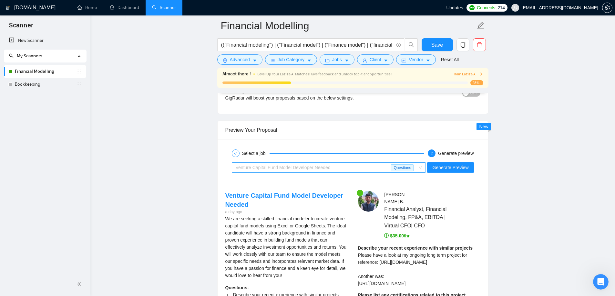
click at [315, 169] on span "Venture Capital Fund Model Developer Needed" at bounding box center [282, 167] width 95 height 5
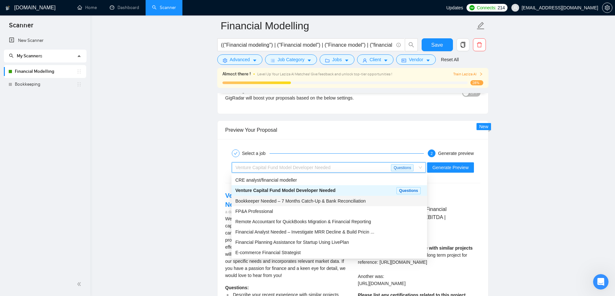
click at [308, 199] on span "Bookkeeper Needed – 7 Months Catch-Up & Bank Reconciliation" at bounding box center [300, 201] width 130 height 5
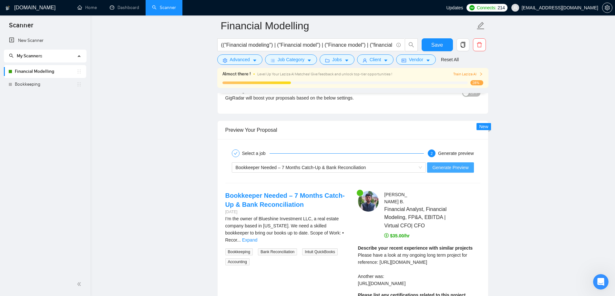
click at [441, 168] on span "Generate Preview" at bounding box center [450, 167] width 36 height 7
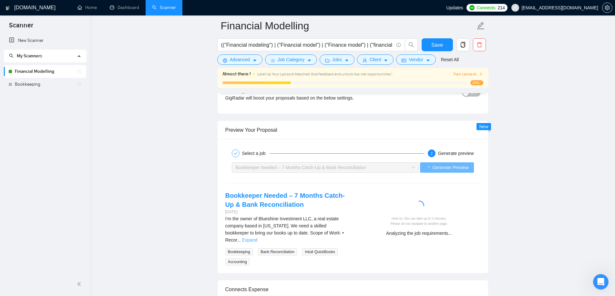
click at [257, 238] on link "Expand" at bounding box center [249, 240] width 15 height 5
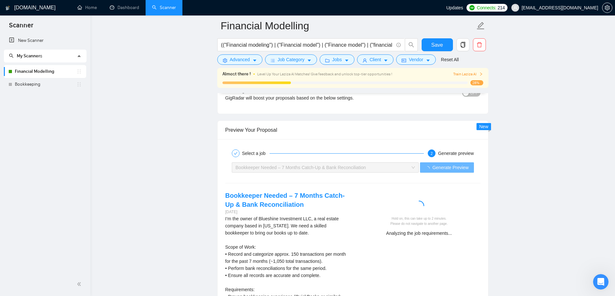
click at [319, 227] on div "I’m the owner of Blueshine Investment LLC, a real estate company based in [US_S…" at bounding box center [286, 300] width 122 height 170
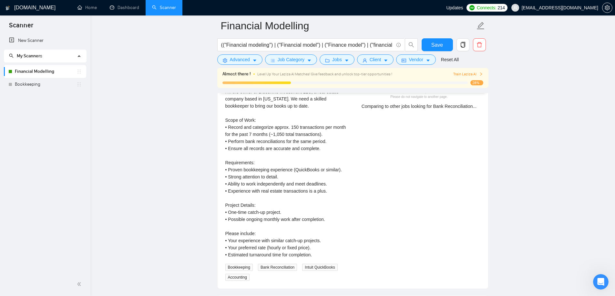
scroll to position [1422, 0]
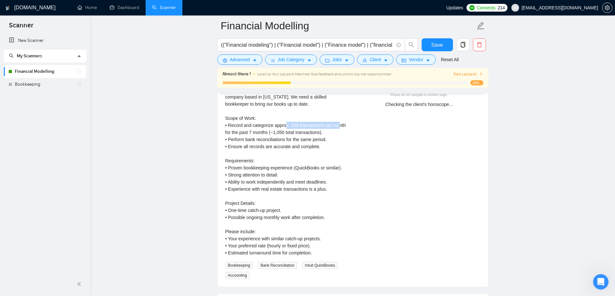
drag, startPoint x: 289, startPoint y: 126, endPoint x: 346, endPoint y: 126, distance: 56.8
click at [346, 126] on div "I’m the owner of Blueshine Investment LLC, a real estate company based in [US_S…" at bounding box center [286, 171] width 122 height 170
drag, startPoint x: 226, startPoint y: 132, endPoint x: 329, endPoint y: 132, distance: 102.9
click at [329, 132] on div "I’m the owner of Blueshine Investment LLC, a real estate company based in [US_S…" at bounding box center [286, 171] width 122 height 170
drag, startPoint x: 228, startPoint y: 140, endPoint x: 310, endPoint y: 142, distance: 82.0
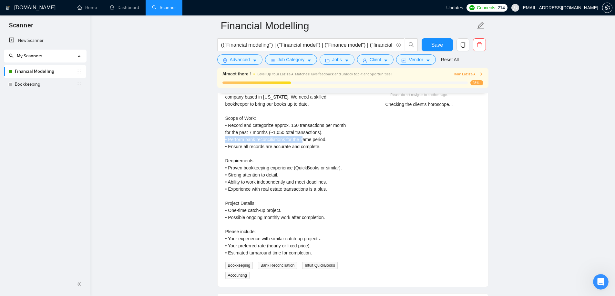
click at [311, 141] on div "I’m the owner of Blueshine Investment LLC, a real estate company based in [US_S…" at bounding box center [286, 171] width 122 height 170
drag, startPoint x: 226, startPoint y: 146, endPoint x: 320, endPoint y: 149, distance: 93.9
click at [320, 149] on div "I’m the owner of Blueshine Investment LLC, a real estate company based in [US_S…" at bounding box center [286, 171] width 122 height 170
click at [273, 160] on div "I’m the owner of Blueshine Investment LLC, a real estate company based in [US_S…" at bounding box center [286, 171] width 122 height 170
drag, startPoint x: 223, startPoint y: 168, endPoint x: 333, endPoint y: 166, distance: 109.7
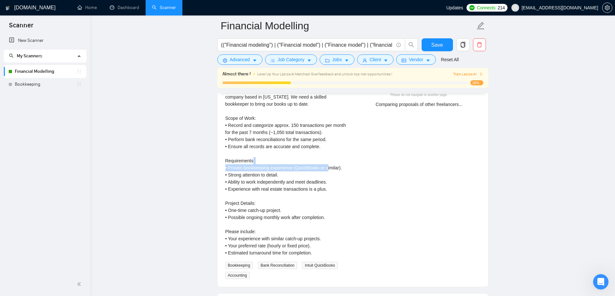
click at [333, 166] on div "Bookkeeper Needed – 7 Months Catch-Up & Bank Reconciliation [DATE] I’m the owne…" at bounding box center [286, 170] width 133 height 217
click at [305, 174] on div "I’m the owner of Blueshine Investment LLC, a real estate company based in [US_S…" at bounding box center [286, 171] width 122 height 170
drag, startPoint x: 288, startPoint y: 175, endPoint x: 209, endPoint y: 178, distance: 79.1
drag, startPoint x: 217, startPoint y: 183, endPoint x: 283, endPoint y: 184, distance: 65.2
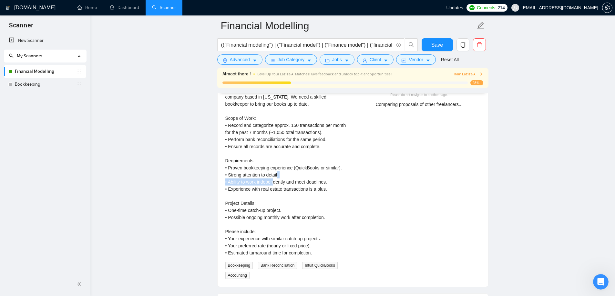
click at [283, 184] on div "Select a job 2 Generate preview Bookkeeper Needed – 7 Months Catch-Up & Bank Re…" at bounding box center [352, 148] width 270 height 277
drag, startPoint x: 228, startPoint y: 191, endPoint x: 299, endPoint y: 190, distance: 70.6
click at [297, 190] on div "I’m the owner of Blueshine Investment LLC, a real estate company based in [US_S…" at bounding box center [286, 171] width 122 height 170
click at [299, 190] on div "I’m the owner of Blueshine Investment LLC, a real estate company based in [US_S…" at bounding box center [286, 171] width 122 height 170
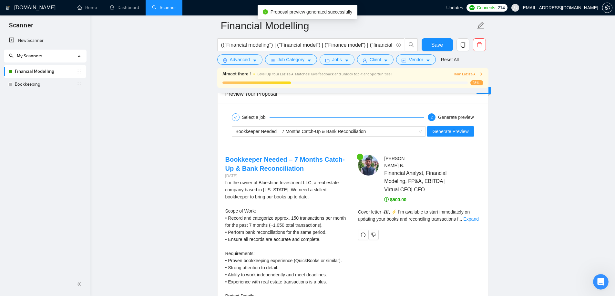
scroll to position [1325, 0]
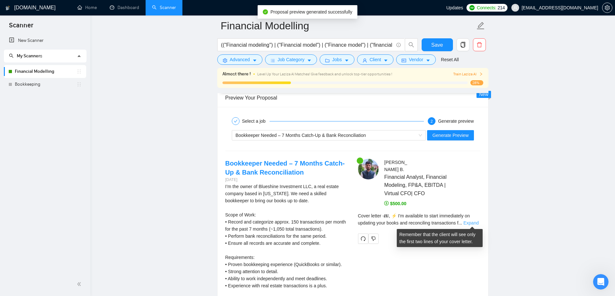
click at [466, 223] on link "Expand" at bounding box center [470, 223] width 15 height 5
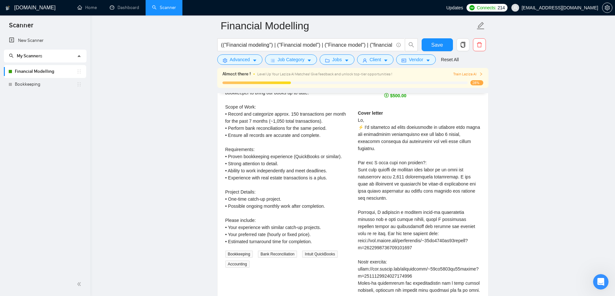
scroll to position [1422, 0]
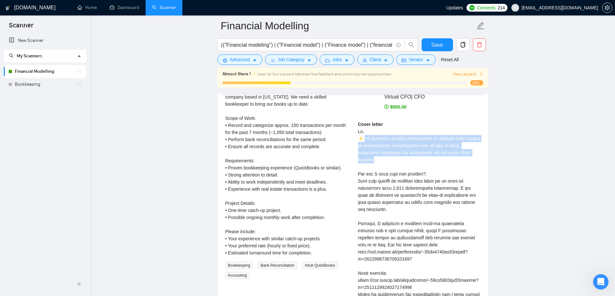
drag, startPoint x: 356, startPoint y: 139, endPoint x: 464, endPoint y: 150, distance: 108.7
click at [464, 150] on div "[PERSON_NAME] Financial Analyst, Financial Modeling, FP&A, EBITDA | Virtual CFO…" at bounding box center [419, 249] width 133 height 374
click at [464, 150] on div "Cover letter" at bounding box center [419, 270] width 122 height 298
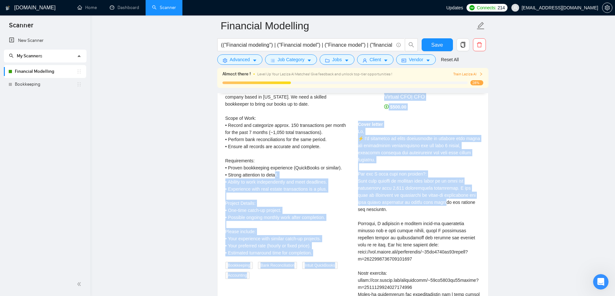
drag, startPoint x: 368, startPoint y: 180, endPoint x: 379, endPoint y: 197, distance: 19.9
click at [379, 197] on div "Bookkeeper Needed – 7 Months Catch-Up & Bank Reconciliation [DATE] I’m the owne…" at bounding box center [352, 249] width 265 height 374
click at [379, 197] on div "Cover letter" at bounding box center [419, 270] width 122 height 298
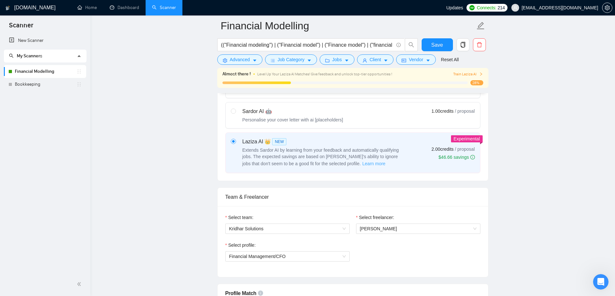
scroll to position [228, 0]
click at [245, 115] on div "Sardor AI 🤖" at bounding box center [292, 112] width 101 height 8
click at [235, 114] on input "radio" at bounding box center [233, 111] width 5 height 5
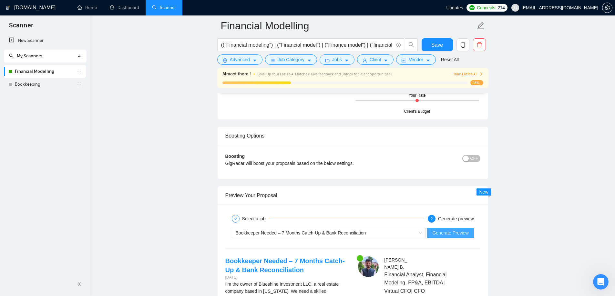
click at [446, 230] on span "Generate Preview" at bounding box center [450, 233] width 36 height 7
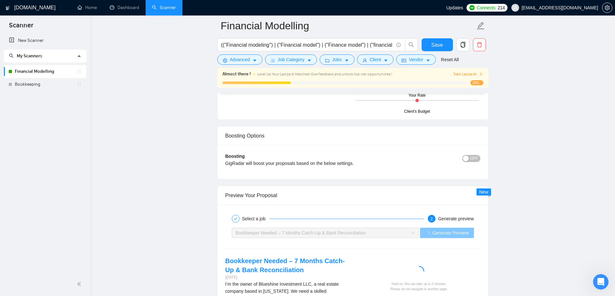
scroll to position [1261, 0]
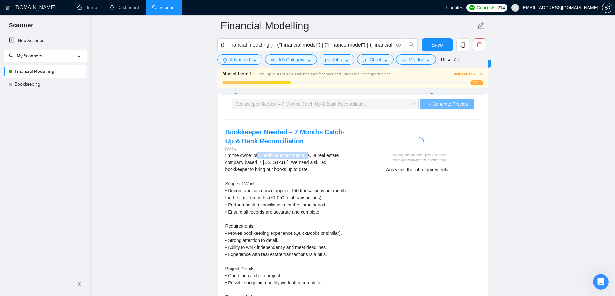
drag, startPoint x: 276, startPoint y: 155, endPoint x: 309, endPoint y: 155, distance: 33.2
click at [308, 155] on div "I’m the owner of Blueshine Investment LLC, a real estate company based in [US_S…" at bounding box center [286, 237] width 122 height 170
click at [310, 155] on div "I’m the owner of Blueshine Investment LLC, a real estate company based in [US_S…" at bounding box center [286, 237] width 122 height 170
drag, startPoint x: 291, startPoint y: 155, endPoint x: 276, endPoint y: 163, distance: 16.7
click at [276, 163] on div "I’m the owner of Blueshine Investment LLC, a real estate company based in [US_S…" at bounding box center [286, 237] width 122 height 170
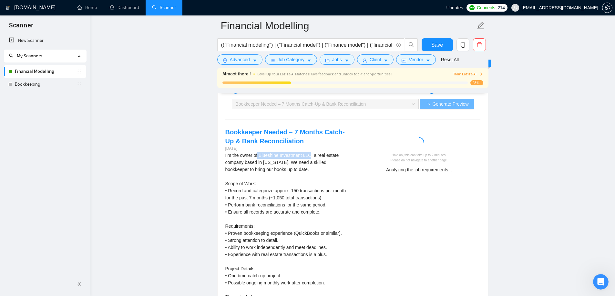
drag, startPoint x: 258, startPoint y: 155, endPoint x: 309, endPoint y: 156, distance: 50.7
click at [309, 156] on div "I’m the owner of Blueshine Investment LLC, a real estate company based in [US_S…" at bounding box center [286, 237] width 122 height 170
click at [326, 156] on div "I’m the owner of Blueshine Investment LLC, a real estate company based in [US_S…" at bounding box center [286, 237] width 122 height 170
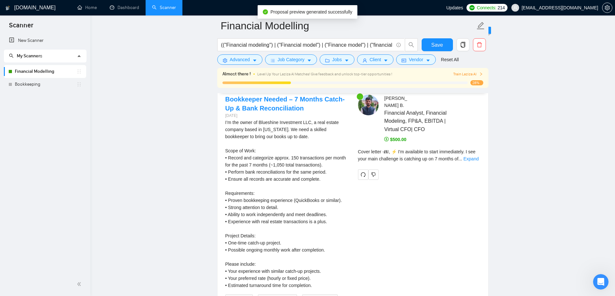
scroll to position [1293, 0]
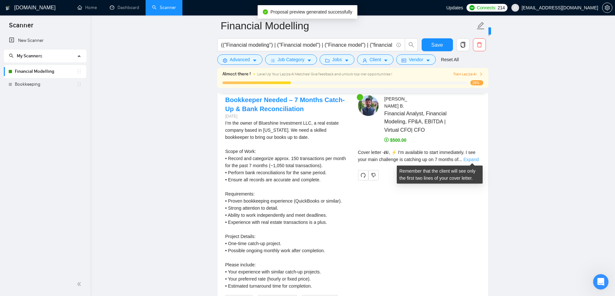
click at [471, 160] on link "Expand" at bounding box center [470, 159] width 15 height 5
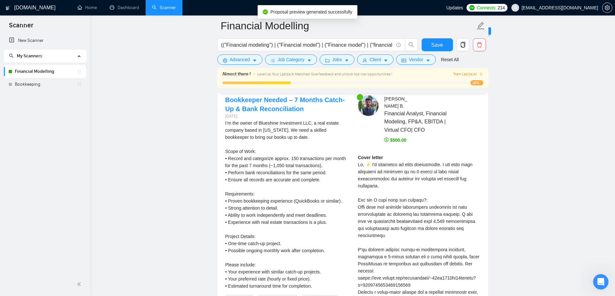
click at [235, 199] on div "I’m the owner of Blueshine Investment LLC, a real estate company based in [US_S…" at bounding box center [286, 205] width 122 height 170
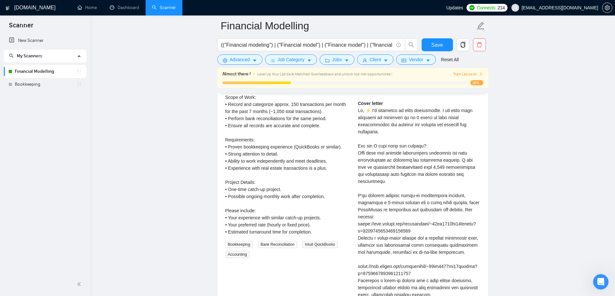
scroll to position [1345, 0]
drag, startPoint x: 354, startPoint y: 120, endPoint x: 399, endPoint y: 121, distance: 44.8
click at [395, 120] on div "[PERSON_NAME] Financial Analyst, Financial Modeling, FP&A, EBITDA | Virtual CFO…" at bounding box center [419, 244] width 133 height 402
click at [399, 121] on div "Cover letter" at bounding box center [419, 265] width 122 height 326
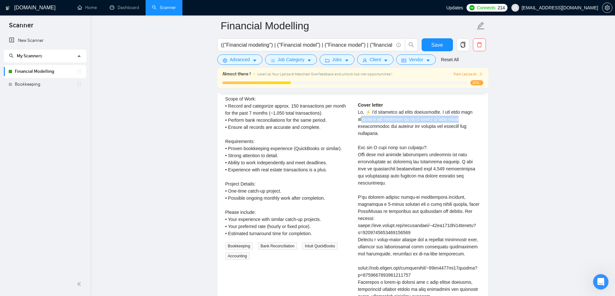
drag, startPoint x: 357, startPoint y: 118, endPoint x: 456, endPoint y: 120, distance: 99.4
click at [455, 120] on div "[PERSON_NAME] Financial Analyst, Financial Modeling, FP&A, EBITDA | Virtual CFO…" at bounding box center [419, 244] width 133 height 402
click at [456, 120] on div "Cover letter" at bounding box center [419, 265] width 122 height 326
drag, startPoint x: 390, startPoint y: 135, endPoint x: 355, endPoint y: 124, distance: 36.1
click at [355, 124] on div "[PERSON_NAME] Financial Analyst, Financial Modeling, FP&A, EBITDA | Virtual CFO…" at bounding box center [419, 244] width 133 height 402
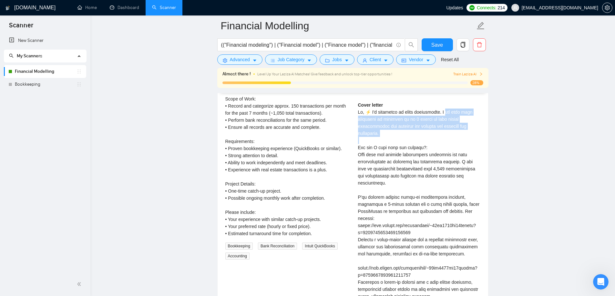
drag, startPoint x: 440, startPoint y: 111, endPoint x: 453, endPoint y: 130, distance: 23.3
click at [453, 130] on div "Cover letter" at bounding box center [419, 265] width 122 height 326
click at [379, 138] on div "Cover letter" at bounding box center [419, 265] width 122 height 326
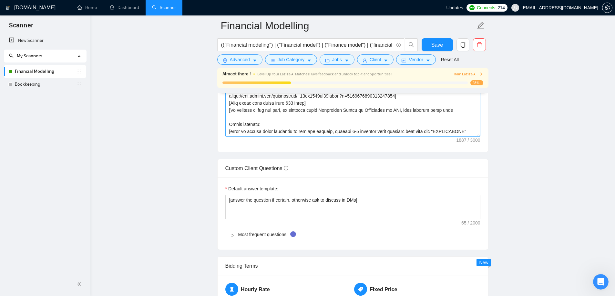
scroll to position [733, 0]
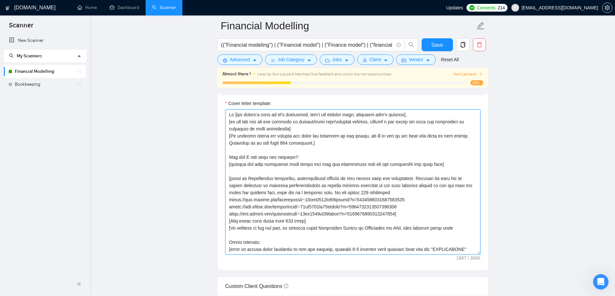
click at [461, 135] on textarea "Cover letter template:" at bounding box center [352, 182] width 255 height 145
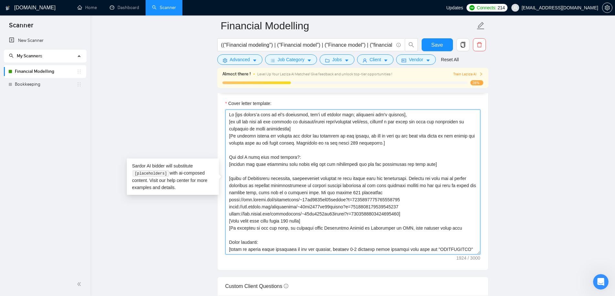
drag, startPoint x: 267, startPoint y: 142, endPoint x: 296, endPoint y: 138, distance: 29.2
click at [268, 142] on textarea "Cover letter template:" at bounding box center [352, 182] width 255 height 145
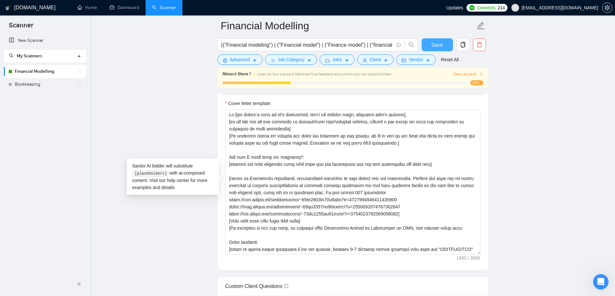
click at [440, 45] on span "Save" at bounding box center [437, 45] width 12 height 8
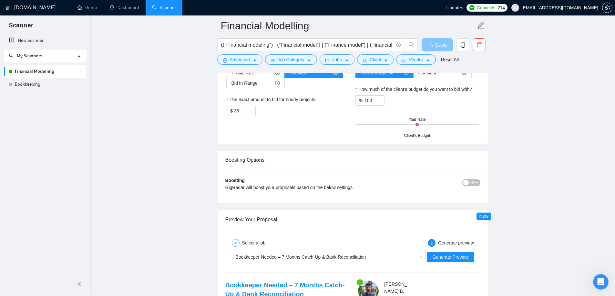
scroll to position [1216, 0]
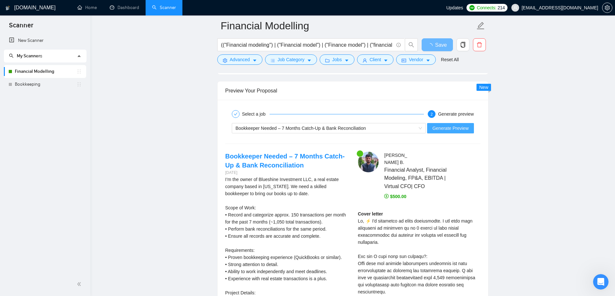
click at [445, 132] on button "Generate Preview" at bounding box center [450, 128] width 46 height 10
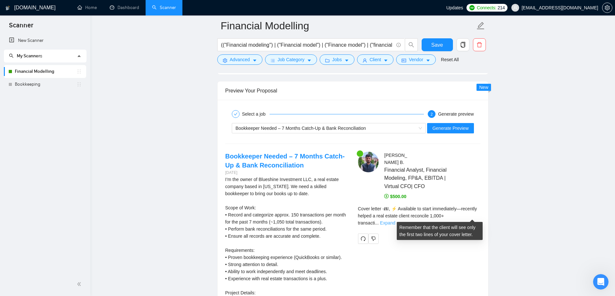
click at [395, 221] on link "Expand" at bounding box center [387, 223] width 15 height 5
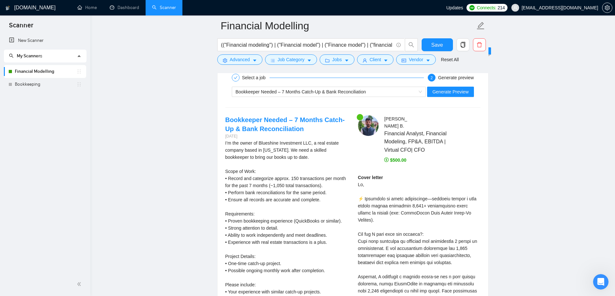
scroll to position [1249, 0]
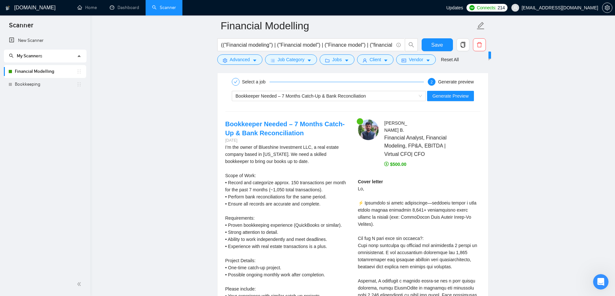
click at [334, 89] on div "Bookkeeper Needed – 7 Months Catch-Up & Bank Reconciliation Generate Preview" at bounding box center [353, 95] width 256 height 15
click at [332, 94] on span "Bookkeeper Needed – 7 Months Catch-Up & Bank Reconciliation" at bounding box center [300, 96] width 130 height 5
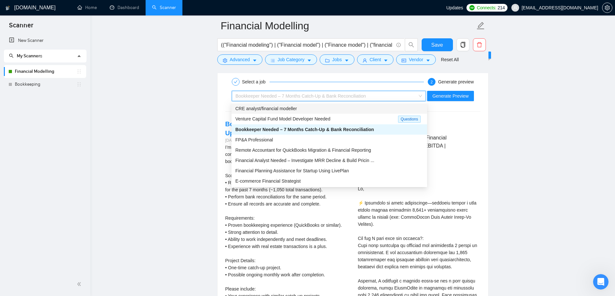
click at [326, 110] on div "CRE analyst/financial modeller" at bounding box center [329, 108] width 188 height 7
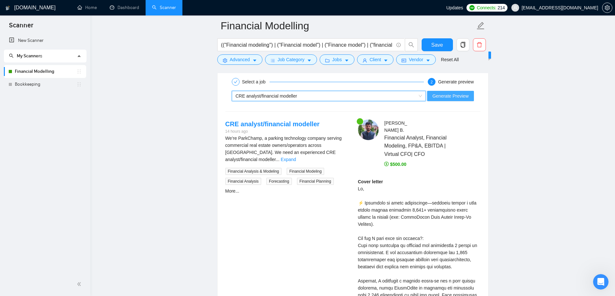
click at [462, 92] on button "Generate Preview" at bounding box center [450, 96] width 46 height 10
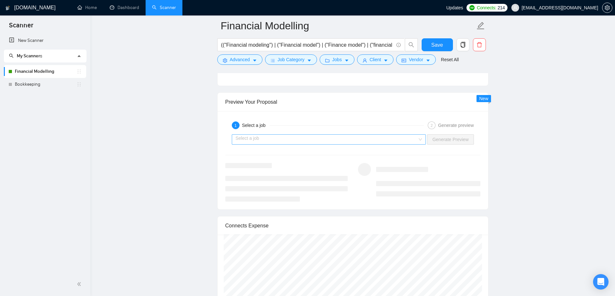
scroll to position [1216, 0]
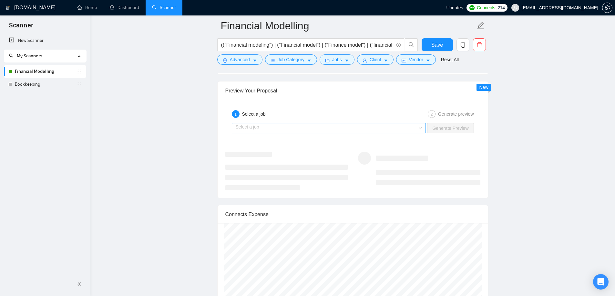
click at [375, 126] on input "search" at bounding box center [326, 129] width 182 height 10
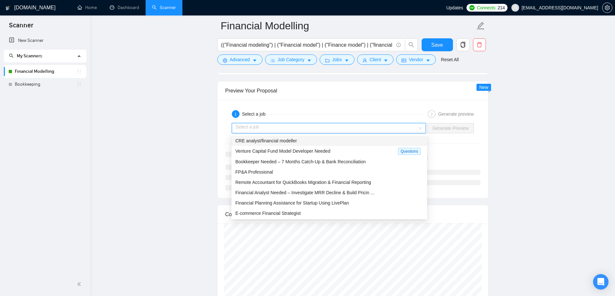
click at [375, 126] on input "search" at bounding box center [326, 129] width 182 height 10
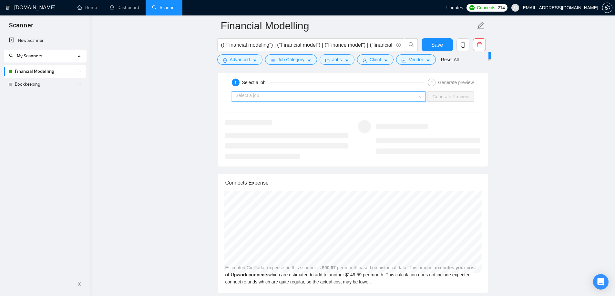
scroll to position [1249, 0]
click at [251, 101] on div "Select a job Generate Preview" at bounding box center [353, 95] width 256 height 15
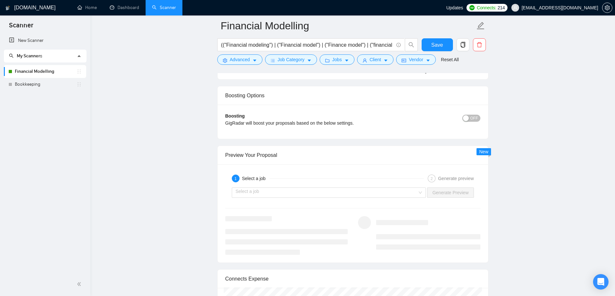
click at [267, 180] on div "Select a job" at bounding box center [255, 179] width 27 height 8
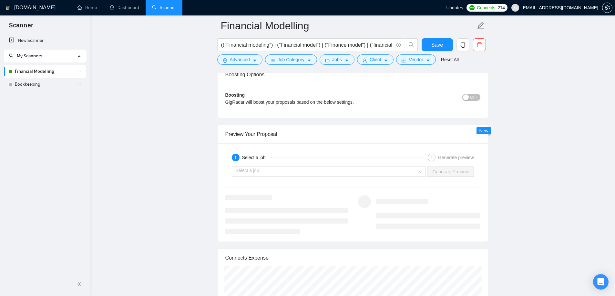
scroll to position [1184, 0]
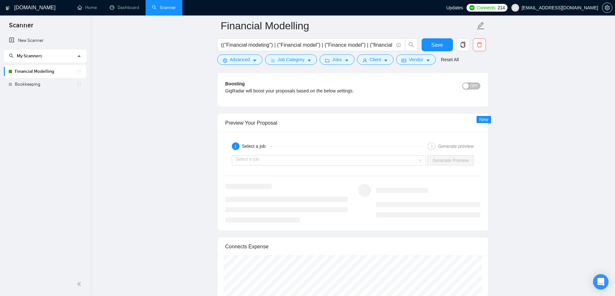
click at [272, 155] on div "Select a job Generate Preview" at bounding box center [353, 160] width 256 height 15
click at [274, 158] on input "search" at bounding box center [326, 161] width 182 height 10
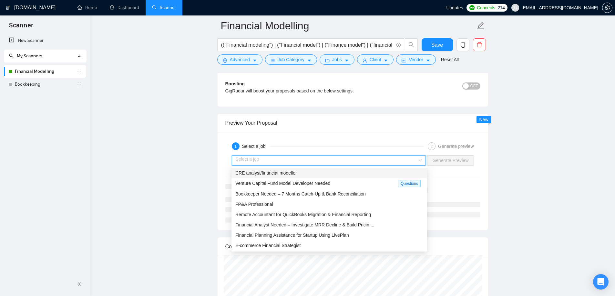
click at [316, 172] on div "CRE analyst/financial modeller" at bounding box center [329, 173] width 188 height 7
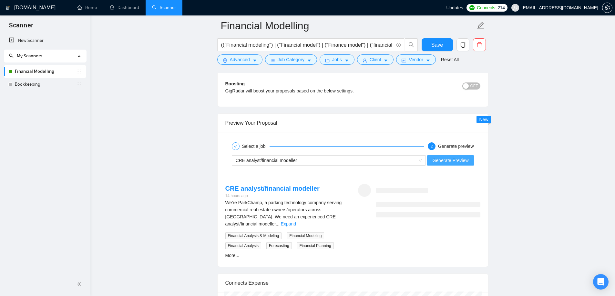
click at [442, 158] on span "Generate Preview" at bounding box center [450, 160] width 36 height 7
click at [296, 222] on link "Expand" at bounding box center [288, 224] width 15 height 5
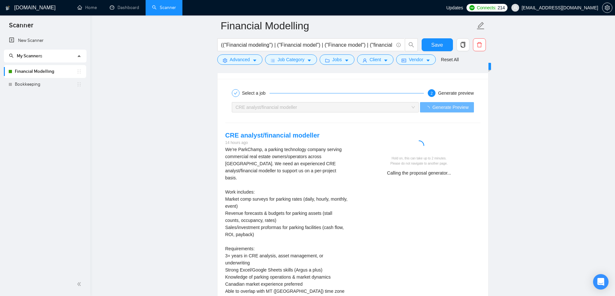
scroll to position [1249, 0]
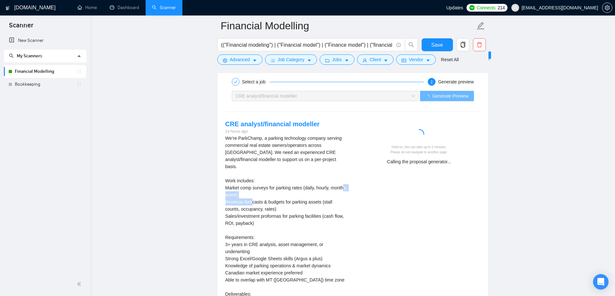
drag, startPoint x: 223, startPoint y: 193, endPoint x: 275, endPoint y: 194, distance: 52.6
click at [275, 194] on div "CRE analyst/financial modeller 14 hours ago We’re ParkChamp, a parking technolo…" at bounding box center [286, 250] width 133 height 260
click at [275, 194] on div "We’re ParkChamp, a parking technology company serving commercial real estate ow…" at bounding box center [286, 241] width 122 height 213
drag, startPoint x: 264, startPoint y: 195, endPoint x: 325, endPoint y: 195, distance: 61.3
click at [325, 195] on div "We’re ParkChamp, a parking technology company serving commercial real estate ow…" at bounding box center [286, 241] width 122 height 213
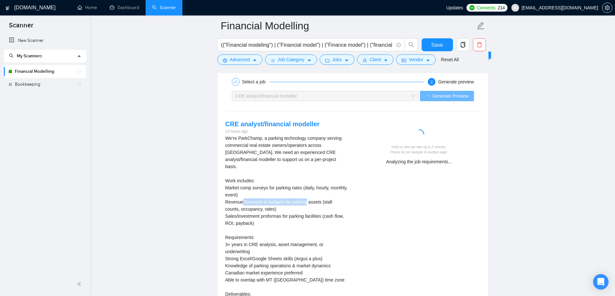
click at [277, 197] on div "We’re ParkChamp, a parking technology company serving commercial real estate ow…" at bounding box center [286, 241] width 122 height 213
click at [245, 199] on div "We’re ParkChamp, a parking technology company serving commercial real estate ow…" at bounding box center [286, 241] width 122 height 213
drag, startPoint x: 225, startPoint y: 208, endPoint x: 321, endPoint y: 213, distance: 96.2
click at [321, 213] on div "CRE analyst/financial modeller 14 hours ago We’re ParkChamp, a parking technolo…" at bounding box center [286, 250] width 133 height 260
click at [322, 213] on div "We’re ParkChamp, a parking technology company serving commercial real estate ow…" at bounding box center [286, 241] width 122 height 213
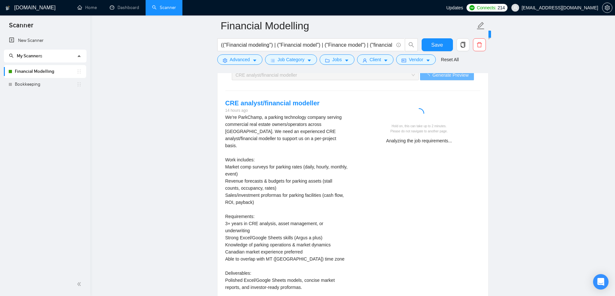
scroll to position [1281, 0]
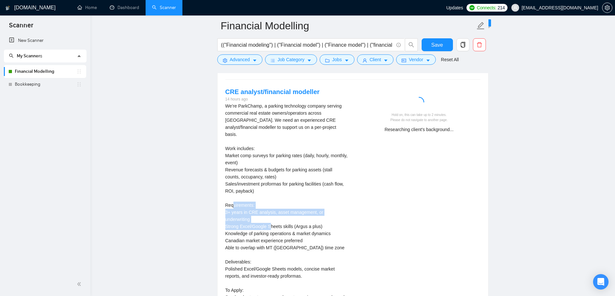
drag, startPoint x: 224, startPoint y: 206, endPoint x: 292, endPoint y: 210, distance: 67.9
click at [289, 210] on div "CRE analyst/financial modeller 14 hours ago We’re ParkChamp, a parking technolo…" at bounding box center [286, 217] width 133 height 260
click at [292, 210] on div "We’re ParkChamp, a parking technology company serving commercial real estate ow…" at bounding box center [286, 209] width 122 height 213
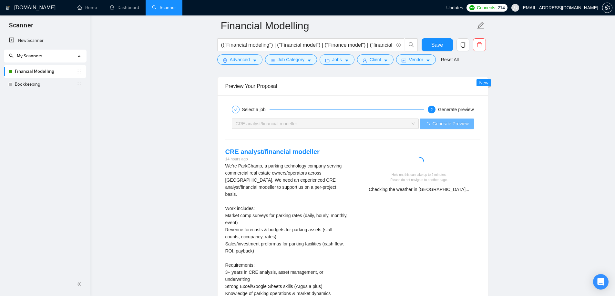
scroll to position [1249, 0]
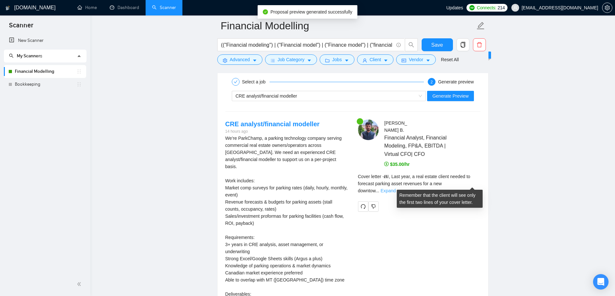
click at [395, 188] on link "Expand" at bounding box center [387, 190] width 15 height 5
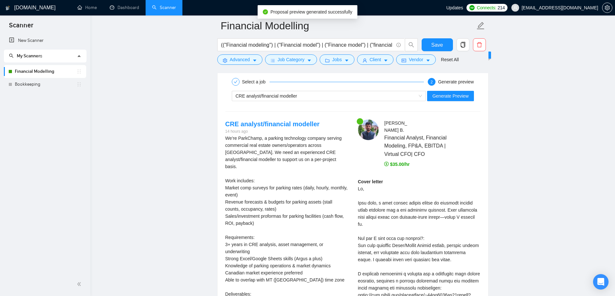
click at [428, 200] on div "Cover letter" at bounding box center [419, 295] width 122 height 234
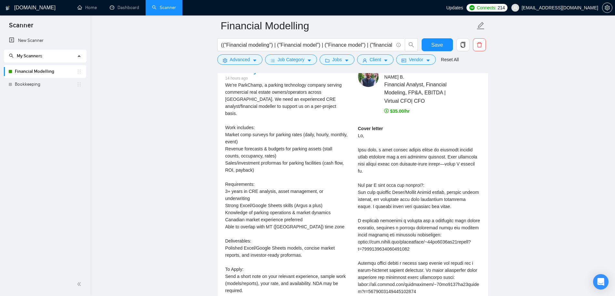
scroll to position [1313, 0]
